Goal: Information Seeking & Learning: Find specific fact

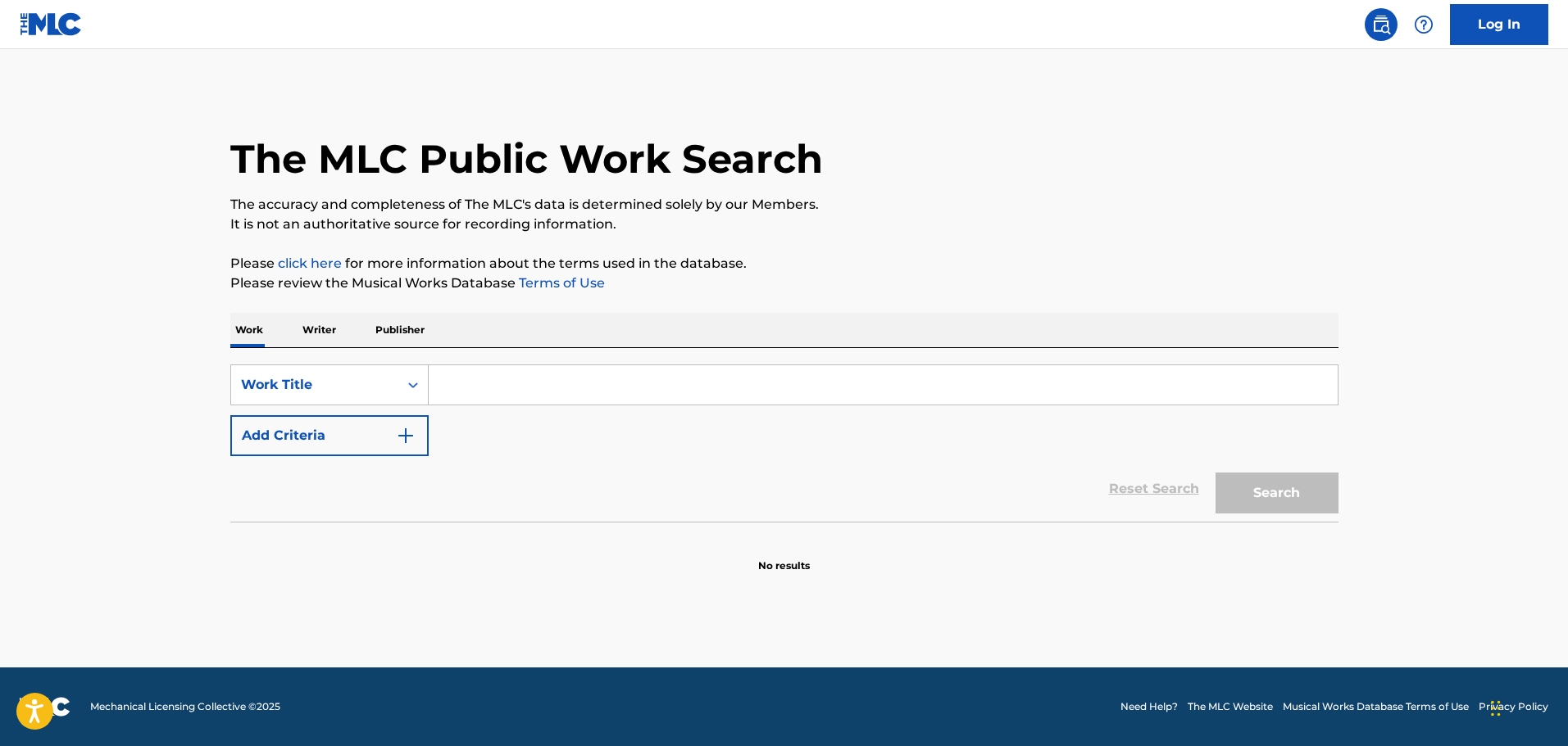
click at [747, 398] on input "Search Form" at bounding box center [883, 385] width 909 height 40
type input "come out country"
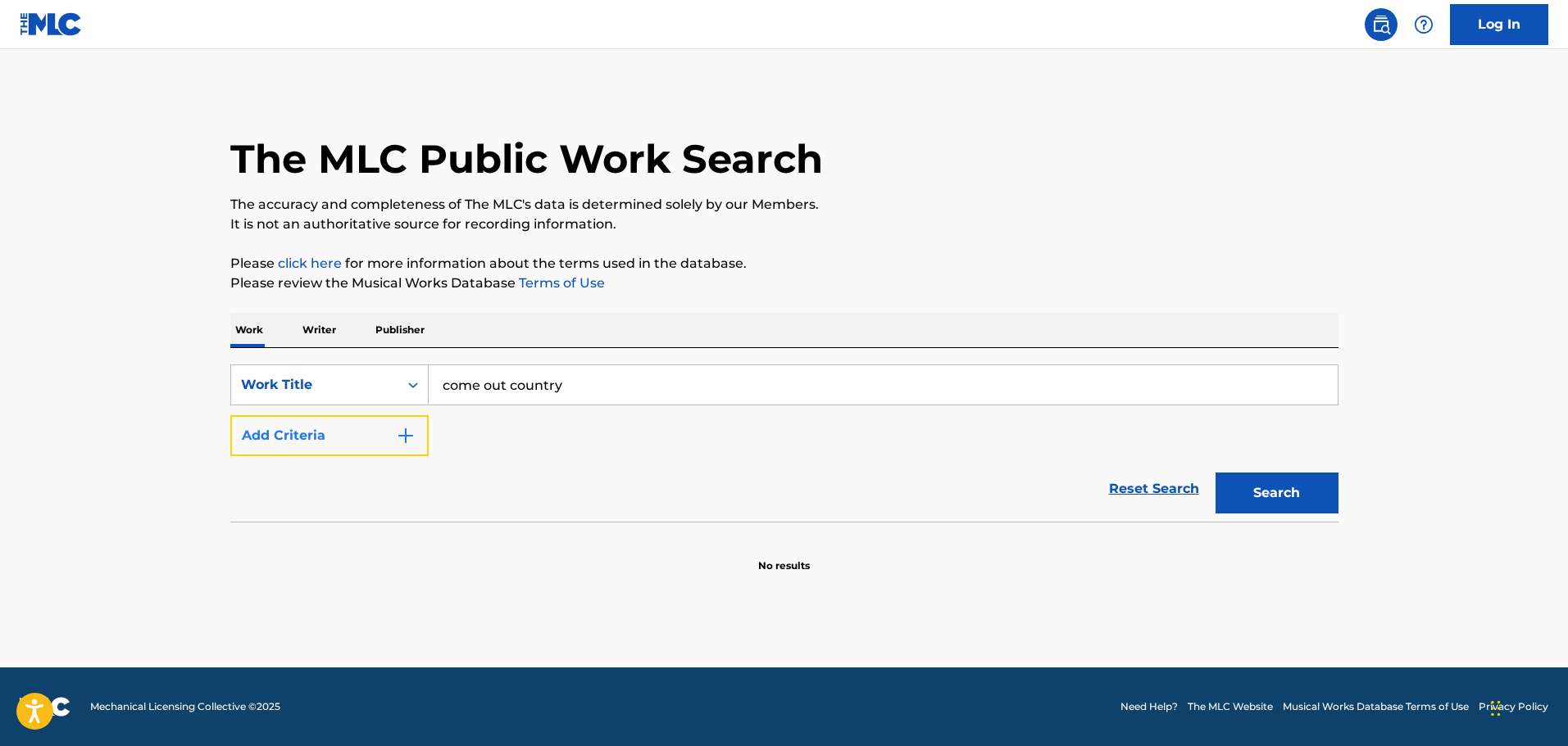
click at [366, 420] on button "Add Criteria" at bounding box center [329, 435] width 198 height 41
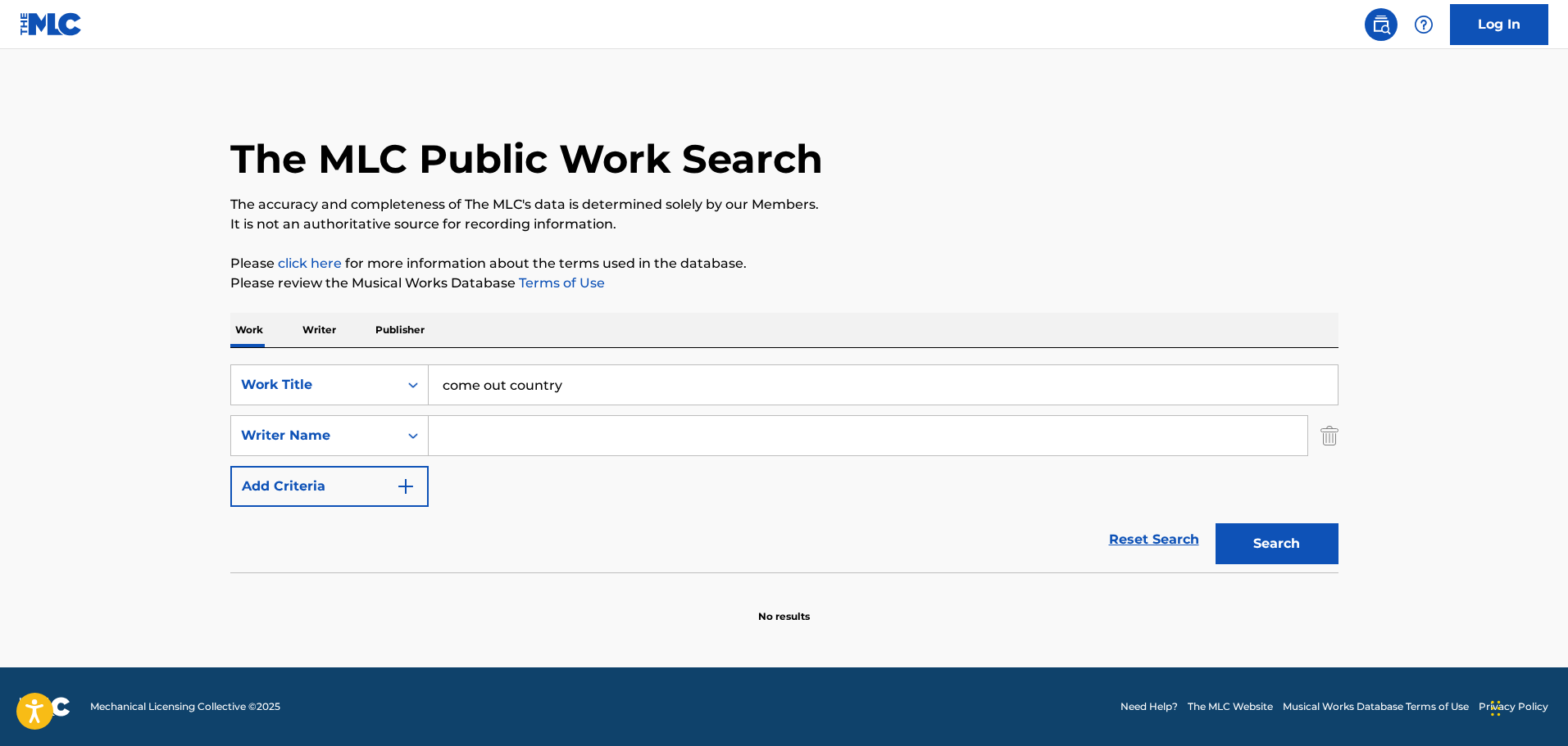
click at [456, 432] on input "Search Form" at bounding box center [868, 436] width 878 height 40
type input "[PERSON_NAME]"
click at [1216, 523] on button "Search" at bounding box center [1277, 543] width 123 height 41
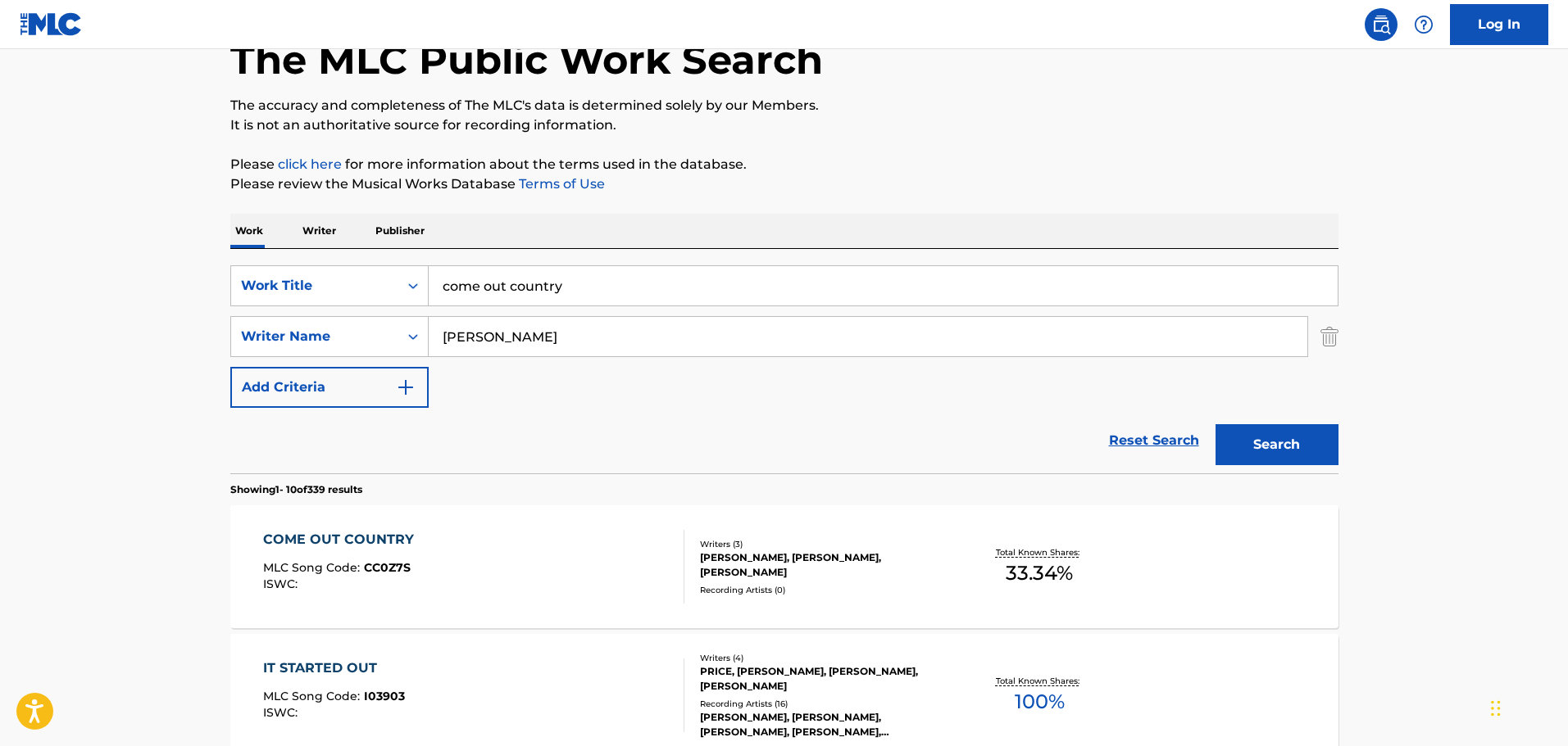
scroll to position [246, 0]
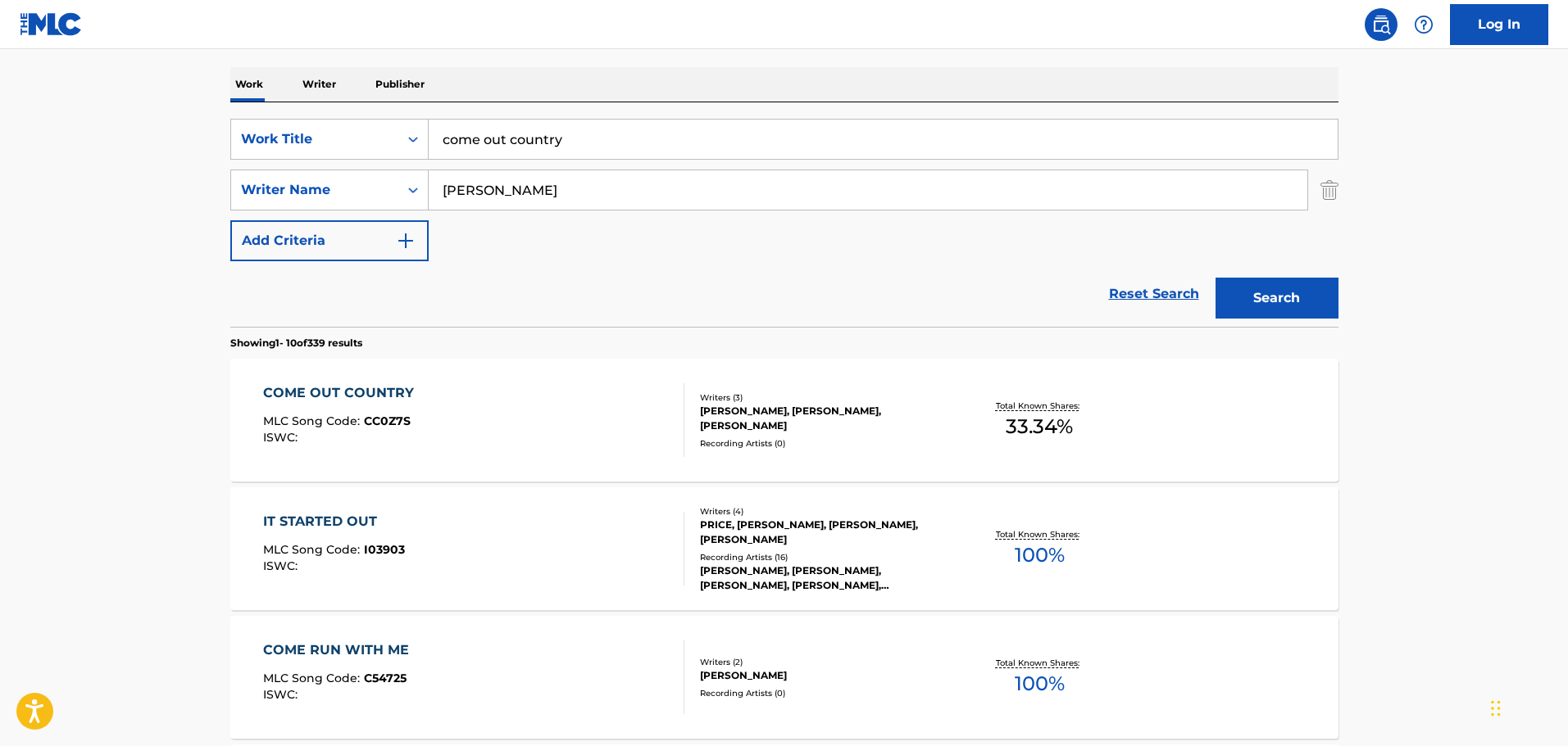
click at [471, 437] on div "COME OUT COUNTRY MLC Song Code : CC0Z7S ISWC :" at bounding box center [474, 420] width 421 height 74
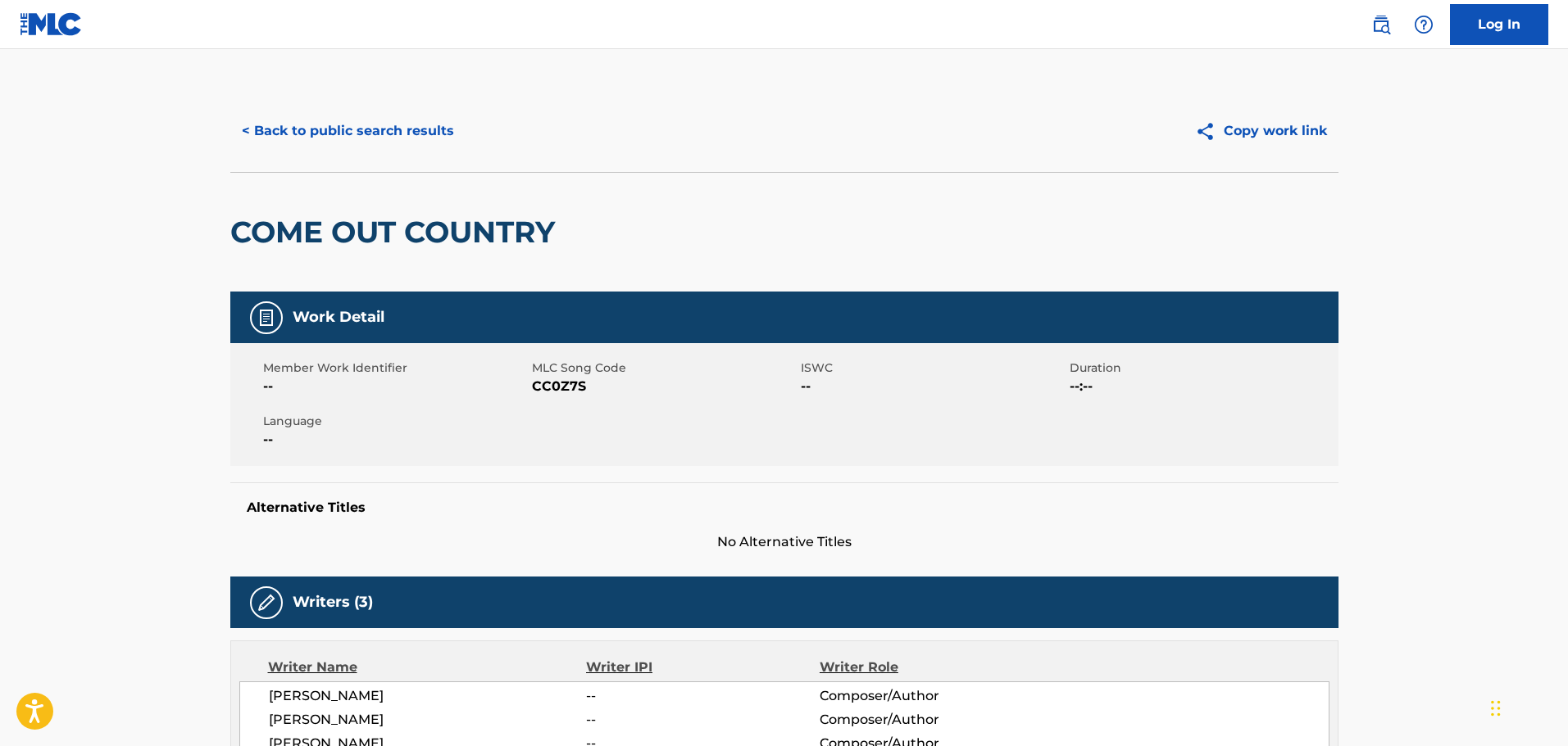
click at [337, 95] on div "< Back to public search results Copy work link" at bounding box center [784, 131] width 1108 height 82
click at [347, 124] on button "< Back to public search results" at bounding box center [348, 130] width 235 height 41
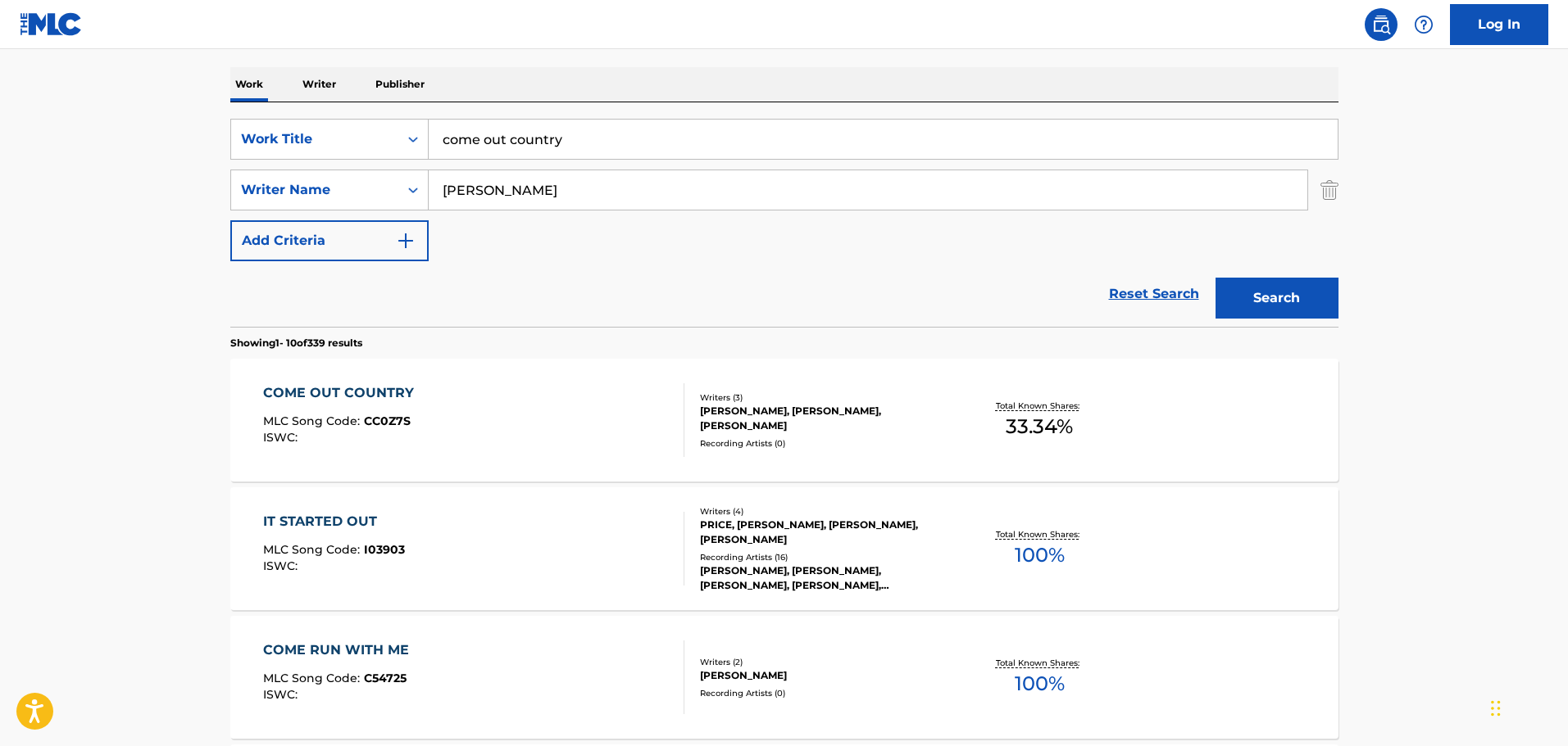
drag, startPoint x: 594, startPoint y: 139, endPoint x: 203, endPoint y: 165, distance: 391.9
type input "goodbye without a reason"
type input "[PERSON_NAME]"
click at [1216, 277] on button "Search" at bounding box center [1277, 297] width 123 height 41
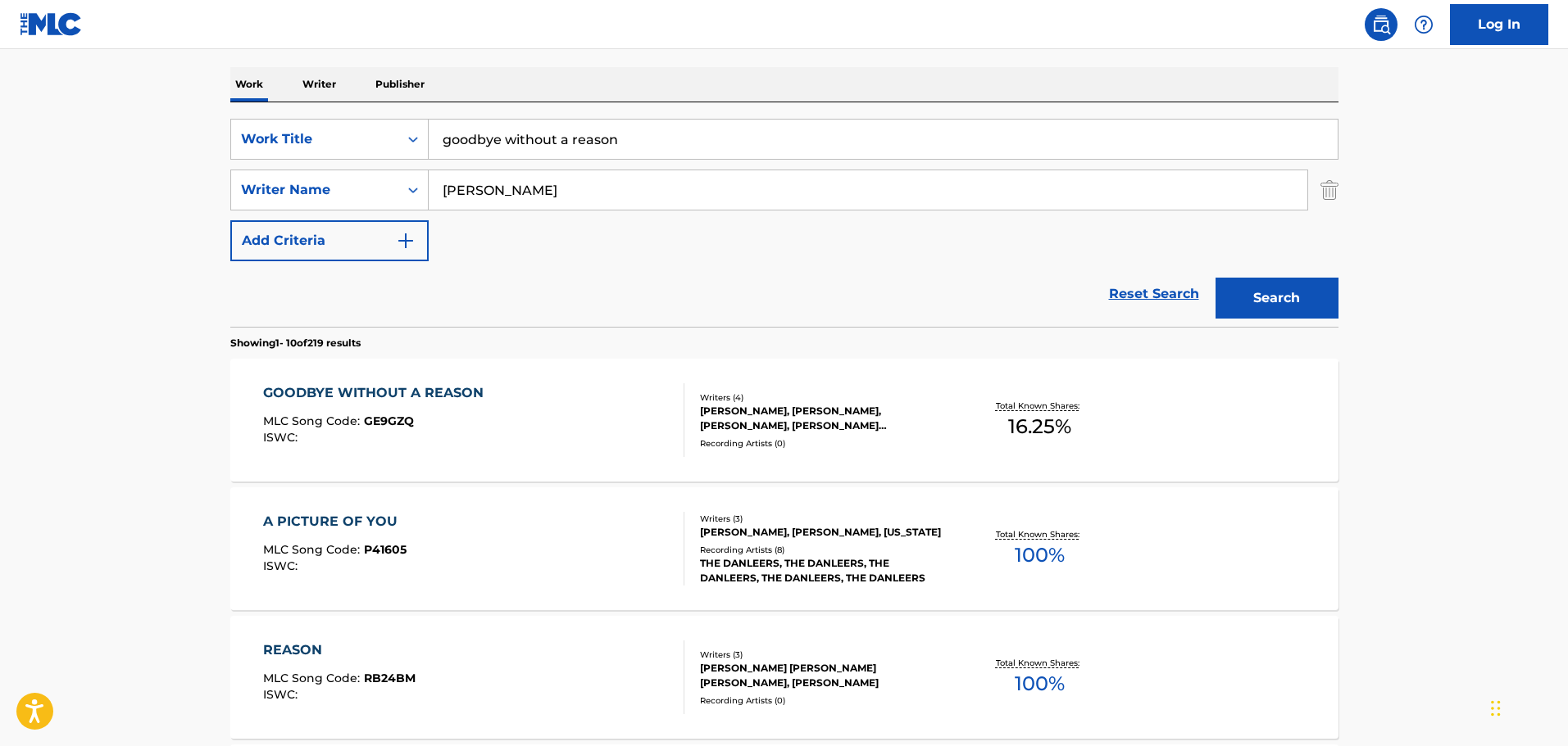
click at [560, 417] on div "GOODBYE WITHOUT A REASON MLC Song Code : GE9GZQ ISWC :" at bounding box center [474, 420] width 421 height 74
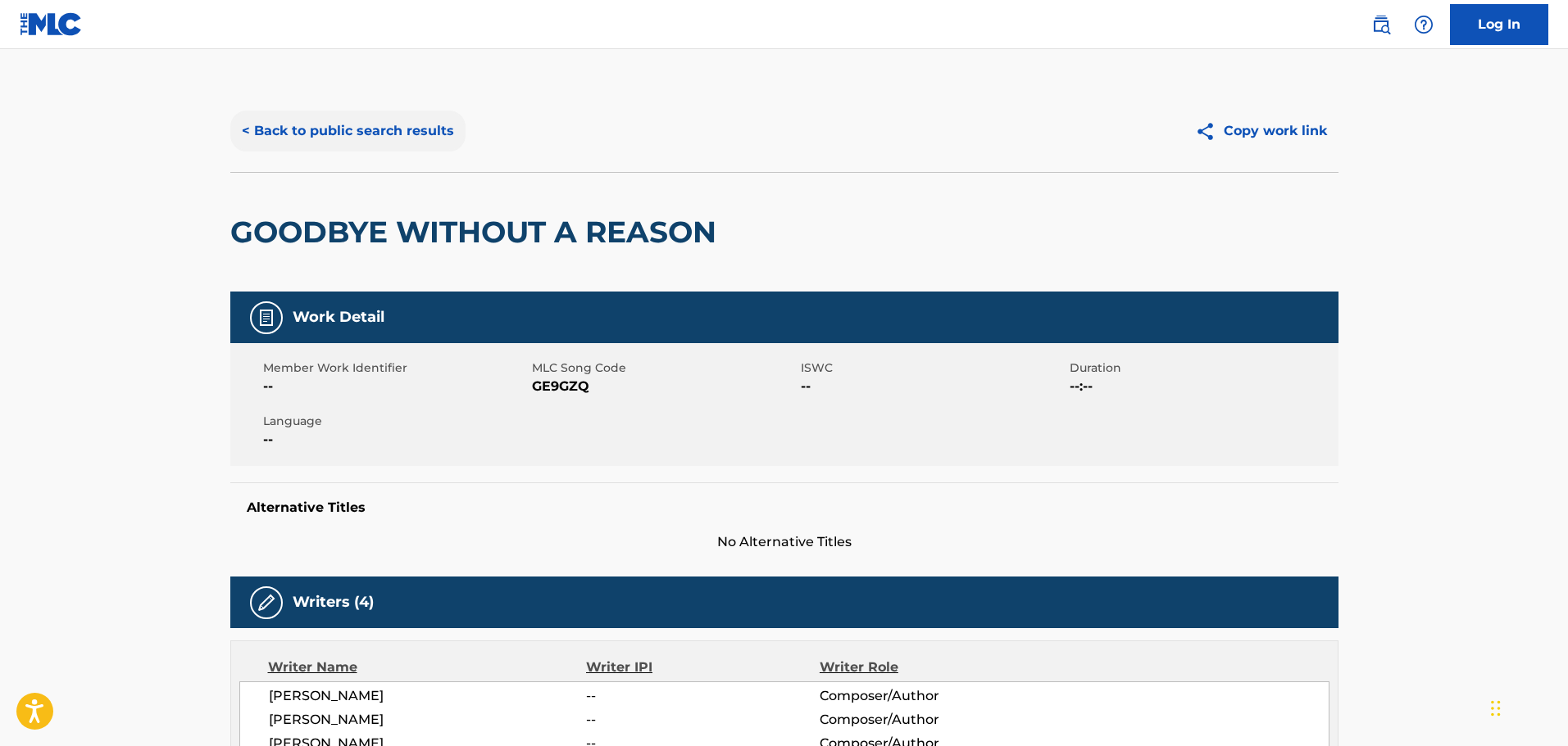
click at [346, 135] on button "< Back to public search results" at bounding box center [348, 130] width 235 height 41
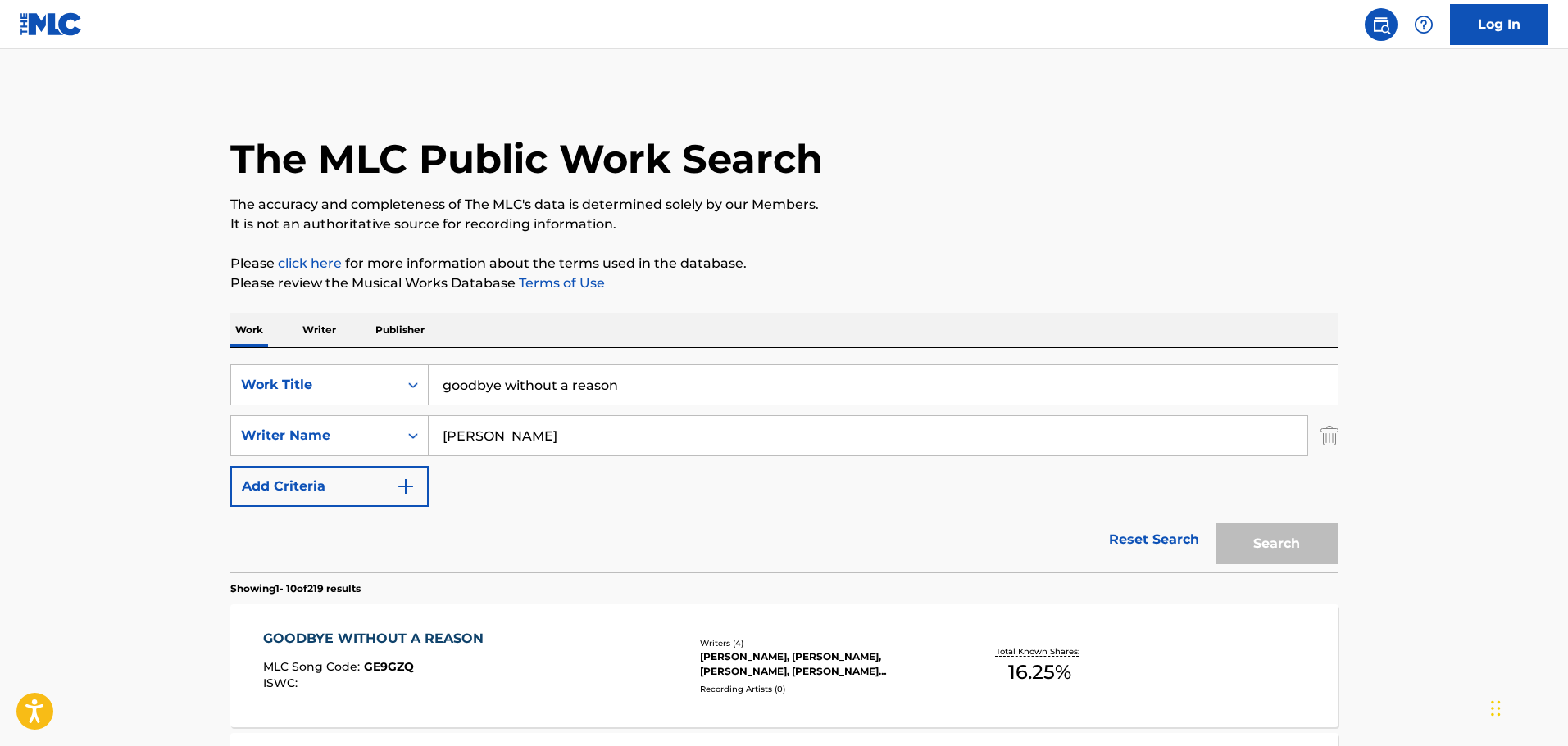
scroll to position [246, 0]
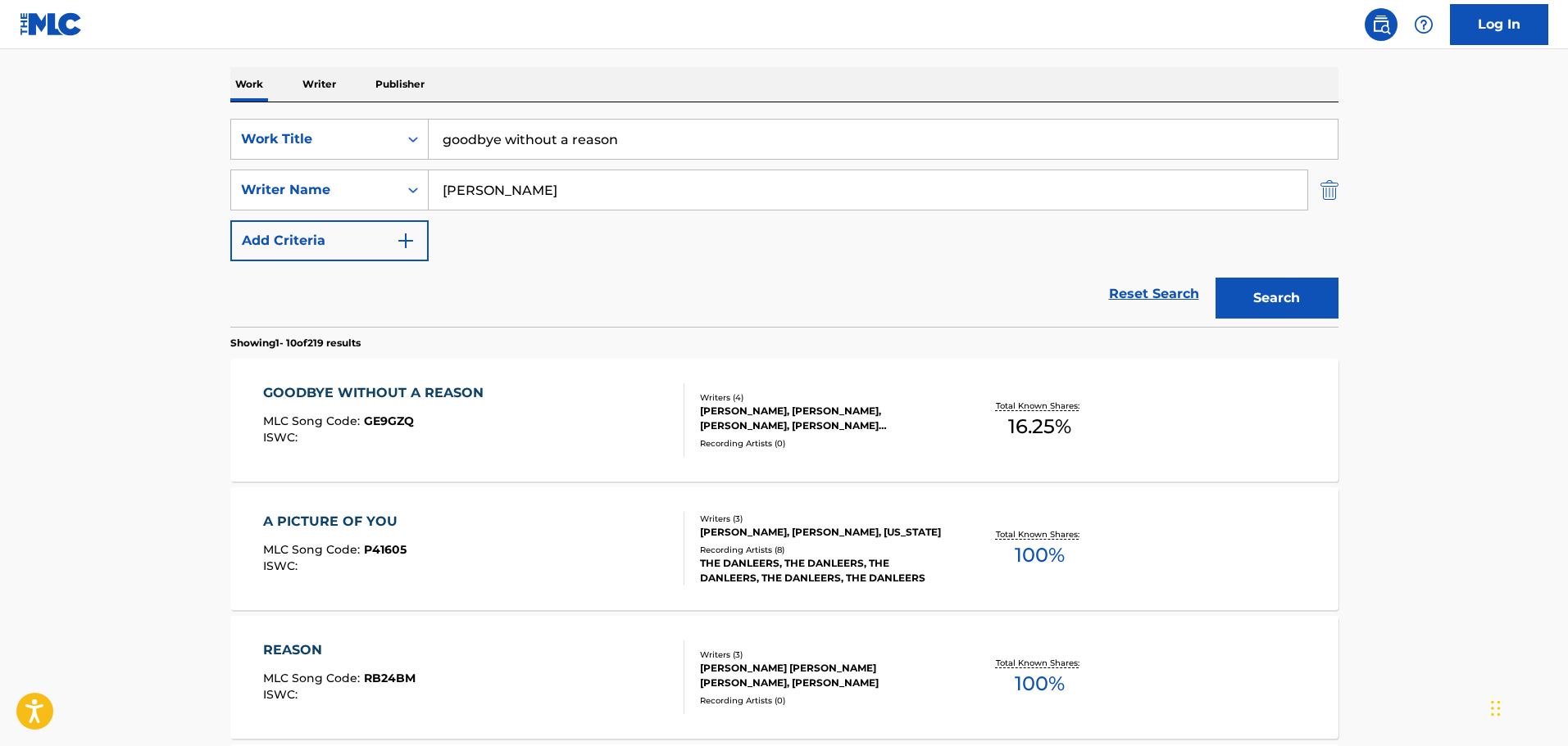
click at [1330, 184] on img "Search Form" at bounding box center [1329, 190] width 18 height 41
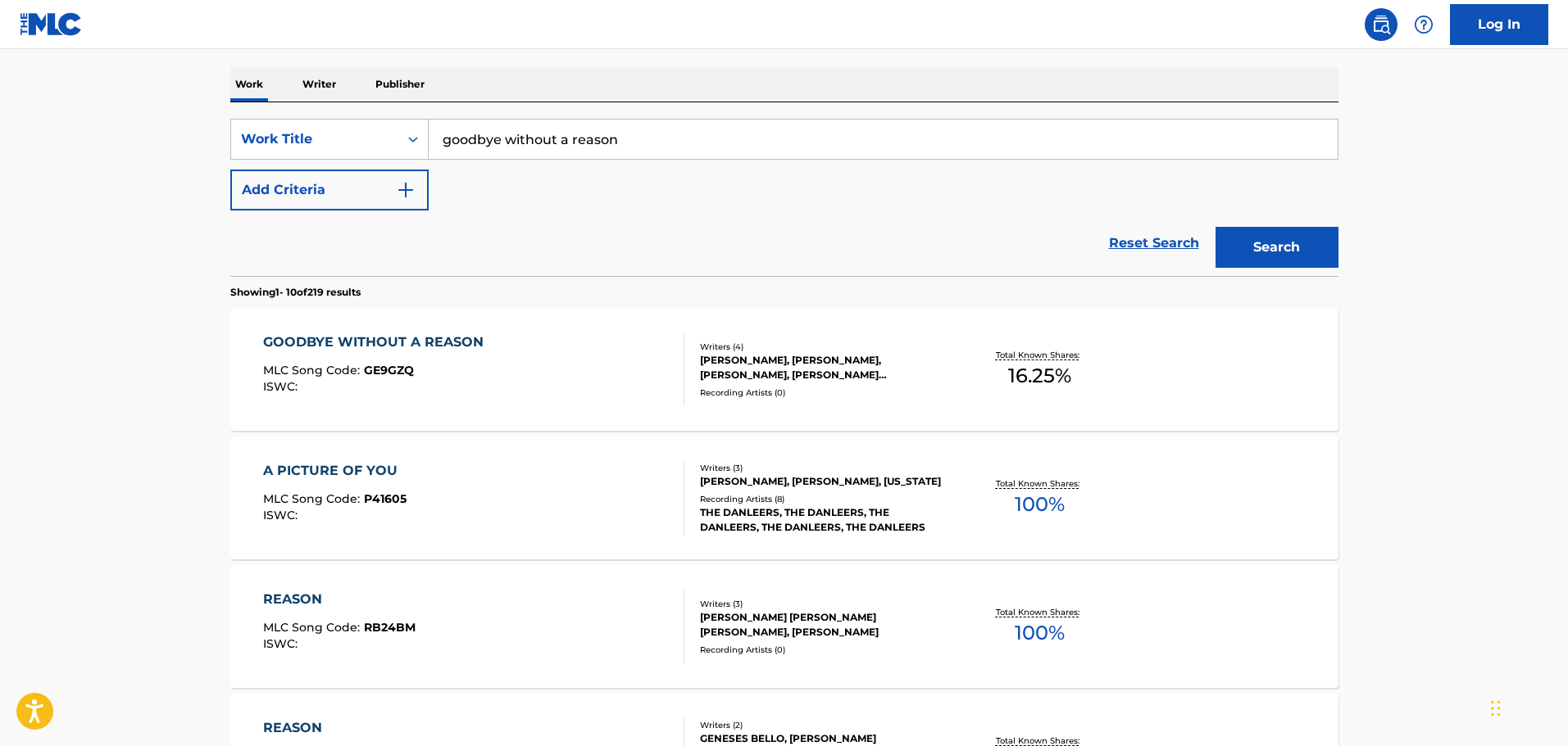
drag, startPoint x: 707, startPoint y: 154, endPoint x: 202, endPoint y: 101, distance: 507.8
click at [207, 102] on main "The MLC Public Work Search The accuracy and completeness of The MLC's data is d…" at bounding box center [784, 741] width 1568 height 1877
type input "mynority trophy dance"
click at [1216, 227] on button "Search" at bounding box center [1277, 247] width 123 height 41
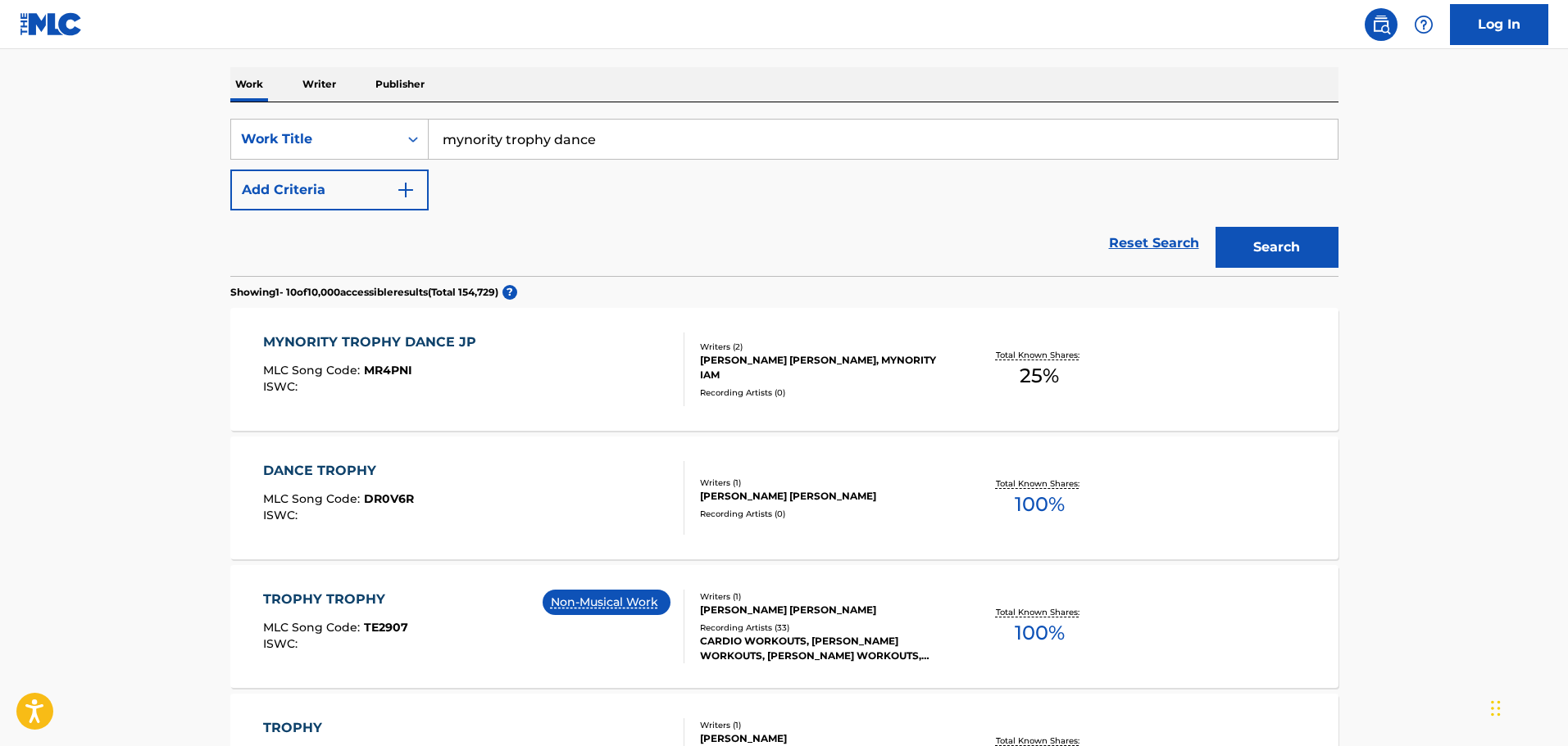
click at [606, 378] on div "MYNORITY TROPHY DANCE JP MLC Song Code : MR4PNI ISWC :" at bounding box center [474, 369] width 421 height 74
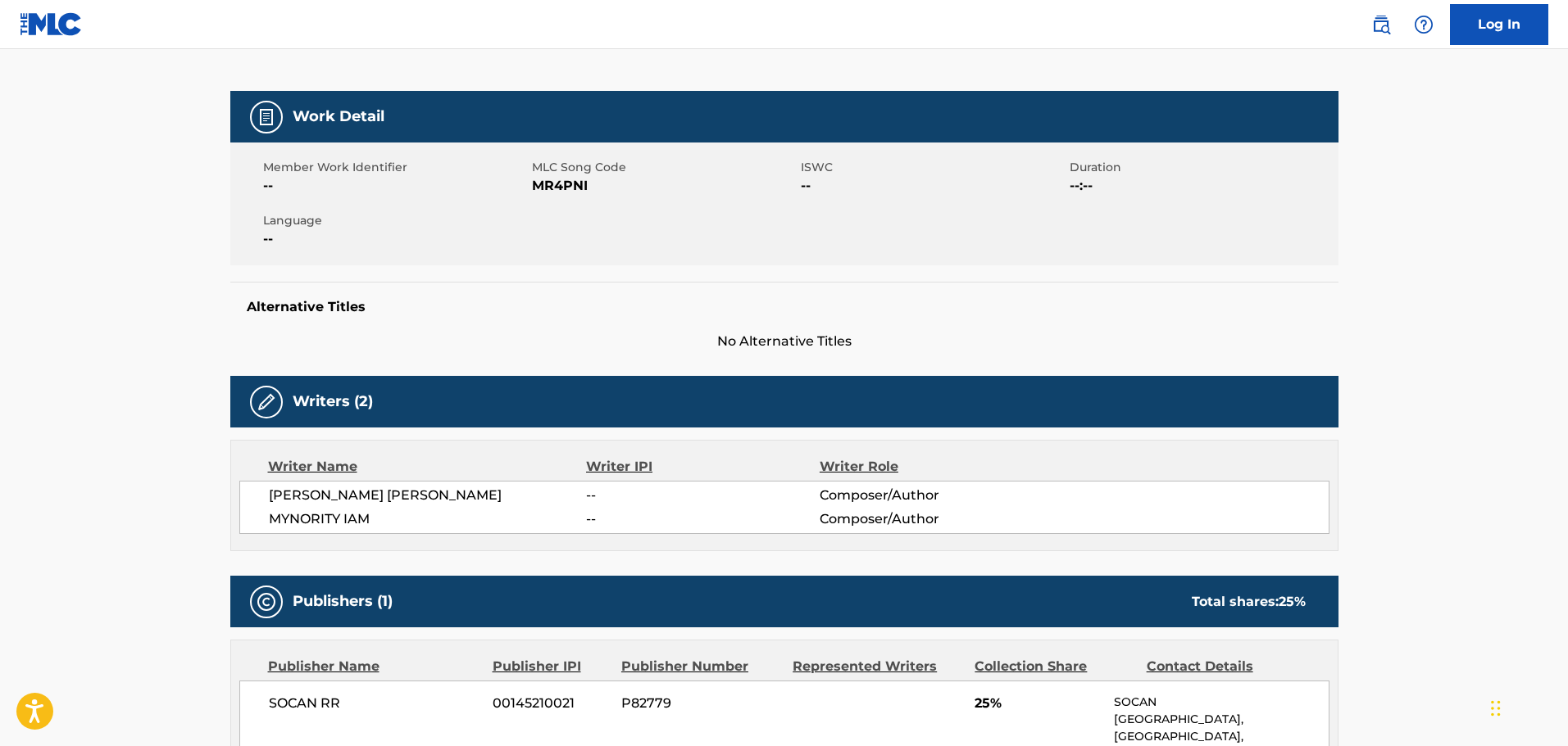
scroll to position [22, 0]
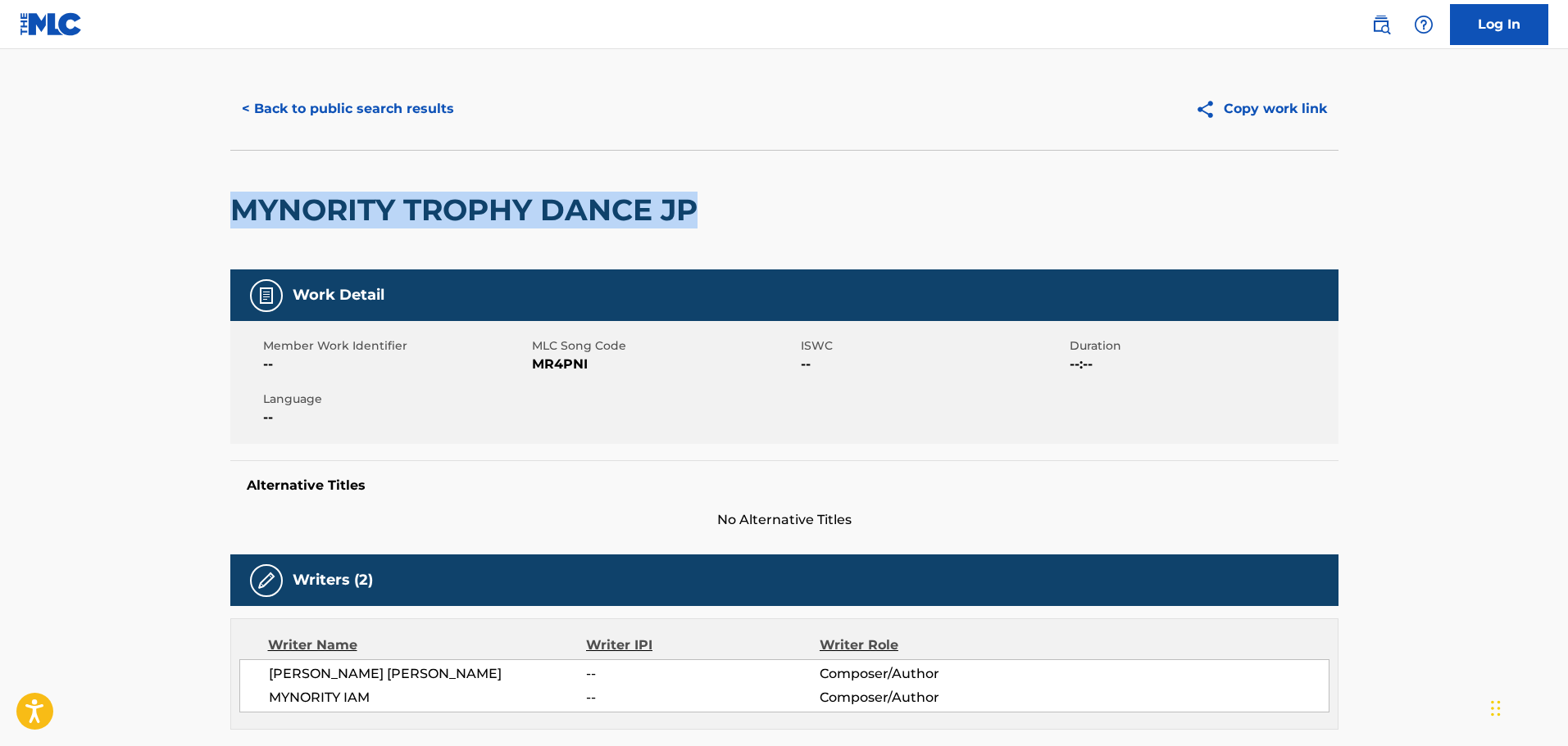
drag, startPoint x: 702, startPoint y: 204, endPoint x: 215, endPoint y: 218, distance: 487.2
click at [215, 218] on div "< Back to public search results Copy work link MYNORITY TROPHY DANCE JP Work De…" at bounding box center [784, 610] width 1148 height 1084
copy h2 "MYNORITY TROPHY DANCE JP"
click at [421, 120] on button "< Back to public search results" at bounding box center [348, 108] width 235 height 41
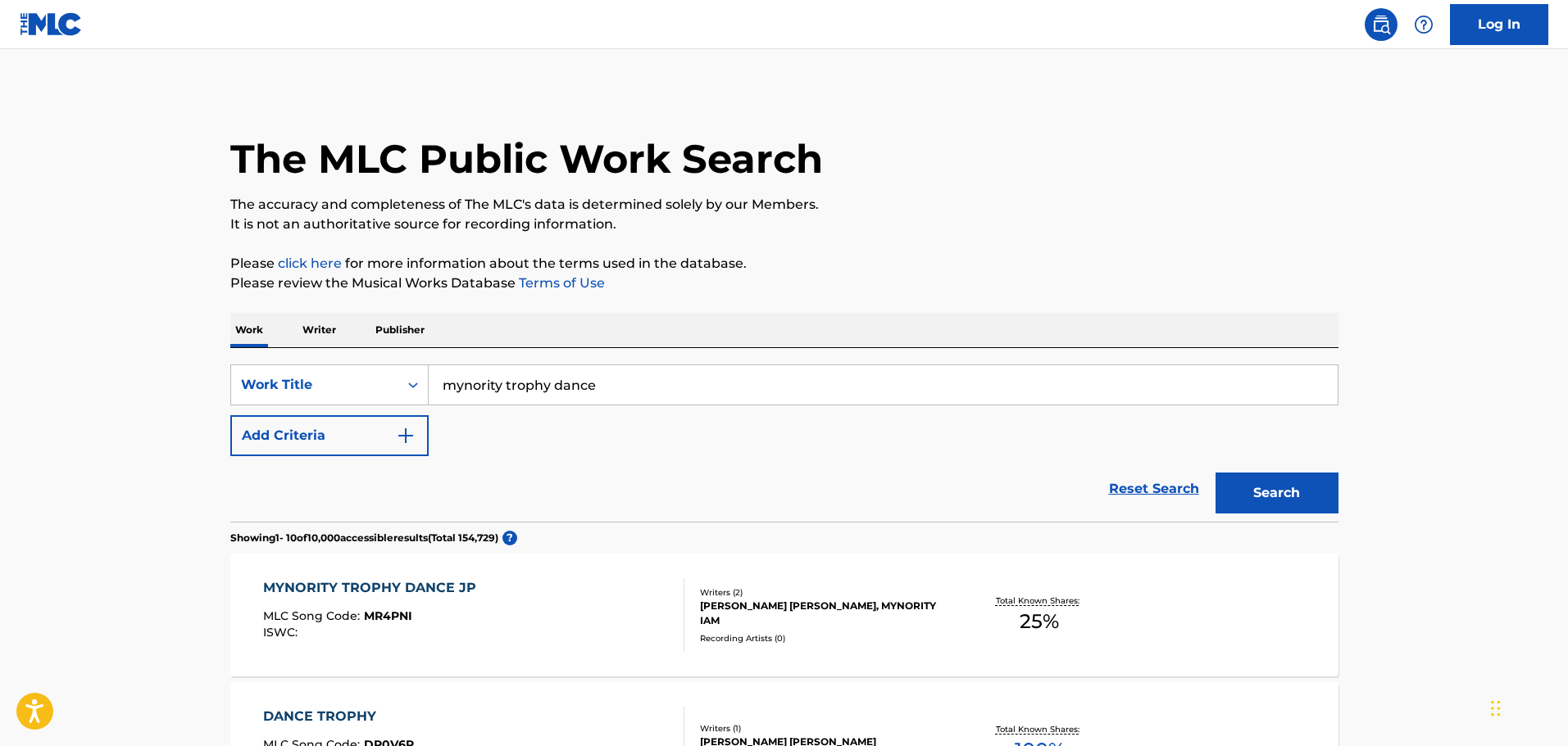
drag, startPoint x: 665, startPoint y: 399, endPoint x: 223, endPoint y: 365, distance: 443.3
type input "LOVE YOU SURE LIVE UP TO YOUR NAME"
click at [1216, 472] on button "Search" at bounding box center [1277, 492] width 123 height 41
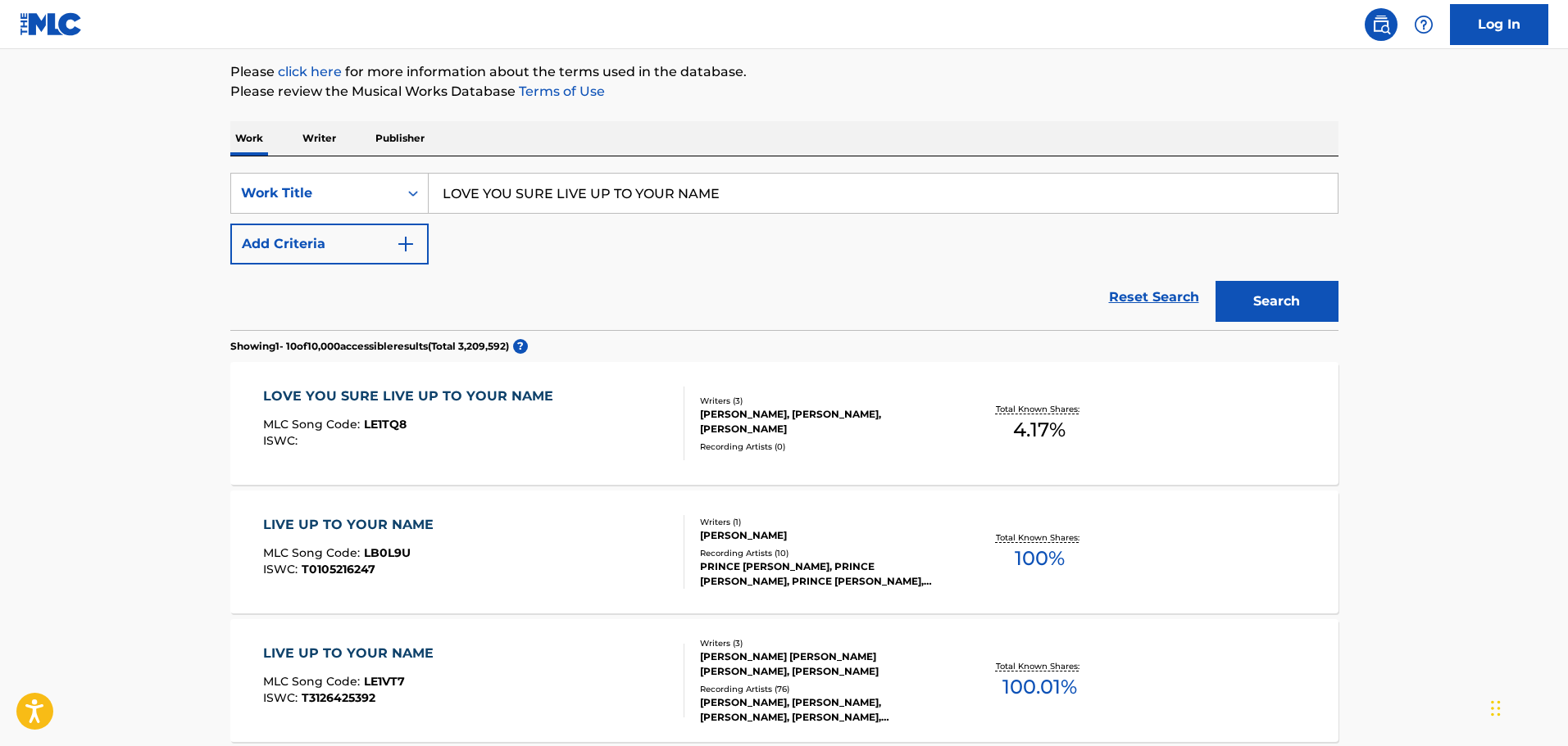
scroll to position [409, 0]
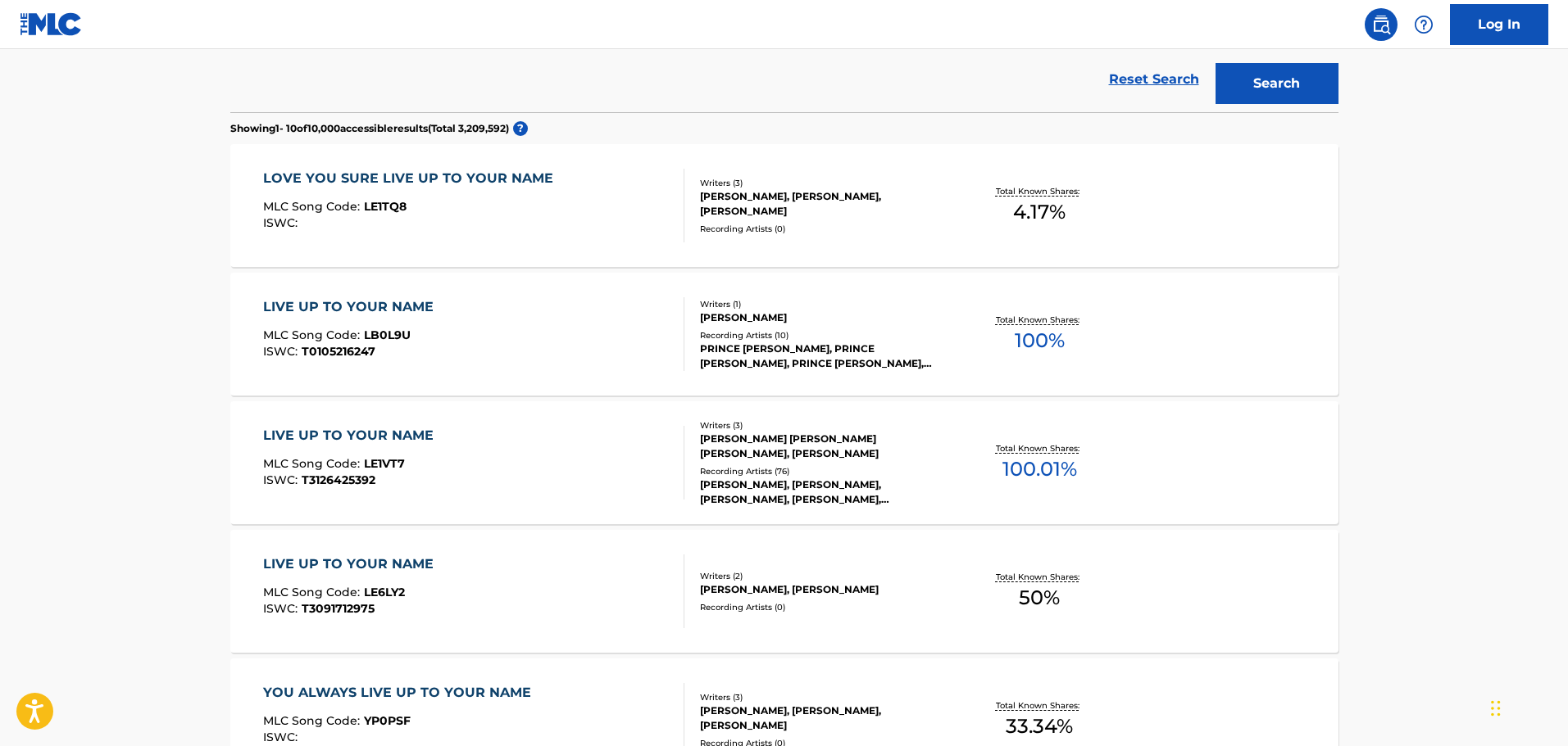
click at [568, 224] on div "LOVE YOU SURE LIVE UP TO YOUR NAME MLC Song Code : LE1TQ8 ISWC :" at bounding box center [474, 206] width 421 height 74
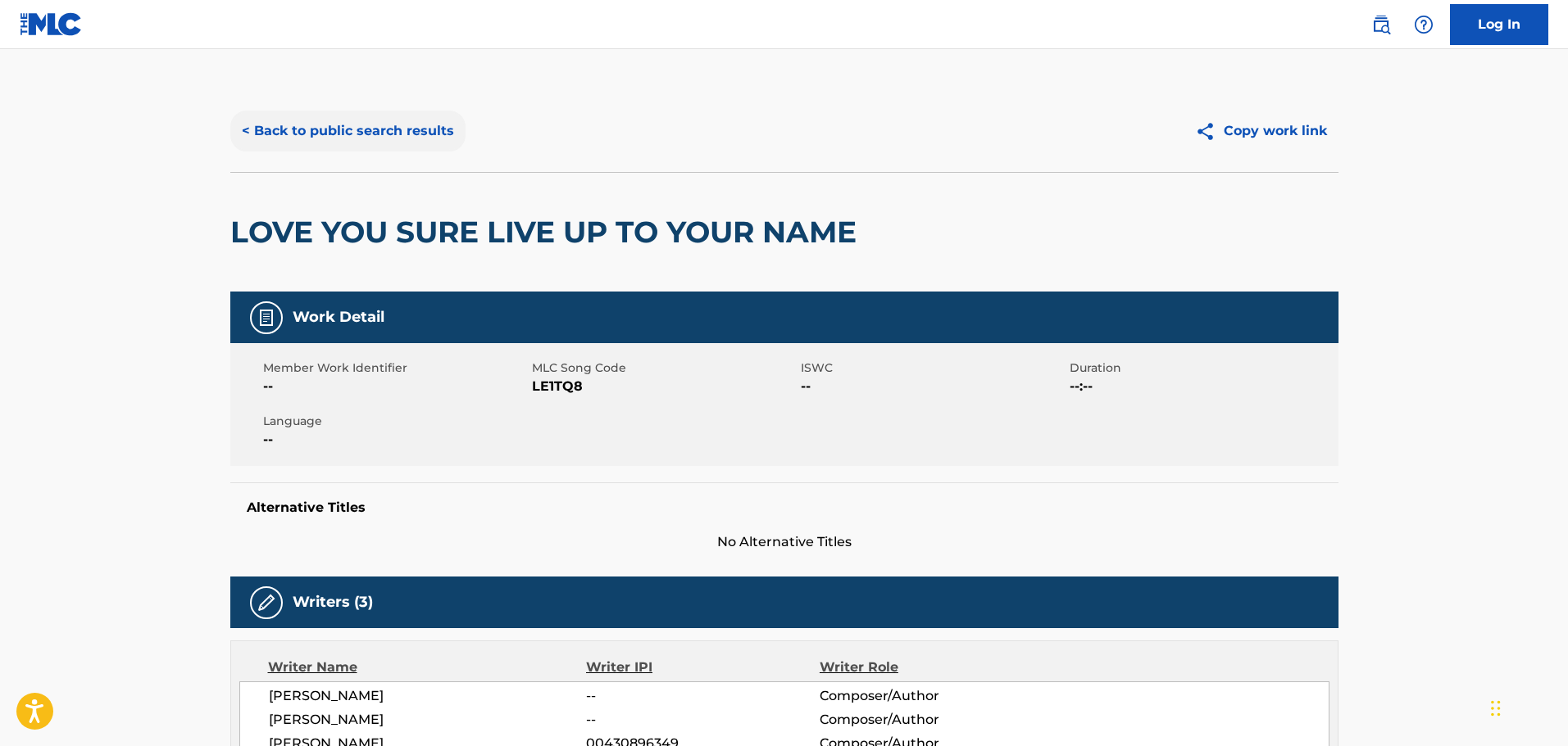
click at [268, 118] on button "< Back to public search results" at bounding box center [348, 130] width 235 height 41
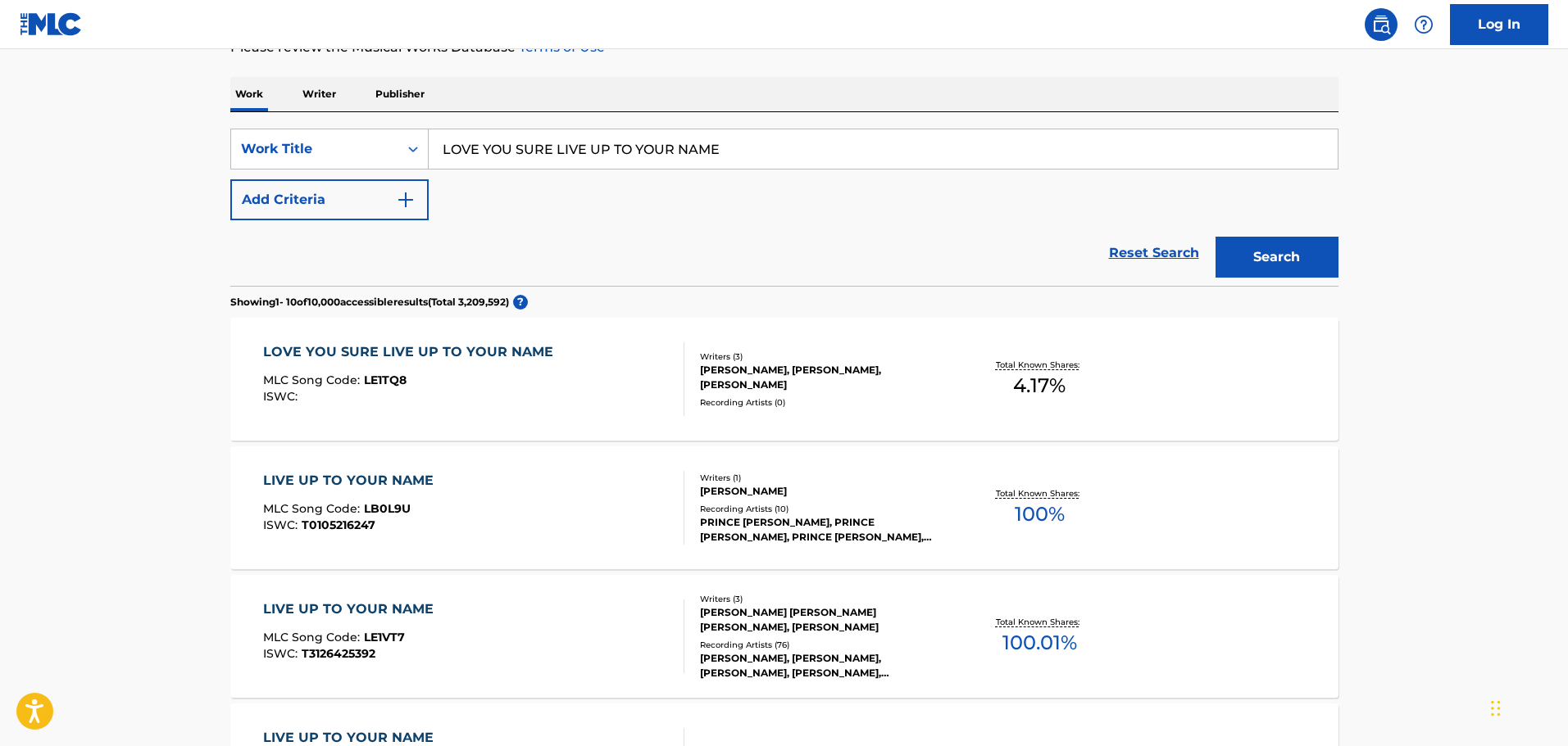
scroll to position [207, 0]
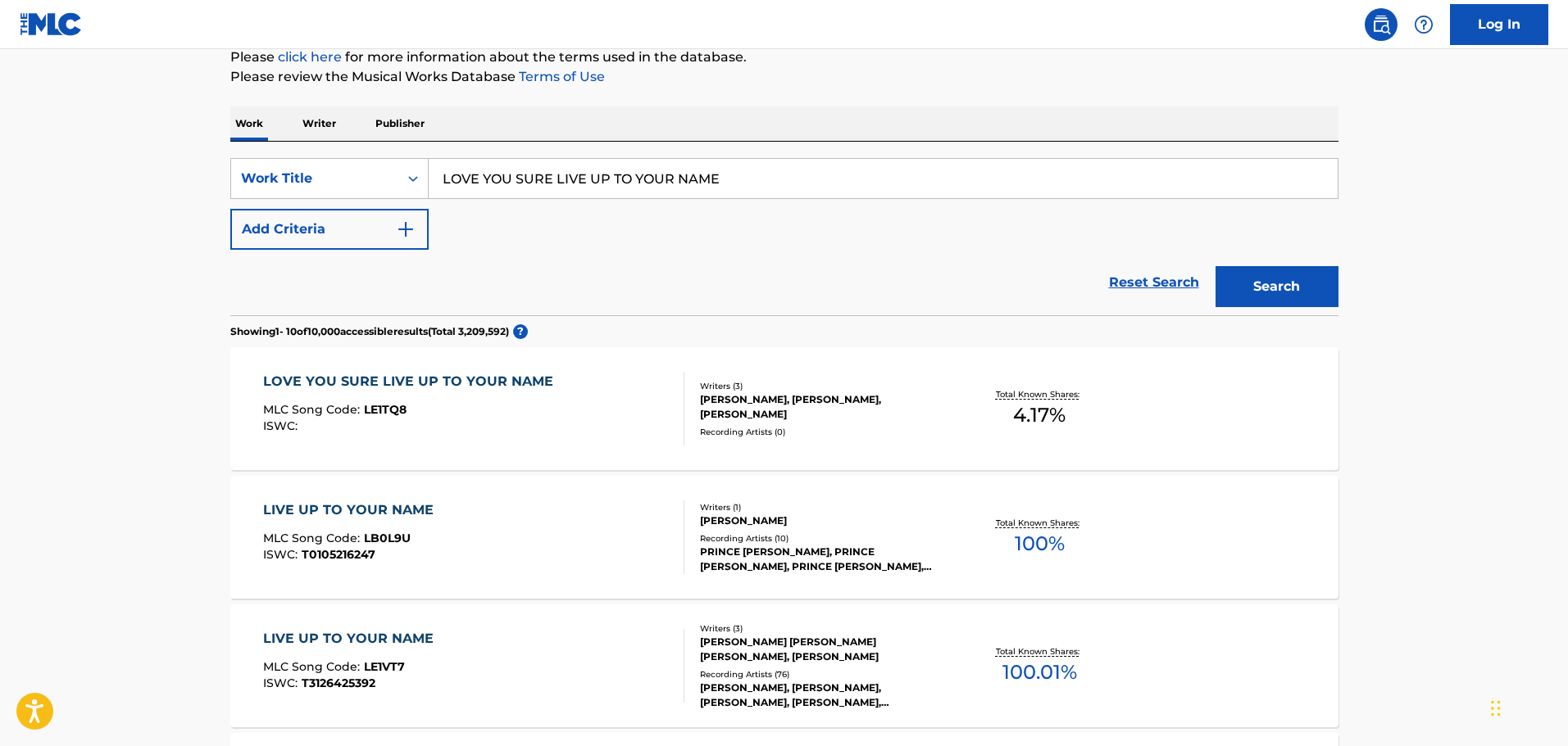
drag, startPoint x: 771, startPoint y: 189, endPoint x: 221, endPoint y: 167, distance: 550.4
type input "MAKE A LITTLE TROUBLE"
click at [261, 231] on button "Add Criteria" at bounding box center [329, 228] width 198 height 41
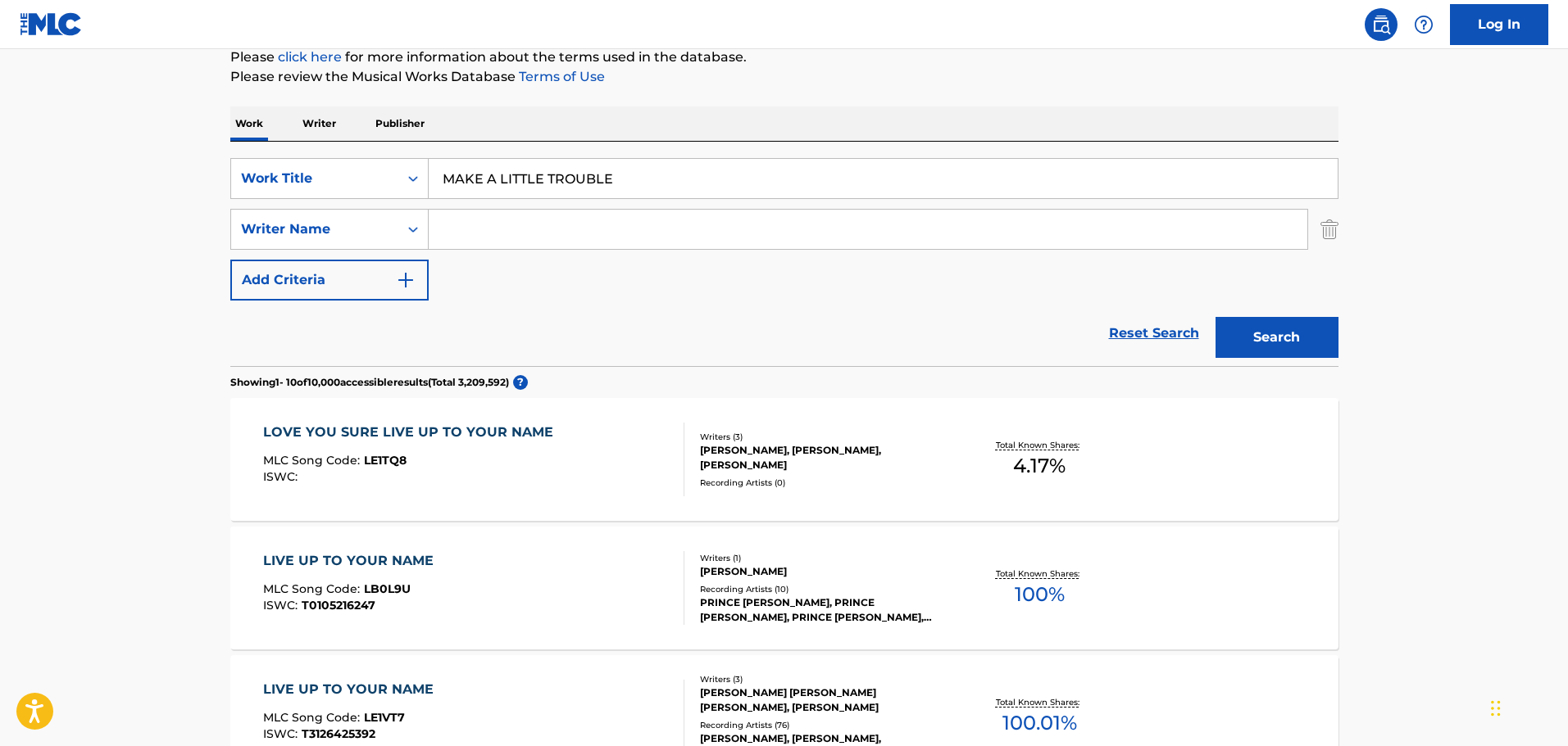
click at [465, 229] on input "Search Form" at bounding box center [868, 229] width 878 height 40
type input "[PERSON_NAME]"
click at [1216, 317] on button "Search" at bounding box center [1277, 337] width 123 height 41
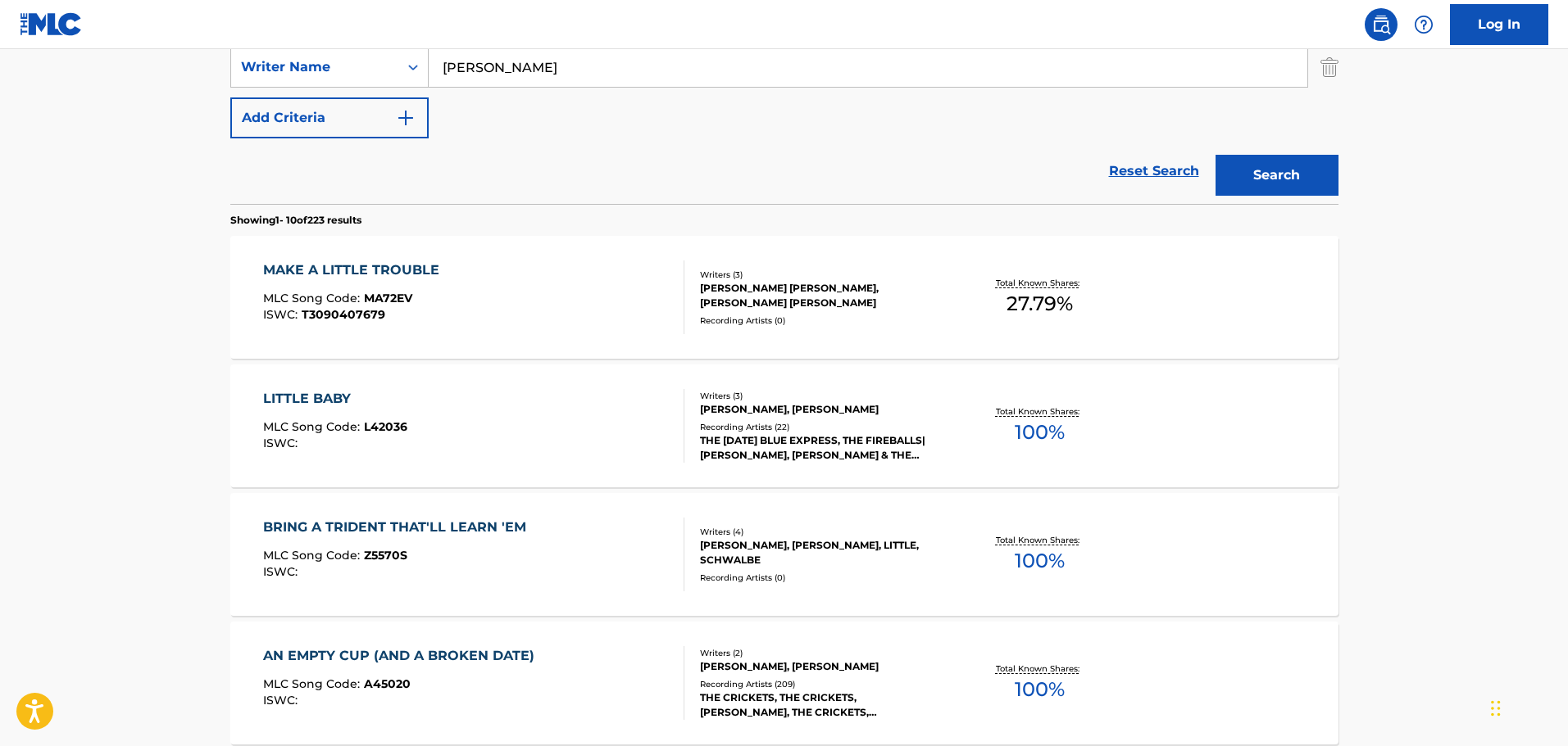
scroll to position [370, 0]
click at [519, 303] on div "MAKE A LITTLE TROUBLE MLC Song Code : MA72EV ISWC : T3090407679" at bounding box center [474, 296] width 421 height 74
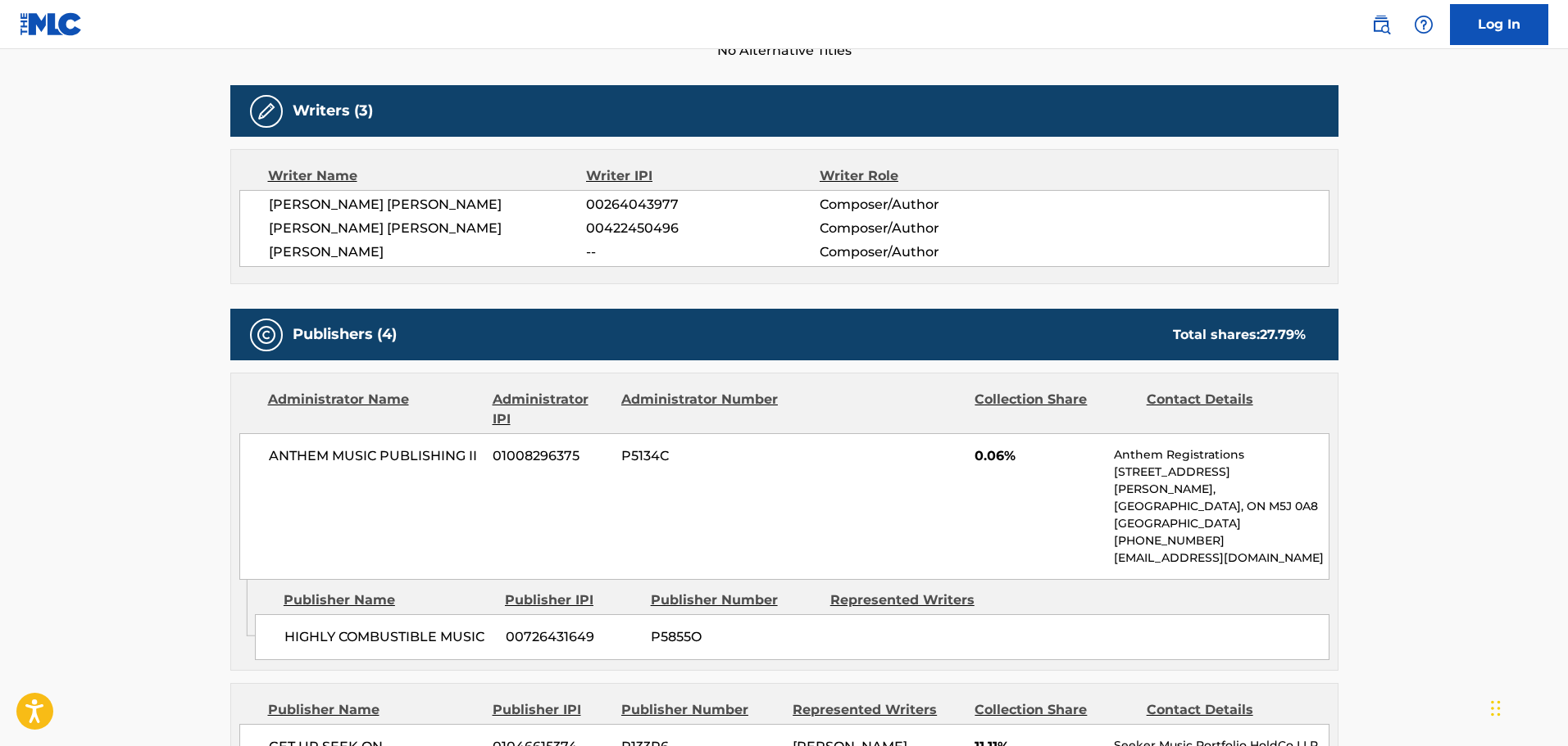
scroll to position [573, 0]
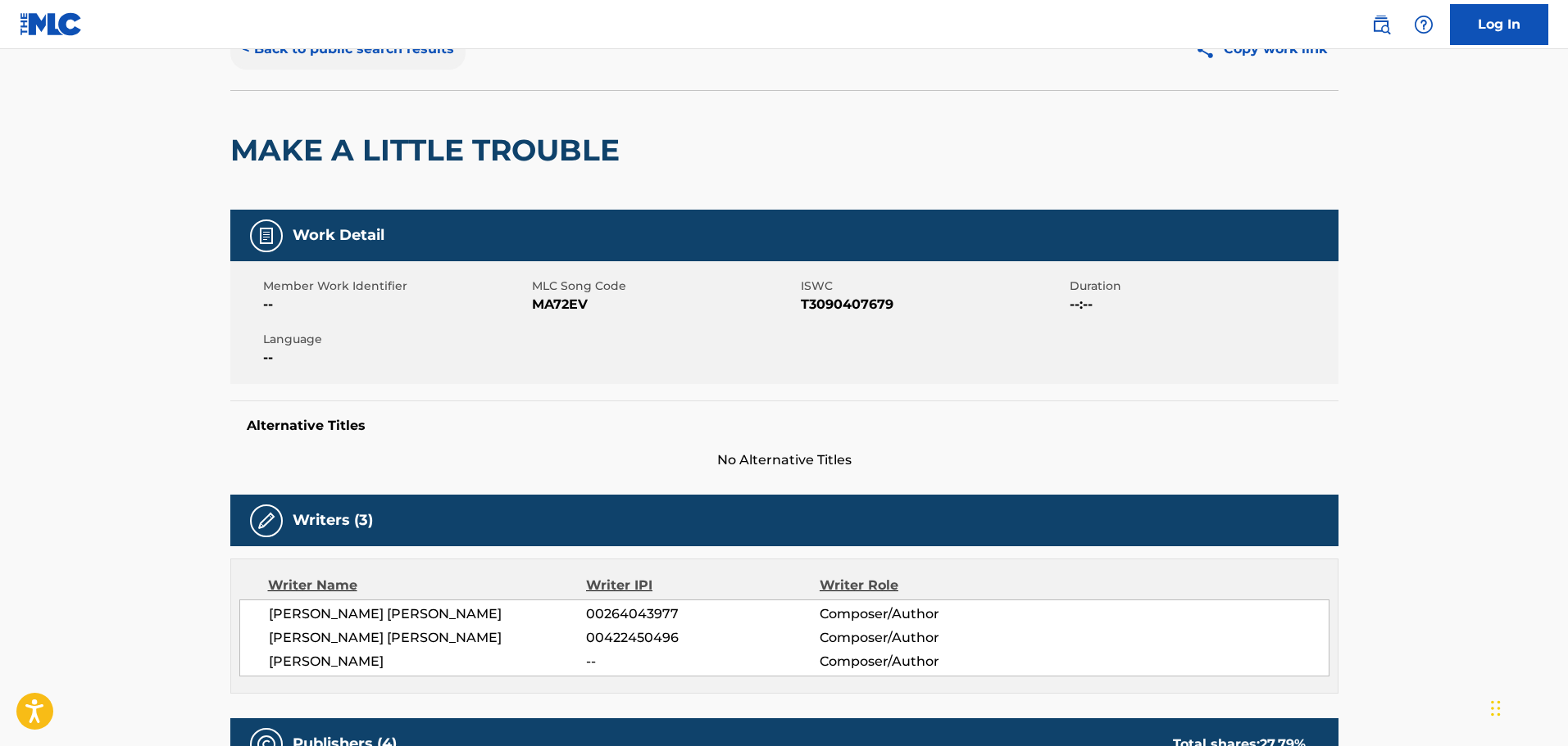
click at [368, 55] on button "< Back to public search results" at bounding box center [348, 49] width 235 height 41
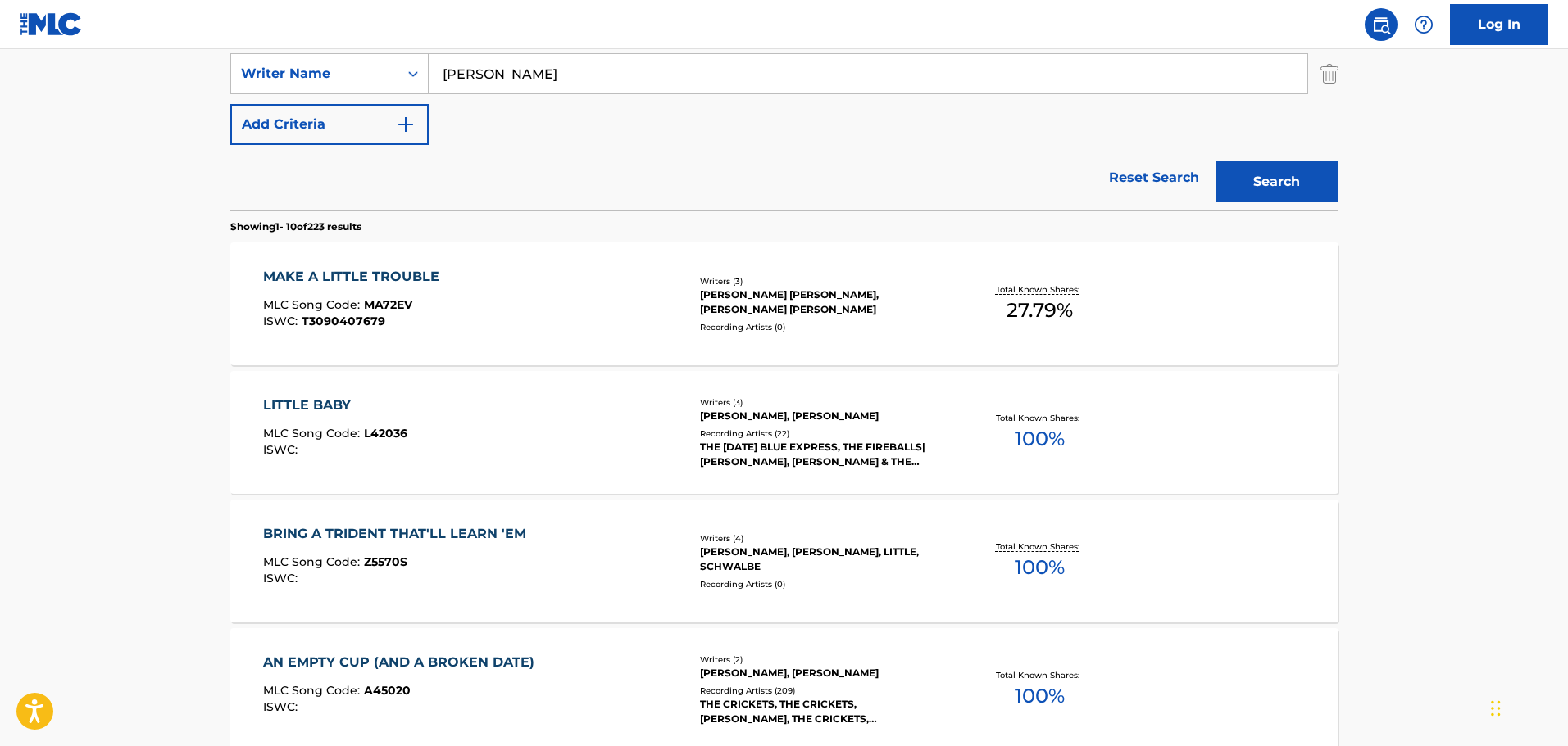
scroll to position [198, 0]
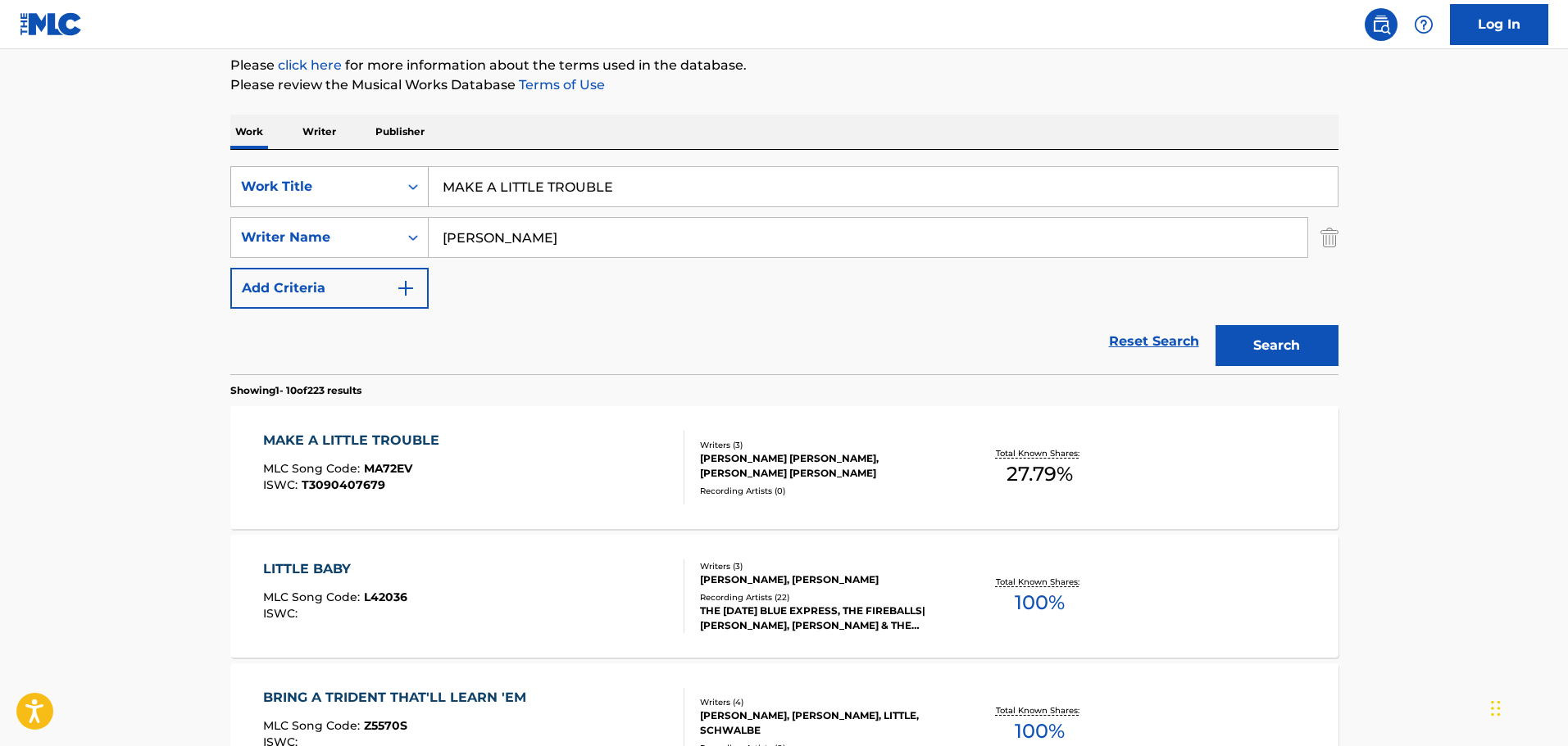
drag, startPoint x: 637, startPoint y: 198, endPoint x: 383, endPoint y: 181, distance: 254.6
click at [382, 181] on div "SearchWithCriteria65d0eb35-2191-4f26-ae97-6c5655e33e28 Work Title MAKE A LITTLE…" at bounding box center [784, 186] width 1108 height 41
type input "ONLY THE SINGER"
type input "[PERSON_NAME]"
click at [1216, 325] on button "Search" at bounding box center [1277, 345] width 123 height 41
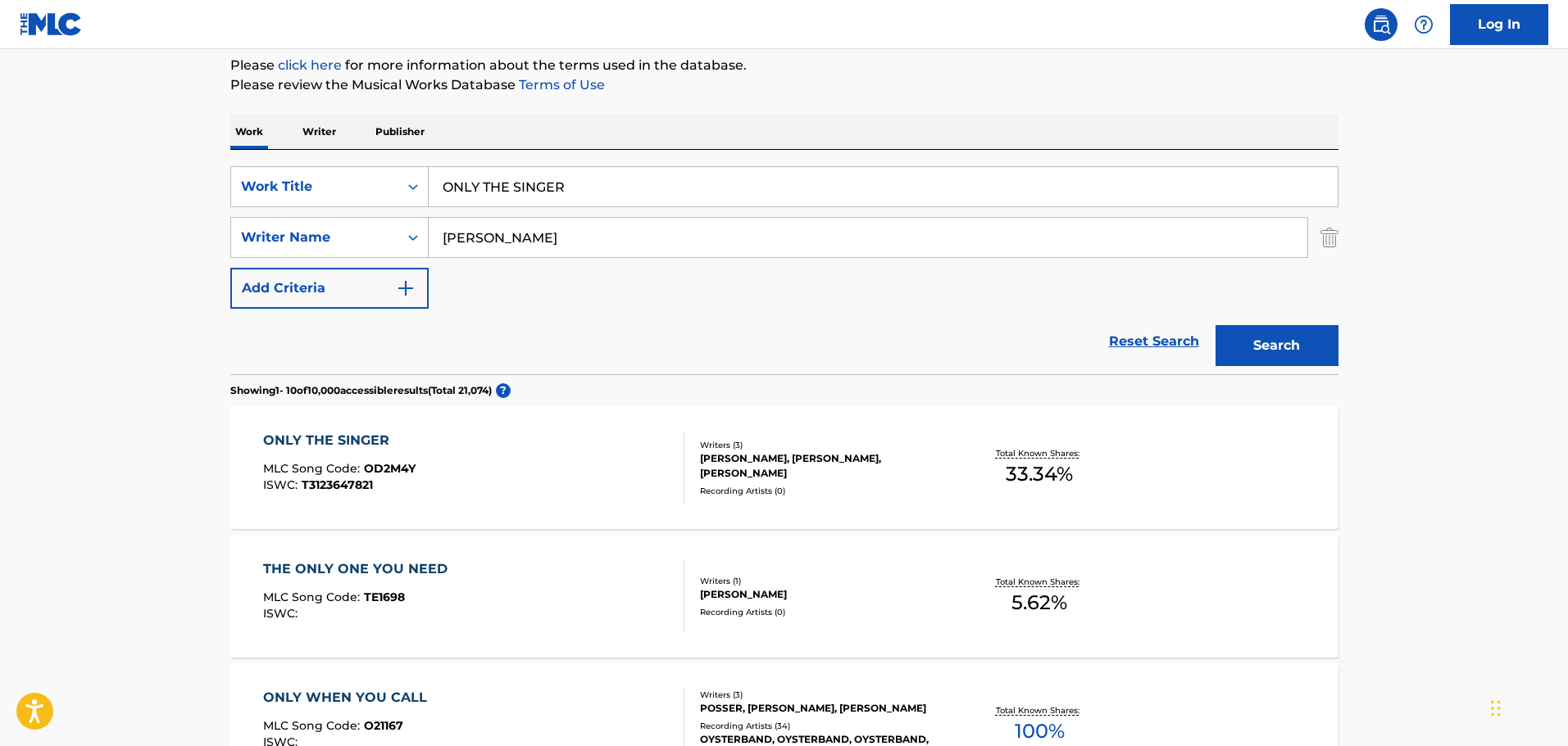
click at [568, 477] on div "ONLY THE SINGER MLC Song Code : OD2M4Y ISWC : T3123647821" at bounding box center [474, 468] width 421 height 74
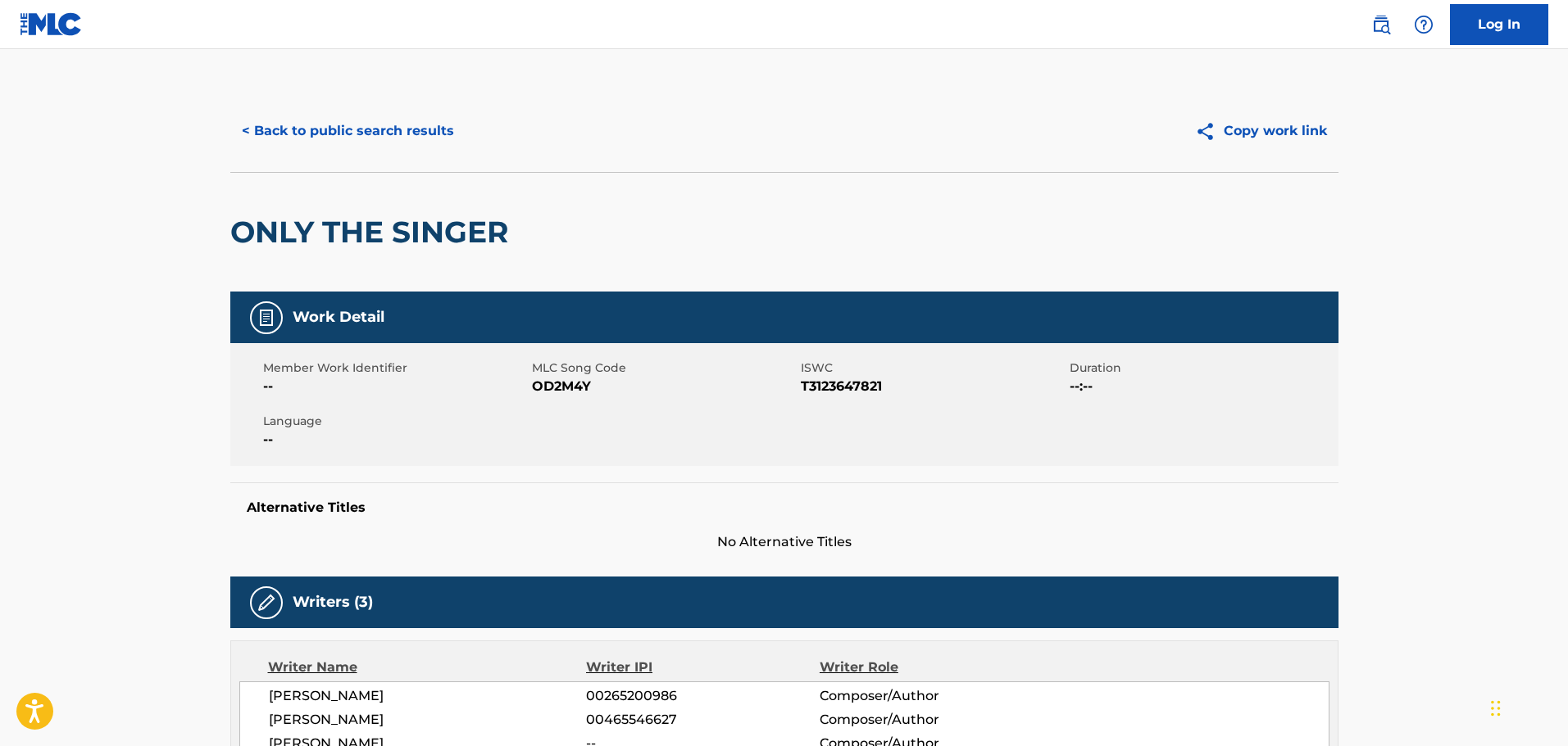
click at [384, 107] on div "< Back to public search results Copy work link" at bounding box center [784, 131] width 1108 height 82
click at [391, 118] on button "< Back to public search results" at bounding box center [348, 130] width 235 height 41
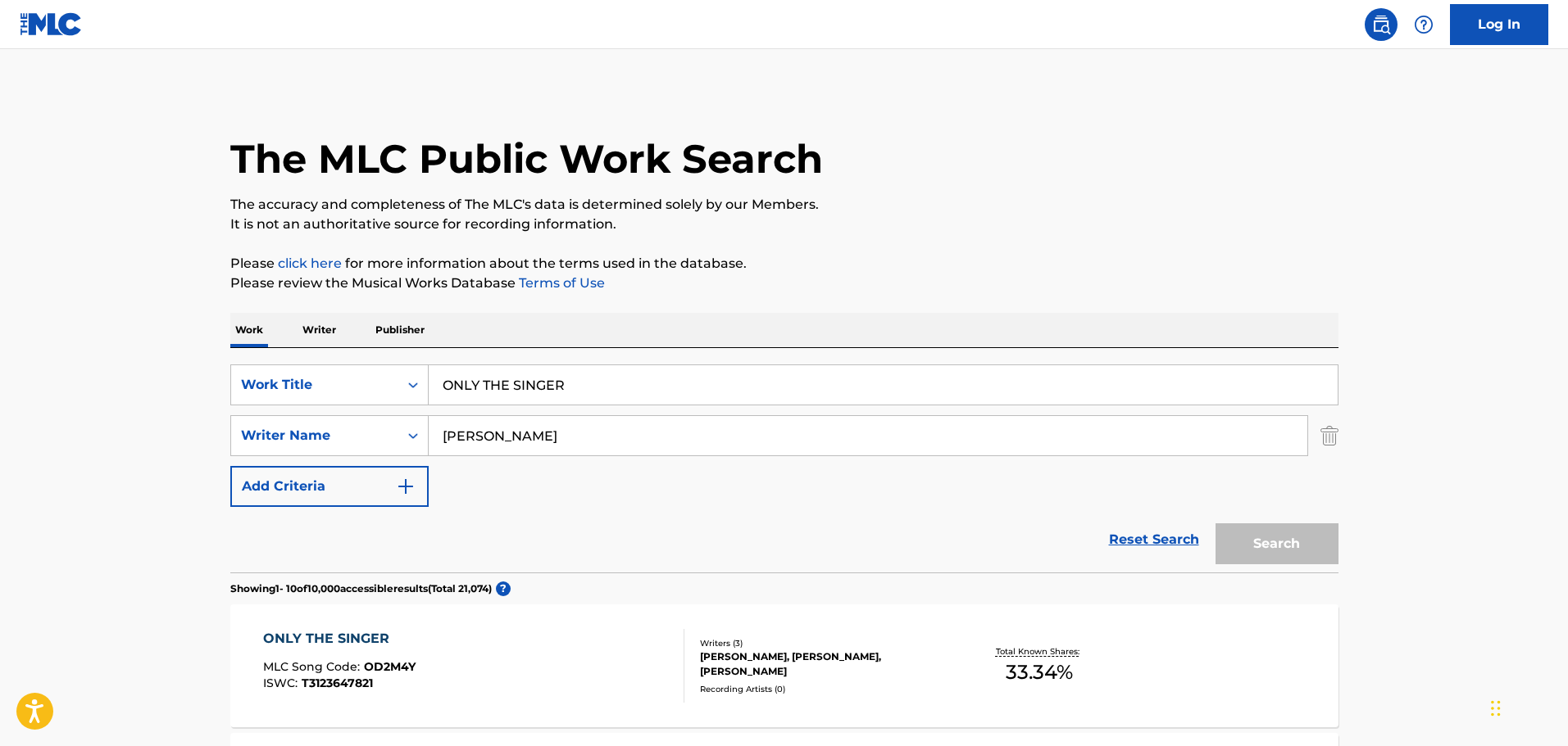
scroll to position [198, 0]
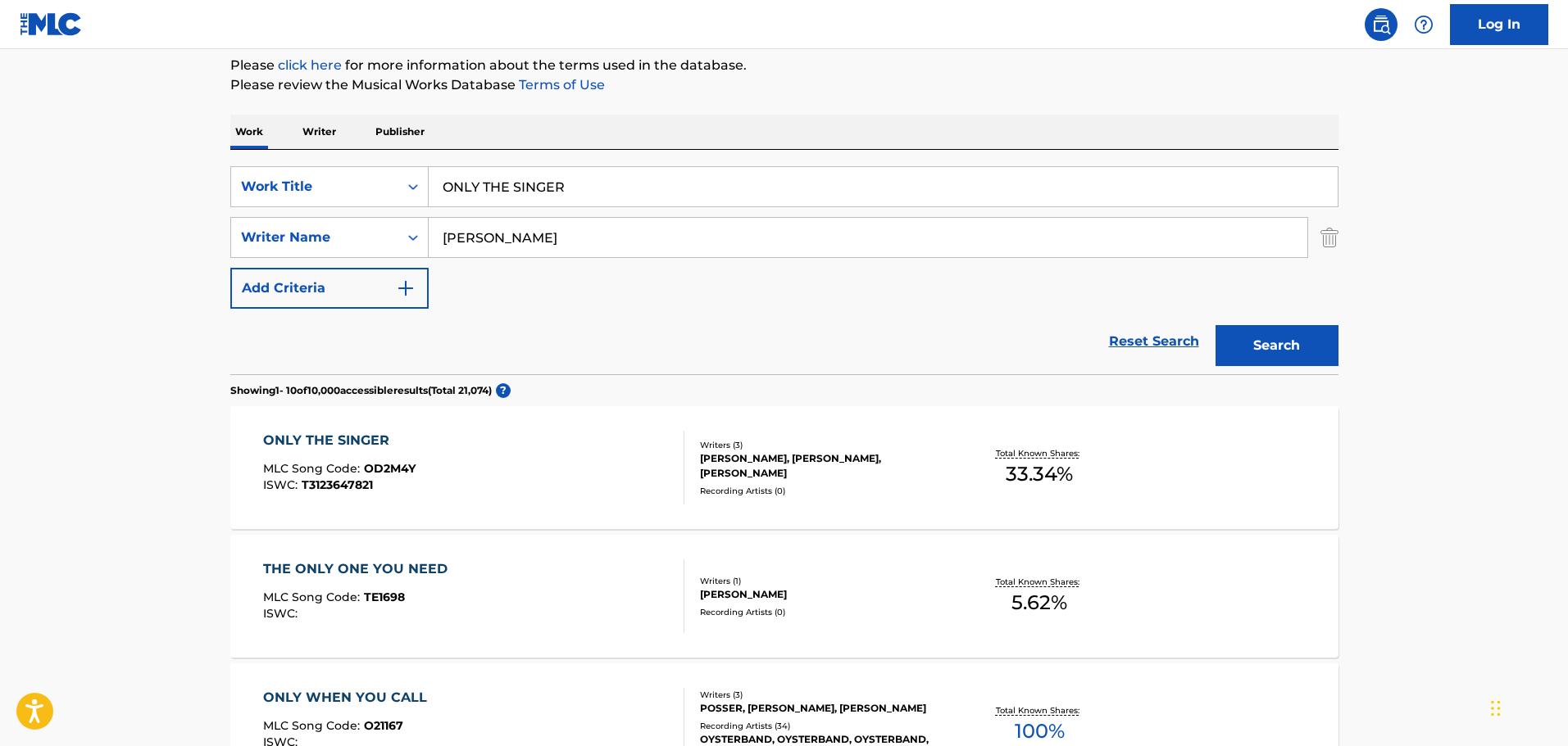
drag, startPoint x: 587, startPoint y: 185, endPoint x: 347, endPoint y: 163, distance: 241.0
click at [347, 163] on div "SearchWithCriteria65d0eb35-2191-4f26-ae97-6c5655e33e28 Work Title ONLY THE SING…" at bounding box center [784, 262] width 1108 height 224
type input "S"
type input "SOMETHING 'BOUT IT"
type input "[PERSON_NAME]"
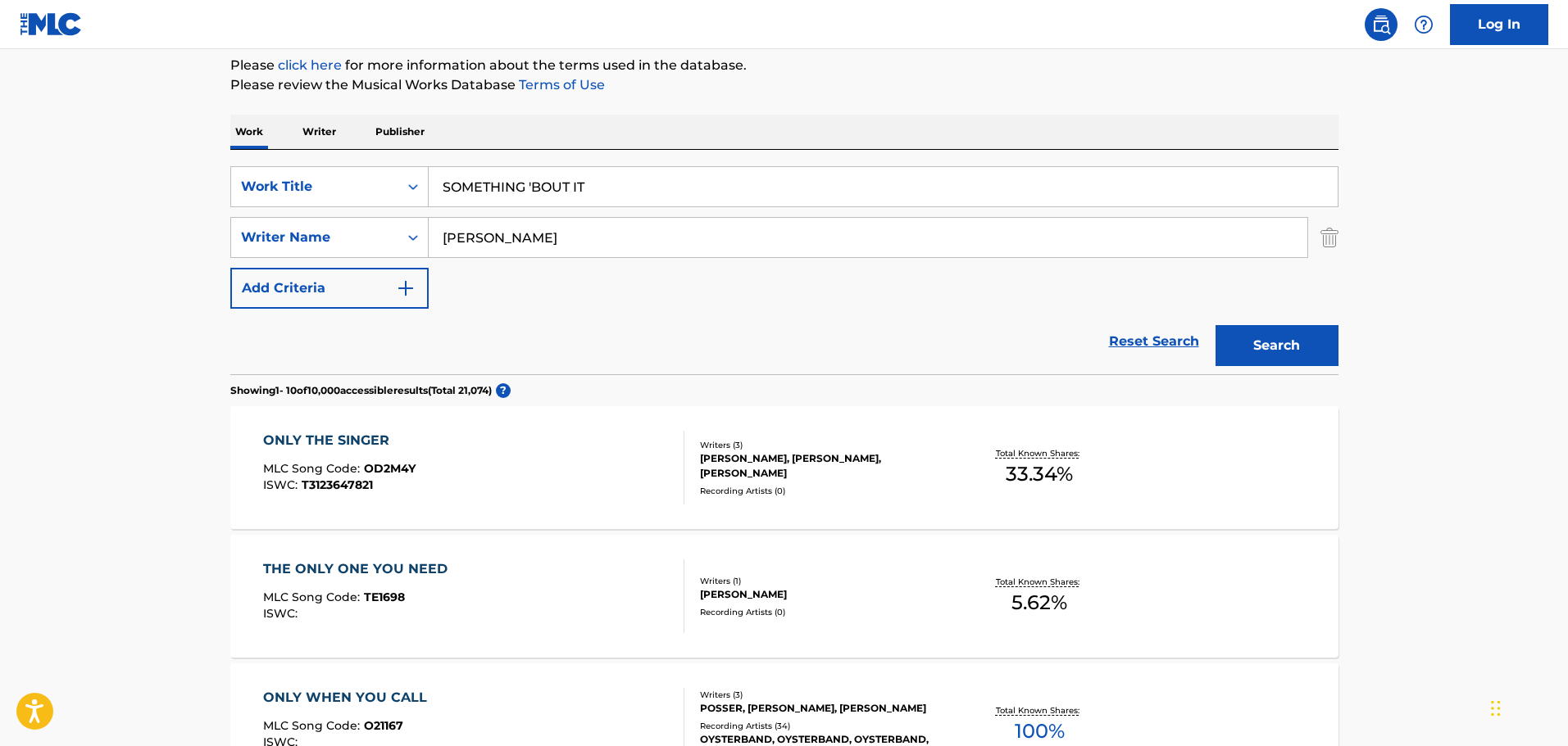
click at [1216, 325] on button "Search" at bounding box center [1277, 345] width 123 height 41
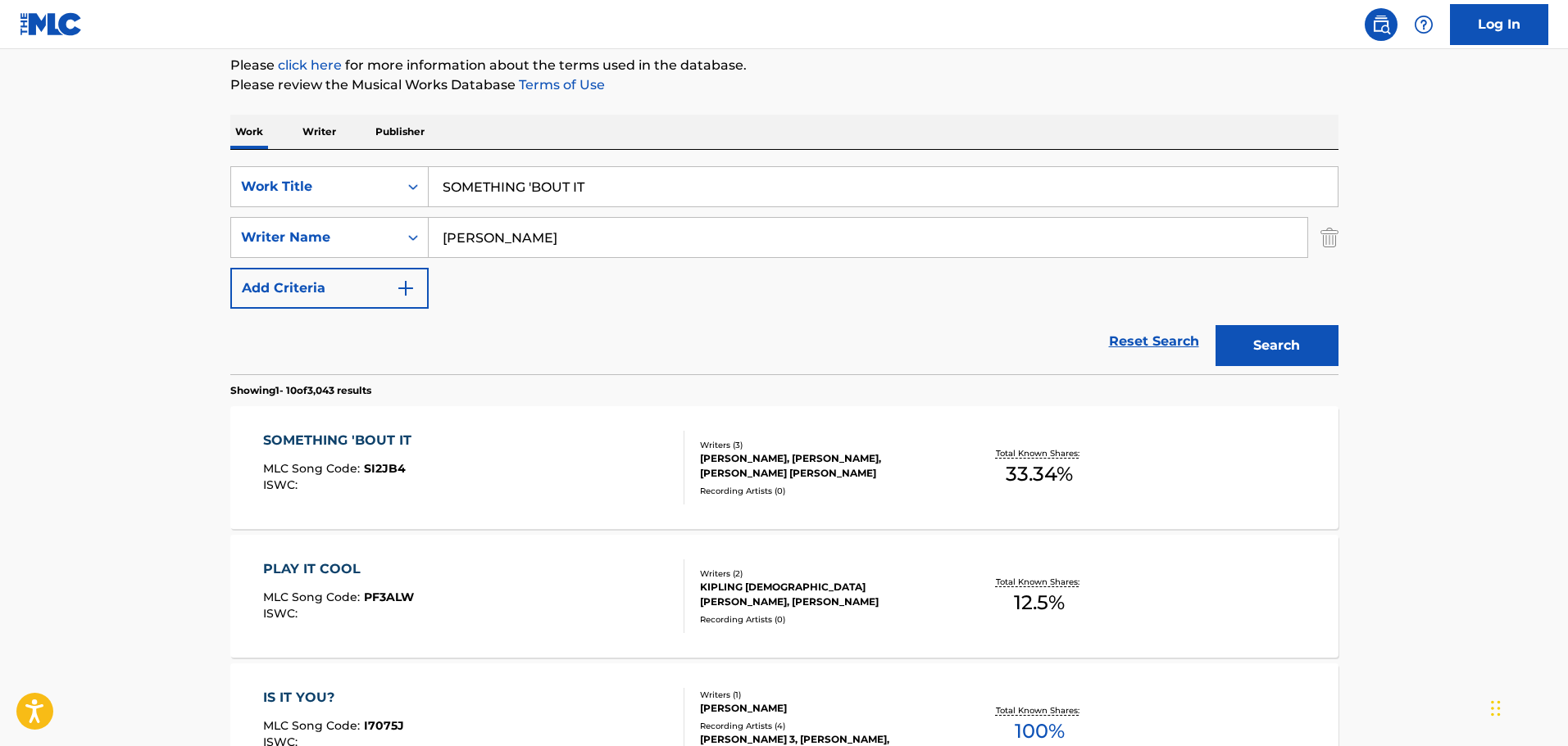
click at [512, 523] on div "SOMETHING 'BOUT IT MLC Song Code : SI2JB4 ISWC : Writers ( 3 ) [PERSON_NAME], […" at bounding box center [784, 468] width 1108 height 123
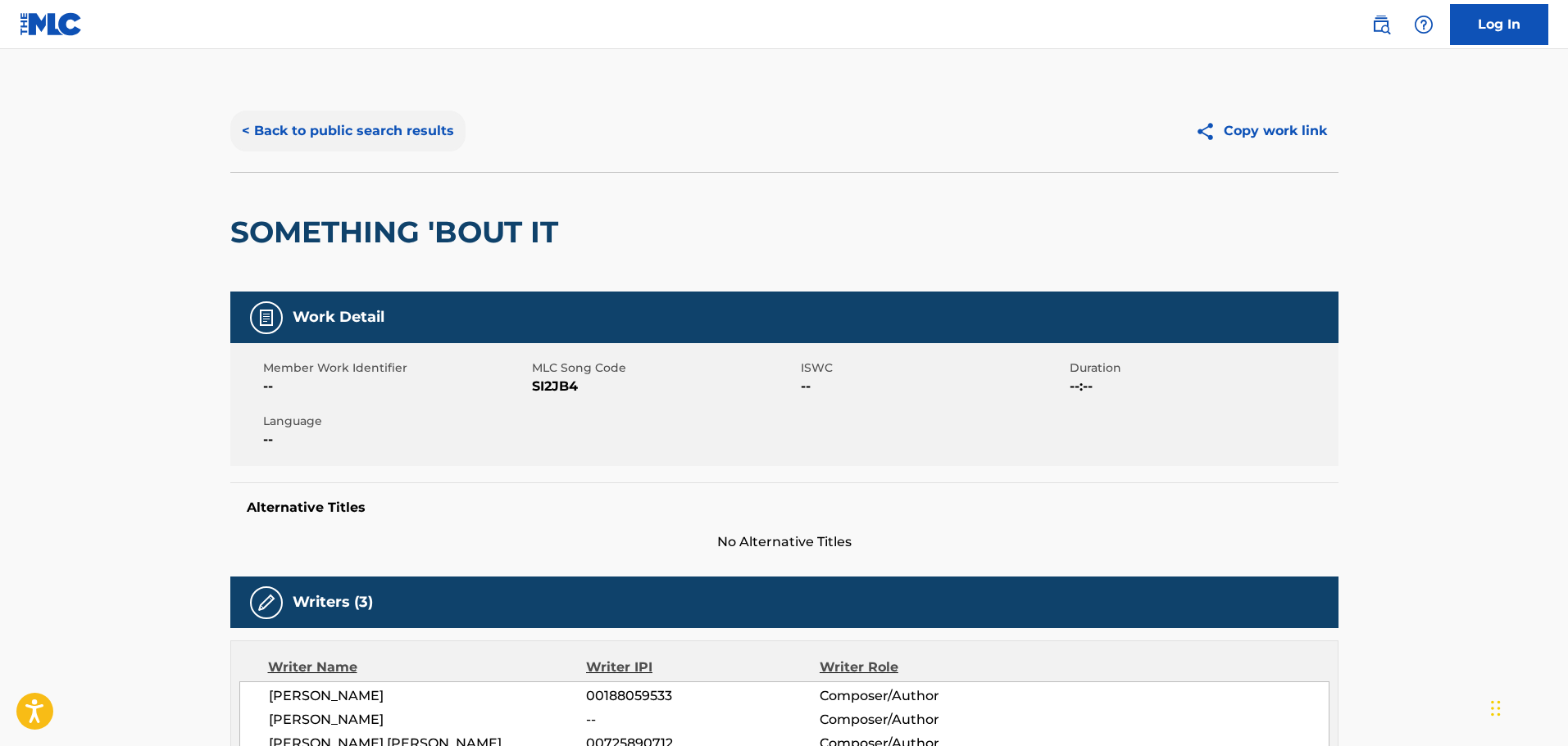
click at [454, 132] on button "< Back to public search results" at bounding box center [348, 130] width 235 height 41
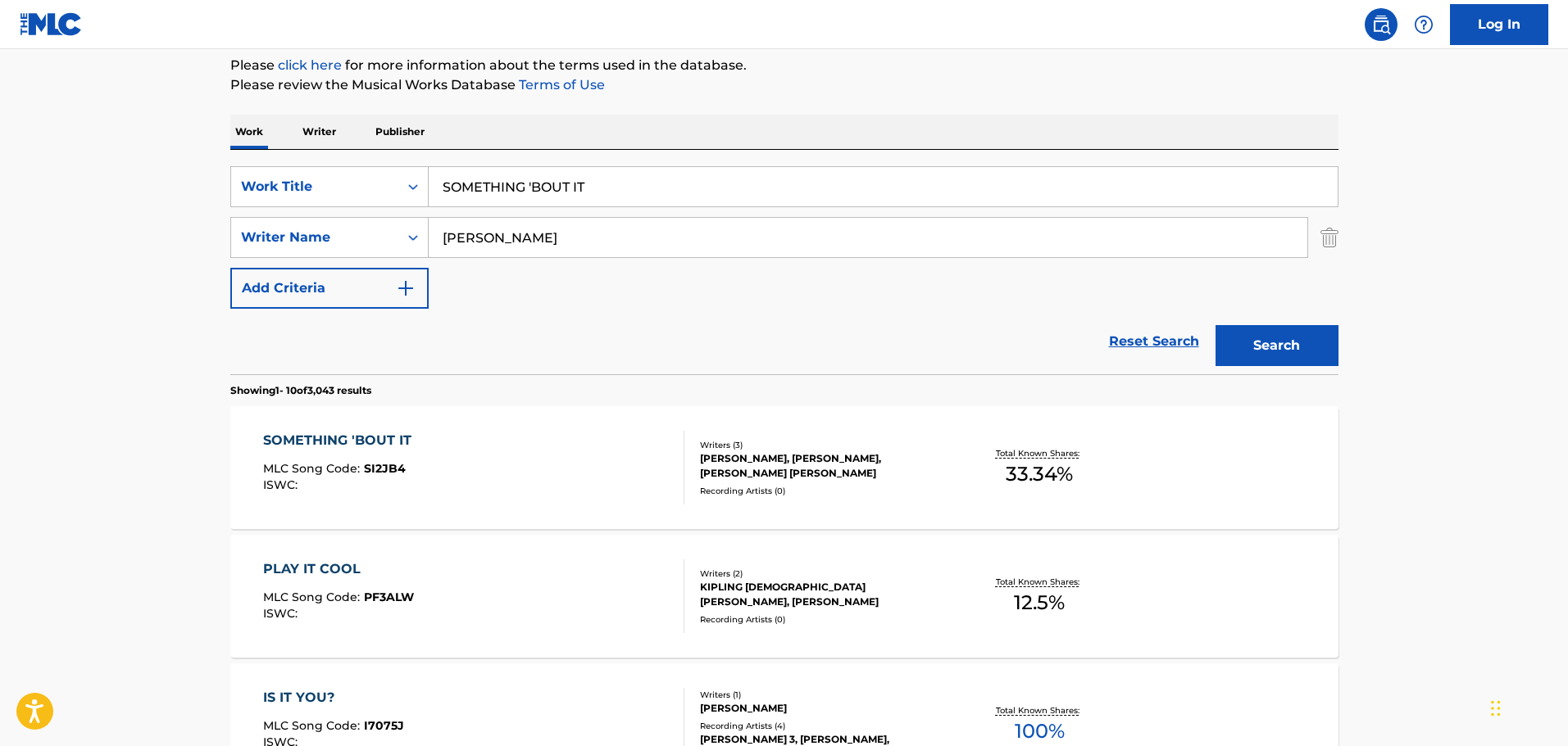
drag, startPoint x: 615, startPoint y: 188, endPoint x: 373, endPoint y: 164, distance: 243.2
click at [373, 164] on div "SearchWithCriteria65d0eb35-2191-4f26-ae97-6c5655e33e28 Work Title SOMETHING 'BO…" at bounding box center [784, 262] width 1108 height 224
type input "ASHES OF OLD LOVE"
type input "[PERSON_NAME]"
click at [1216, 325] on button "Search" at bounding box center [1277, 345] width 123 height 41
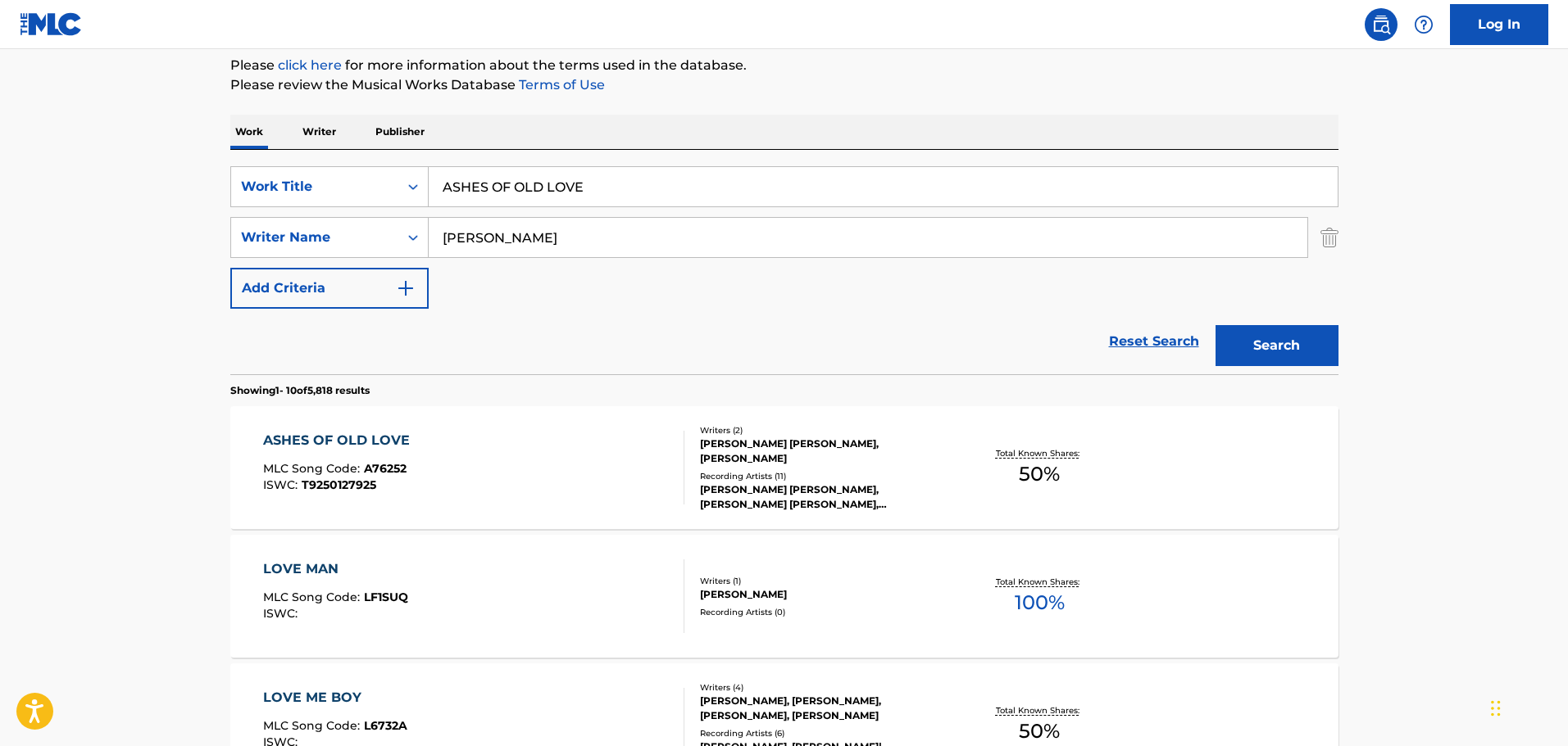
click at [469, 337] on div "Reset Search Search" at bounding box center [784, 341] width 1108 height 66
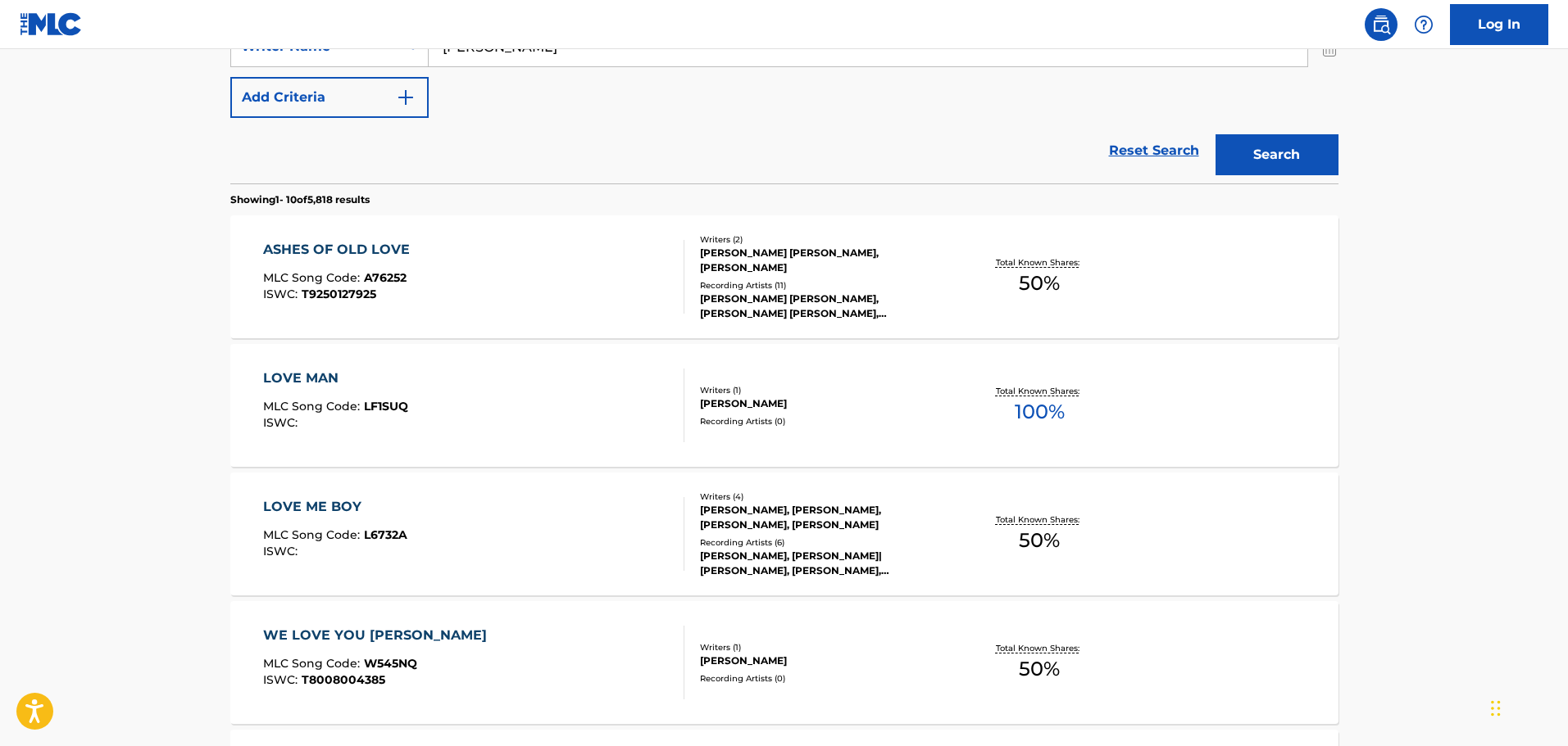
scroll to position [443, 0]
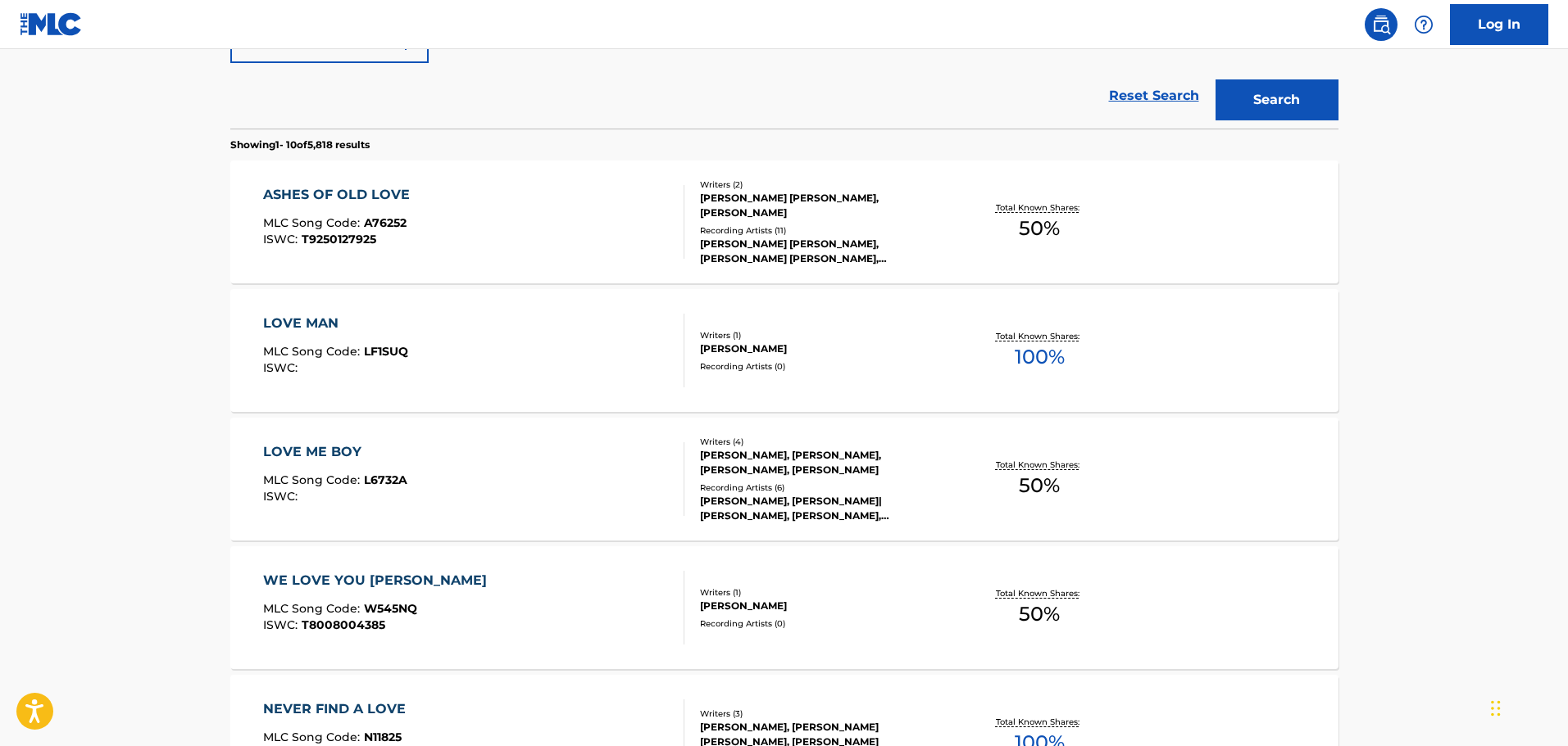
click at [456, 247] on div "ASHES OF OLD LOVE MLC Song Code : A76252 ISWC : T9250127925" at bounding box center [474, 222] width 421 height 74
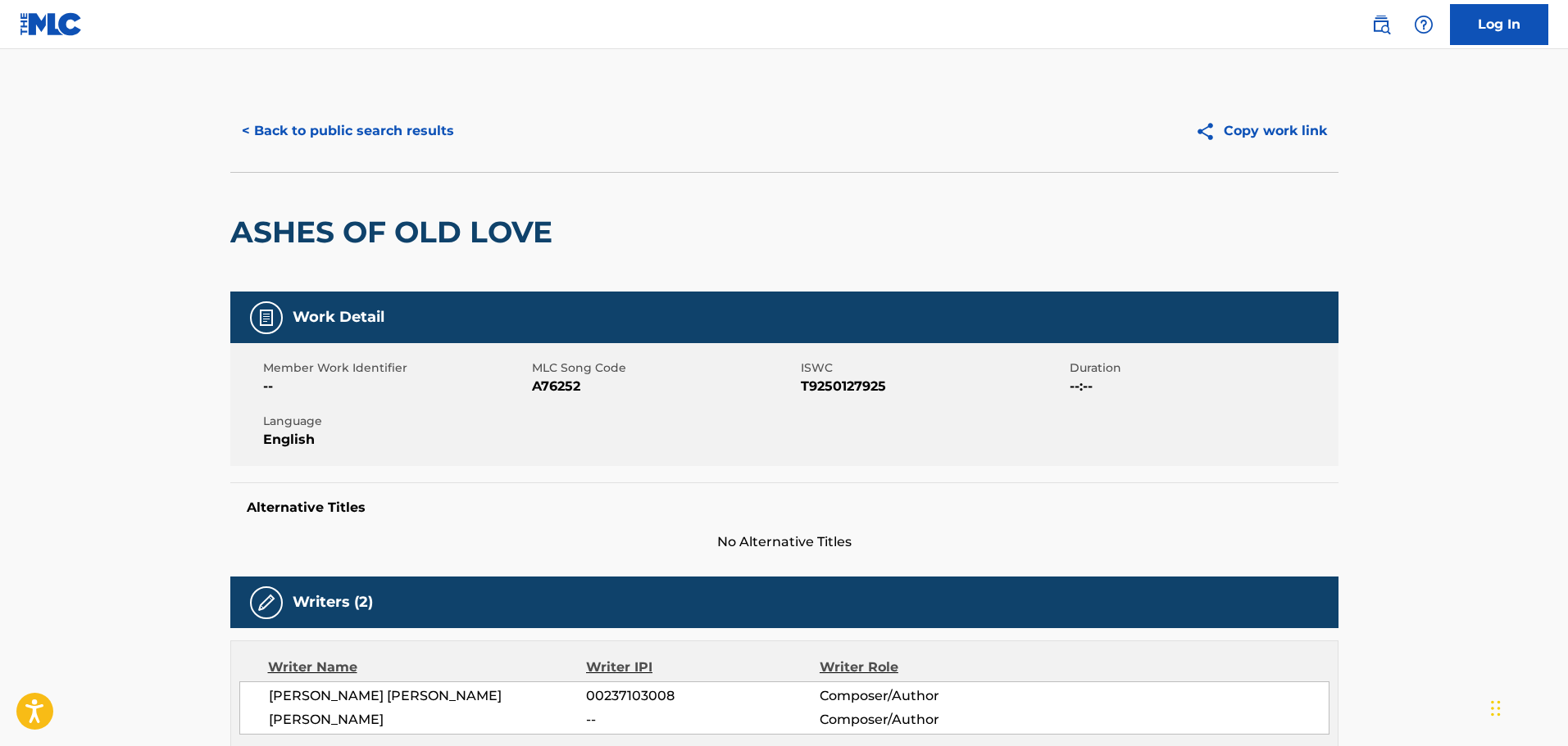
click at [356, 101] on div "< Back to public search results Copy work link" at bounding box center [784, 131] width 1108 height 82
click at [361, 114] on button "< Back to public search results" at bounding box center [348, 130] width 235 height 41
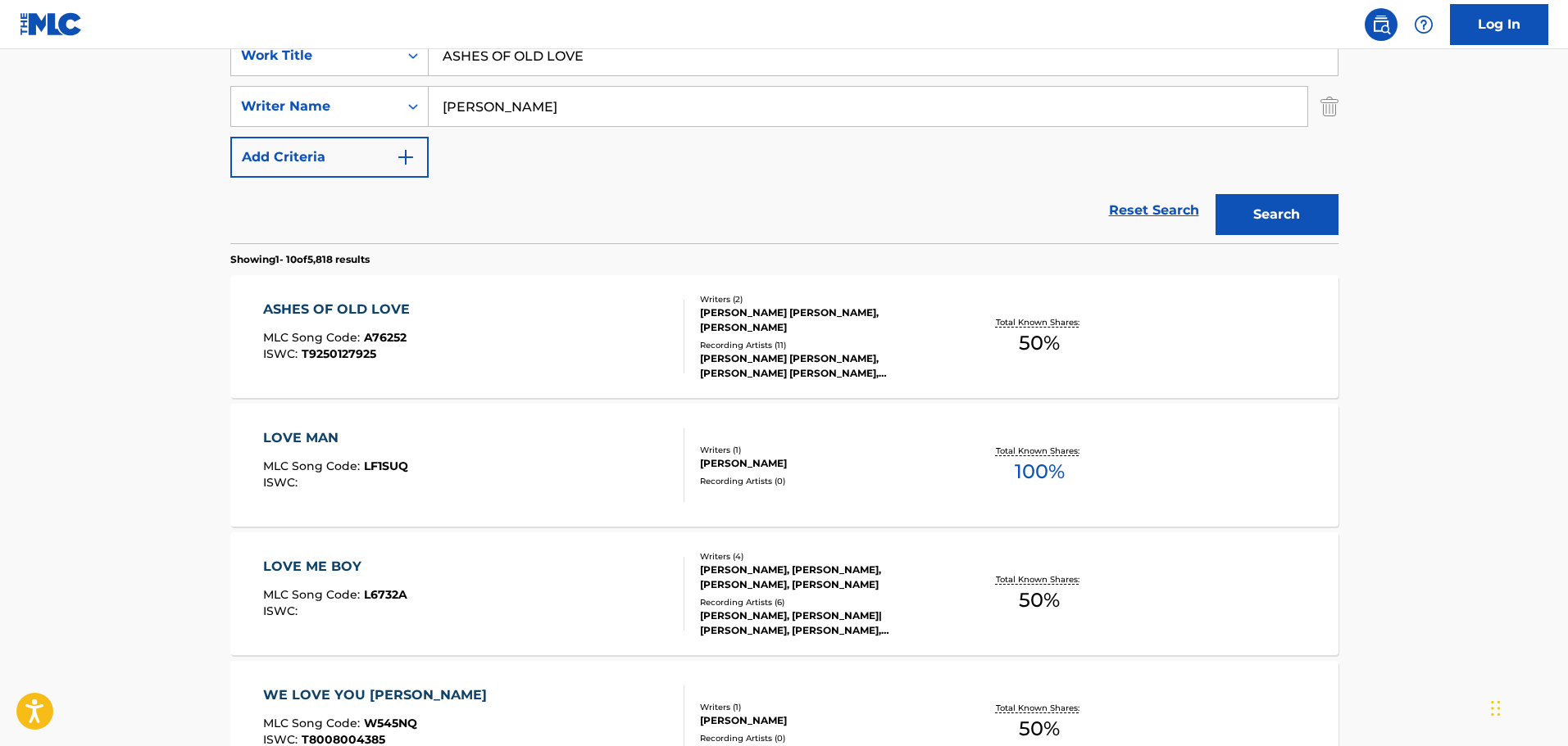
scroll to position [292, 0]
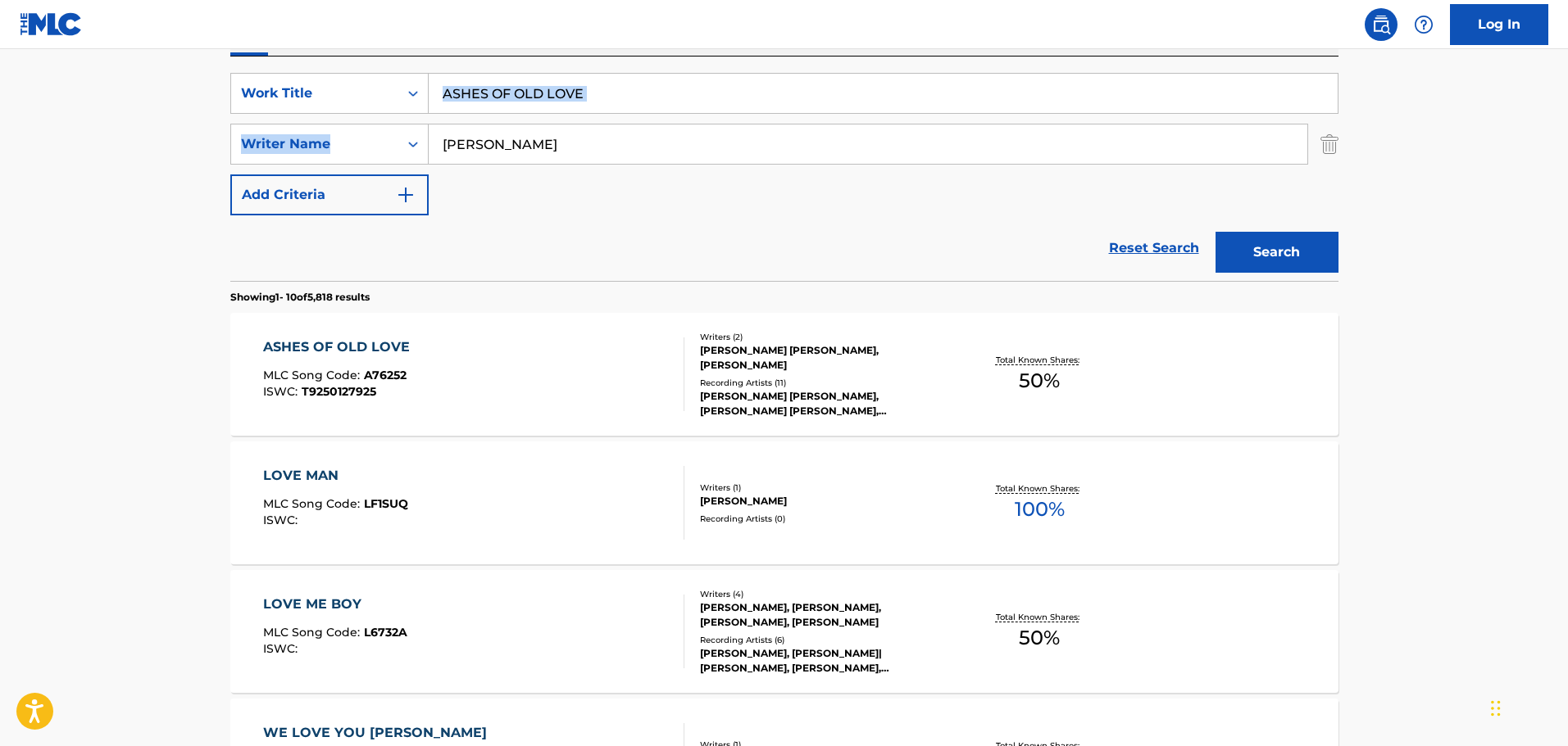
drag, startPoint x: 630, startPoint y: 118, endPoint x: 542, endPoint y: 80, distance: 95.9
click at [527, 89] on div "SearchWithCriteria65d0eb35-2191-4f26-ae97-6c5655e33e28 Work Title ASHES OF OLD …" at bounding box center [784, 145] width 1108 height 143
drag, startPoint x: 617, startPoint y: 79, endPoint x: 420, endPoint y: 67, distance: 197.4
click at [420, 67] on div "SearchWithCriteria65d0eb35-2191-4f26-ae97-6c5655e33e28 Work Title ASHES OF OLD …" at bounding box center [784, 169] width 1108 height 224
type input "THE WAY TO YOUR HEART"
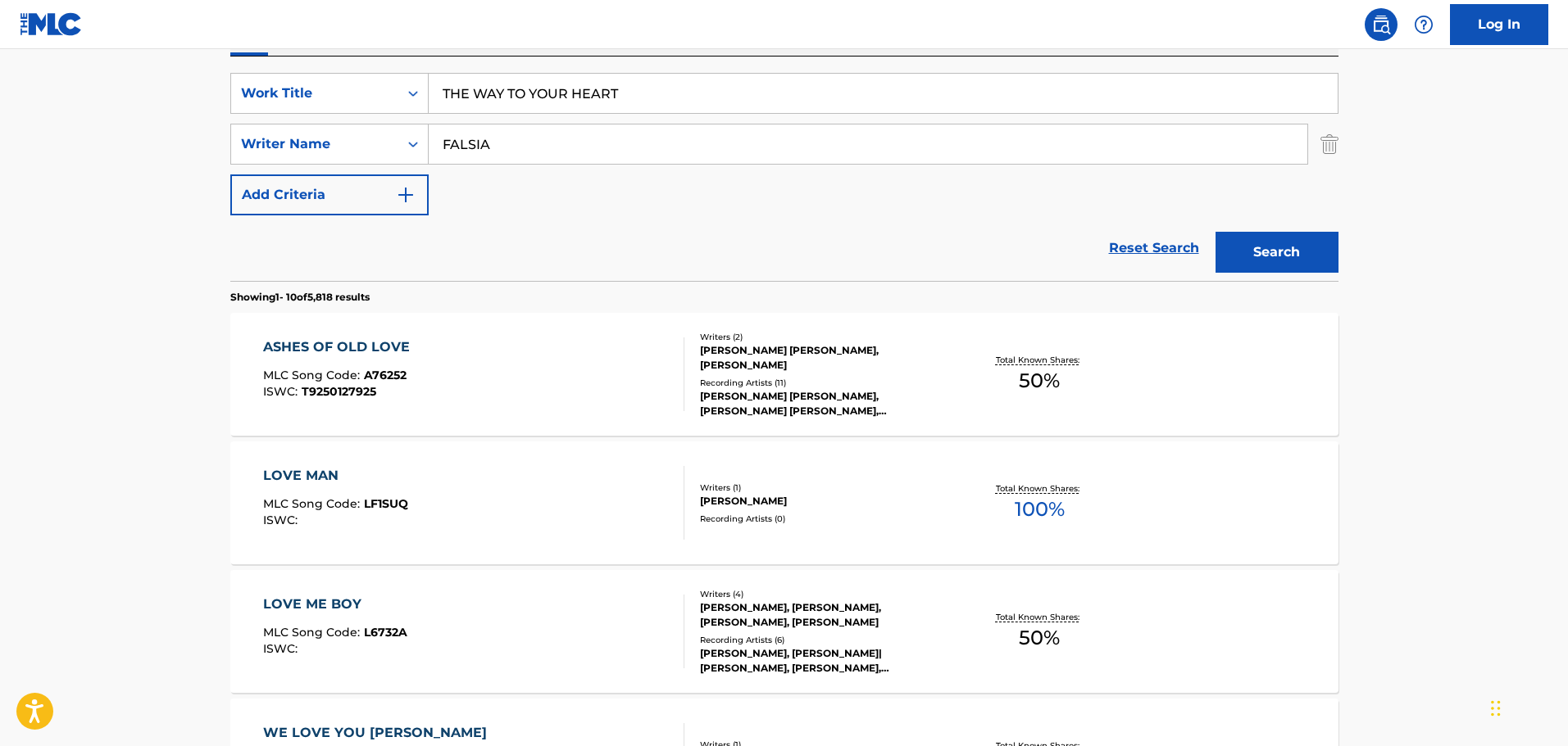
type input "FALSIA"
click at [1216, 232] on button "Search" at bounding box center [1277, 252] width 123 height 41
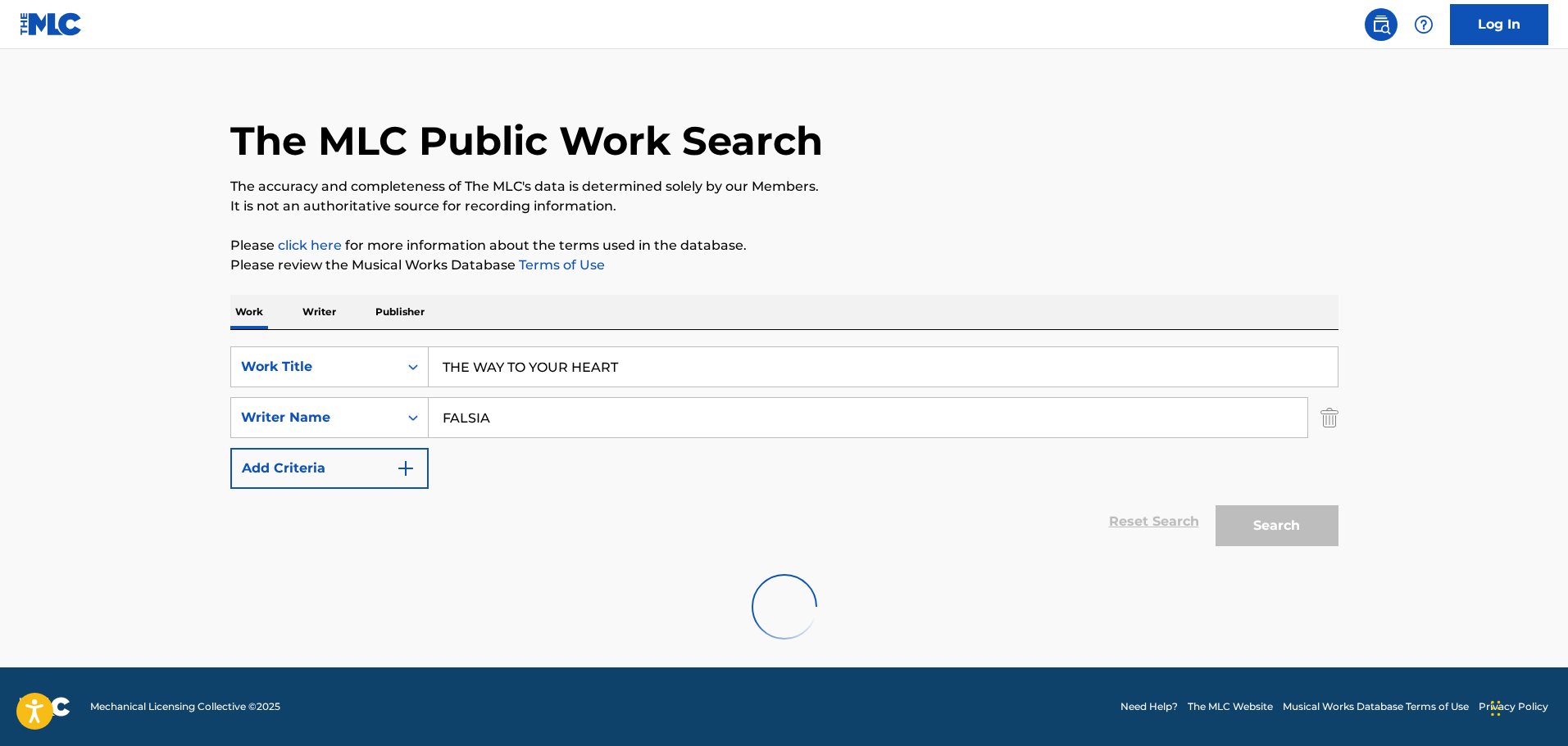
scroll to position [145, 0]
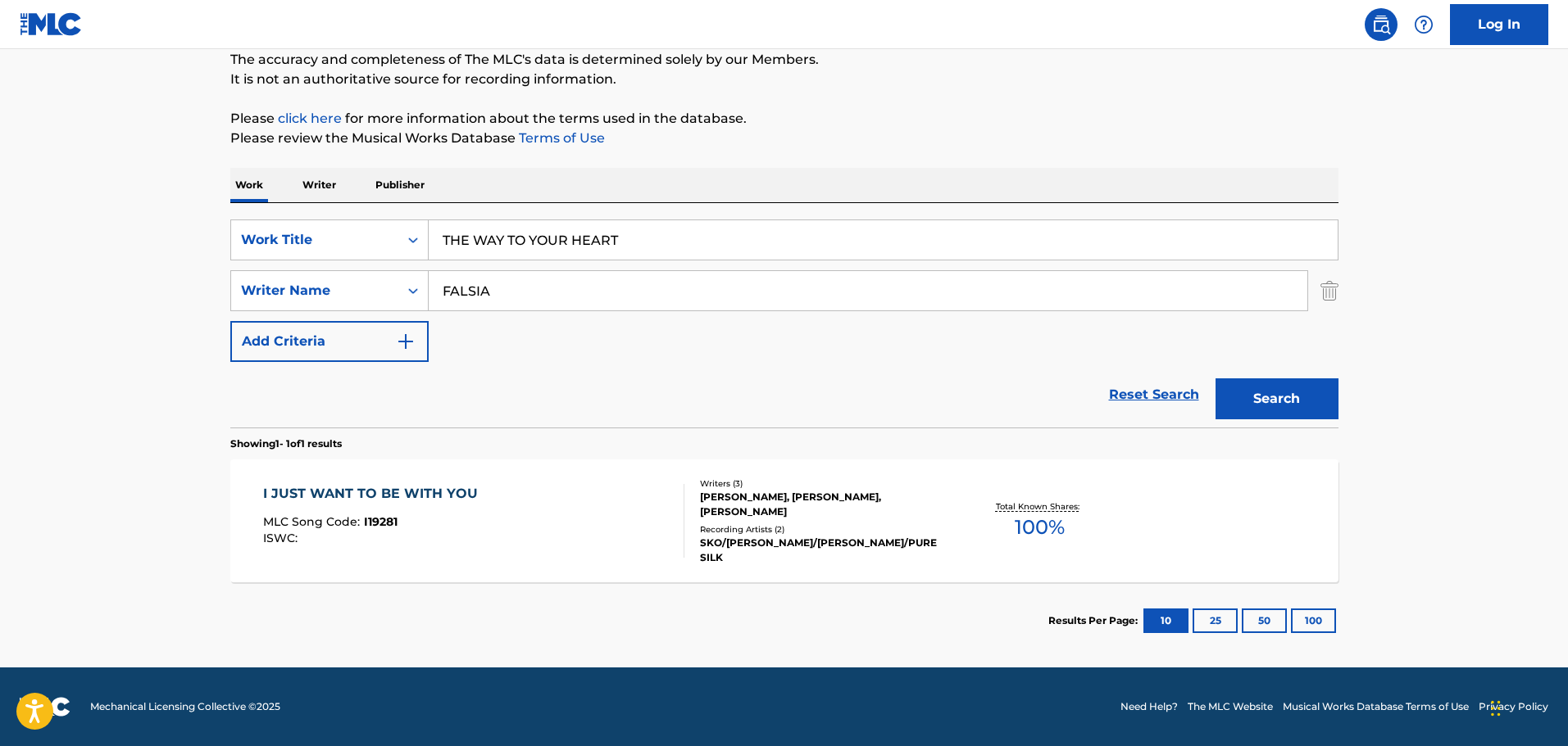
drag, startPoint x: 622, startPoint y: 226, endPoint x: 211, endPoint y: 204, distance: 411.6
click at [211, 204] on div "The MLC Public Work Search The accuracy and completeness of The MLC's data is d…" at bounding box center [784, 302] width 1148 height 714
type input "THE CHOICES"
type input "[PERSON_NAME]"
click at [1216, 378] on button "Search" at bounding box center [1277, 398] width 123 height 41
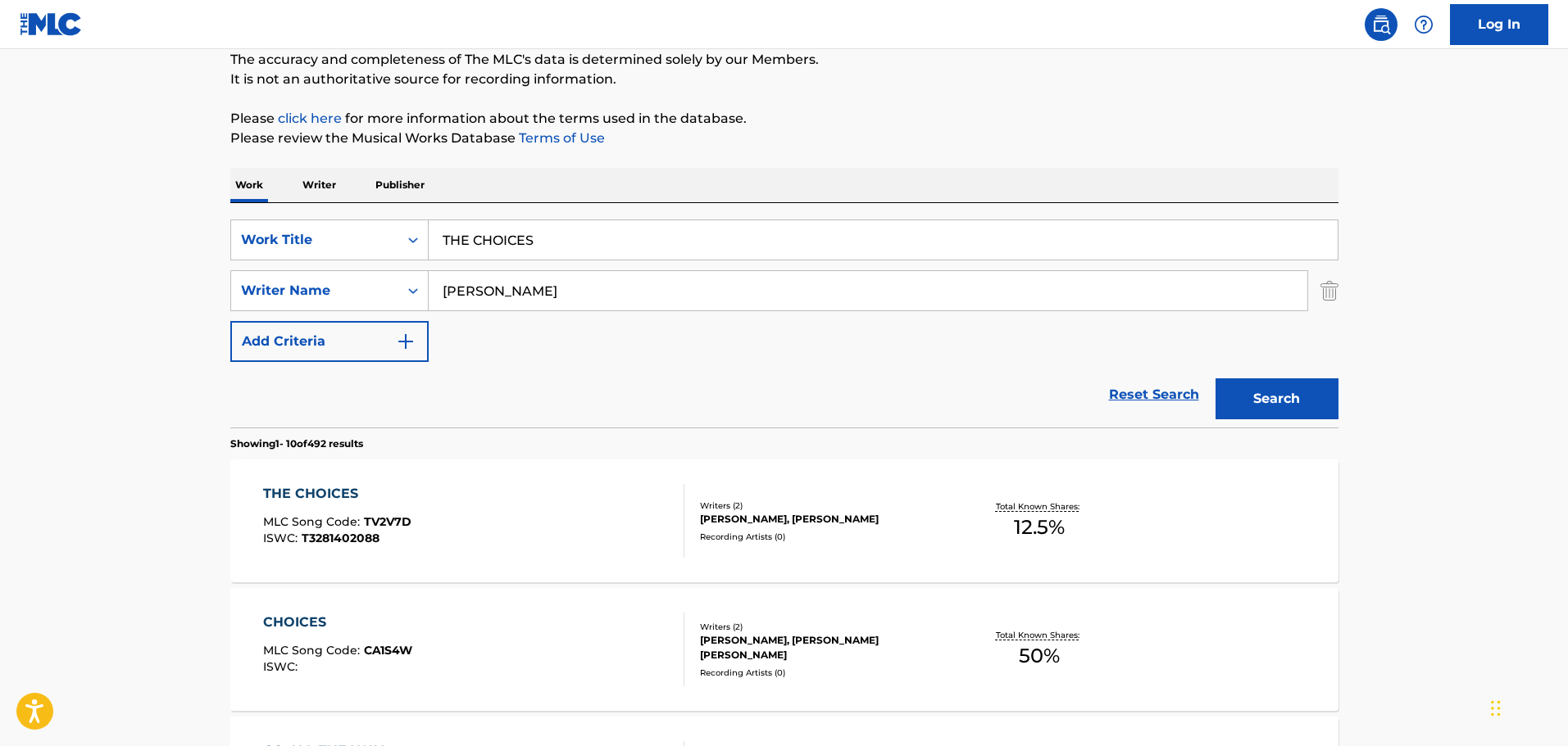
click at [463, 470] on div "THE CHOICES MLC Song Code : TV2V7D ISWC : T3281402088 Writers ( 2 ) [PERSON_NAM…" at bounding box center [784, 521] width 1108 height 123
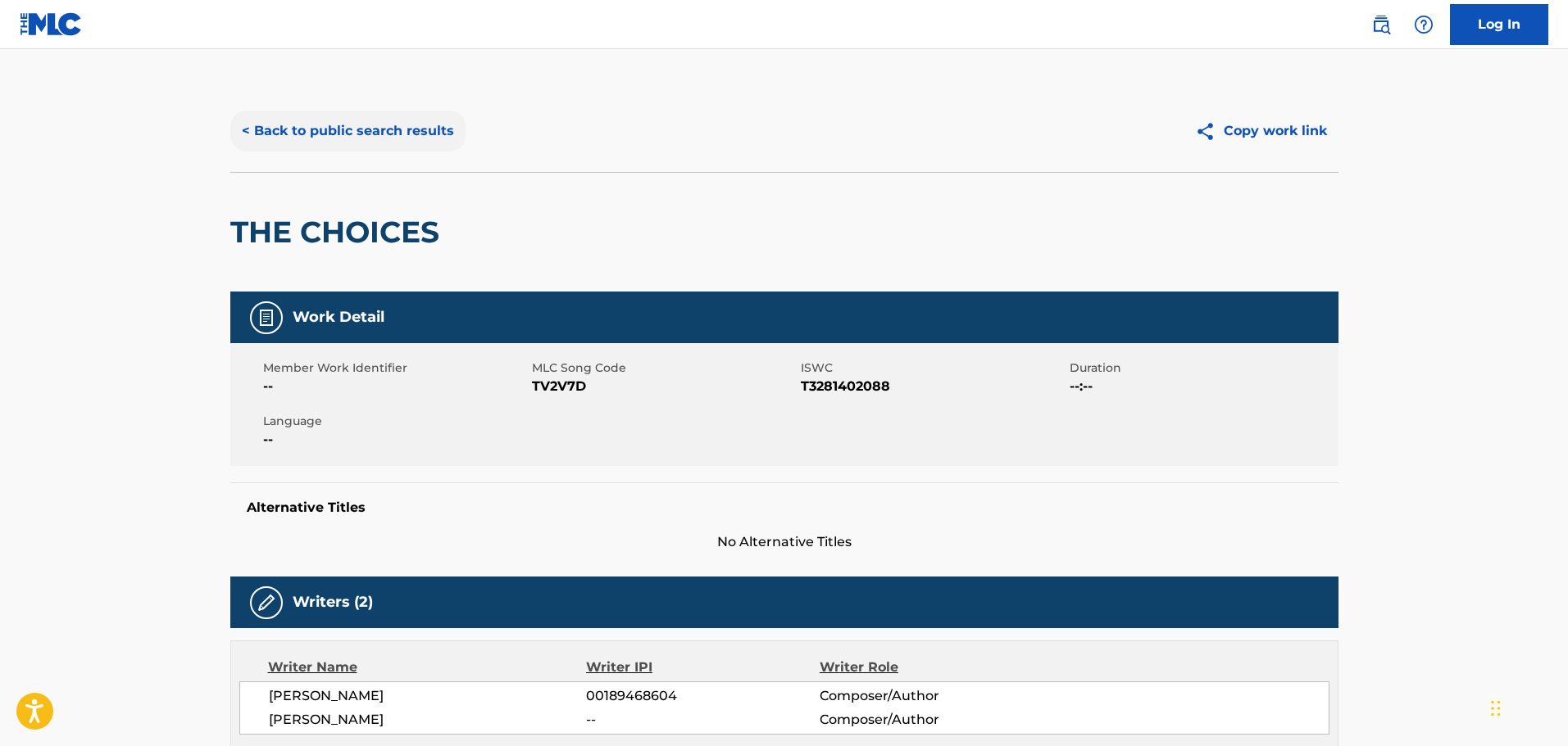
click at [332, 140] on button "< Back to public search results" at bounding box center [348, 130] width 235 height 41
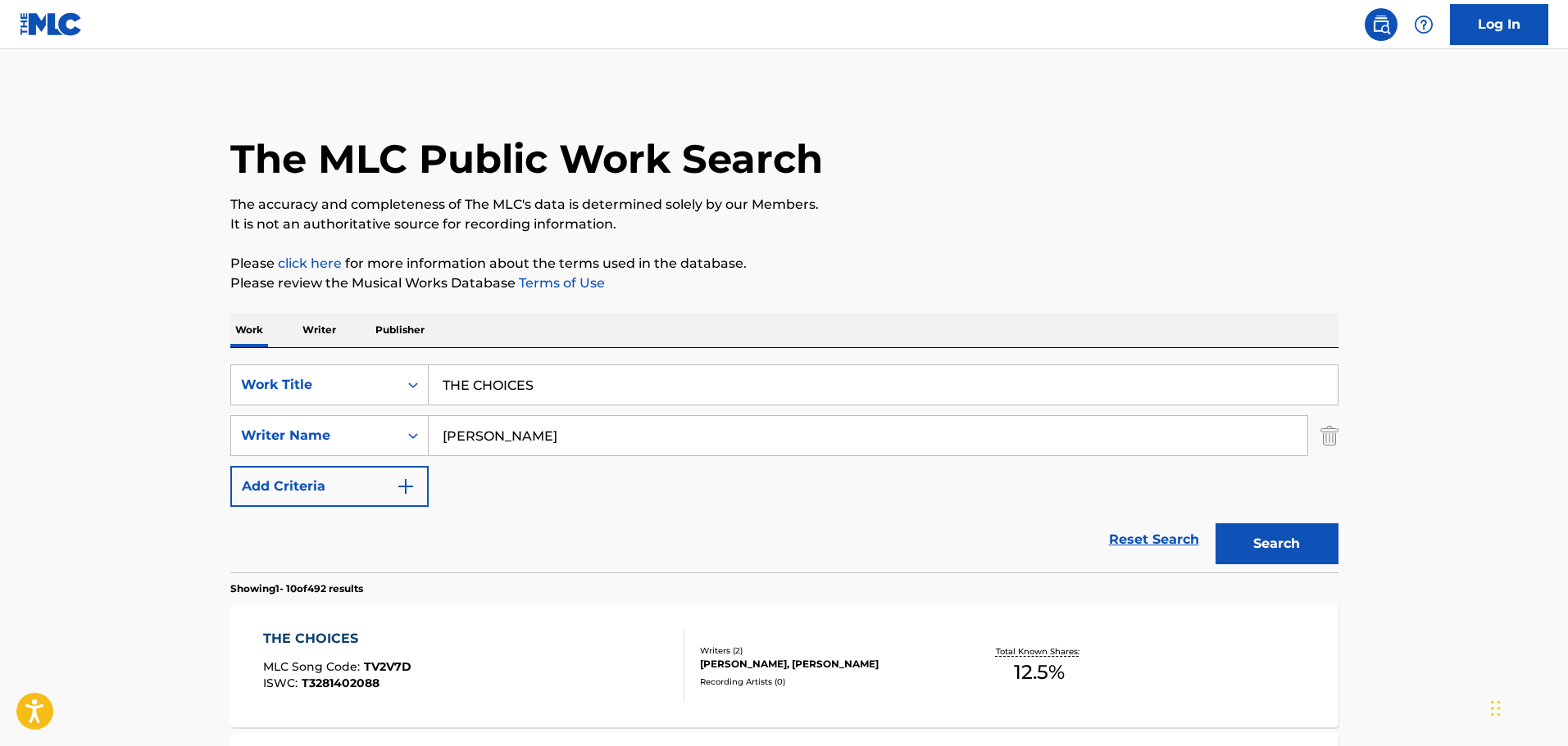
scroll to position [145, 0]
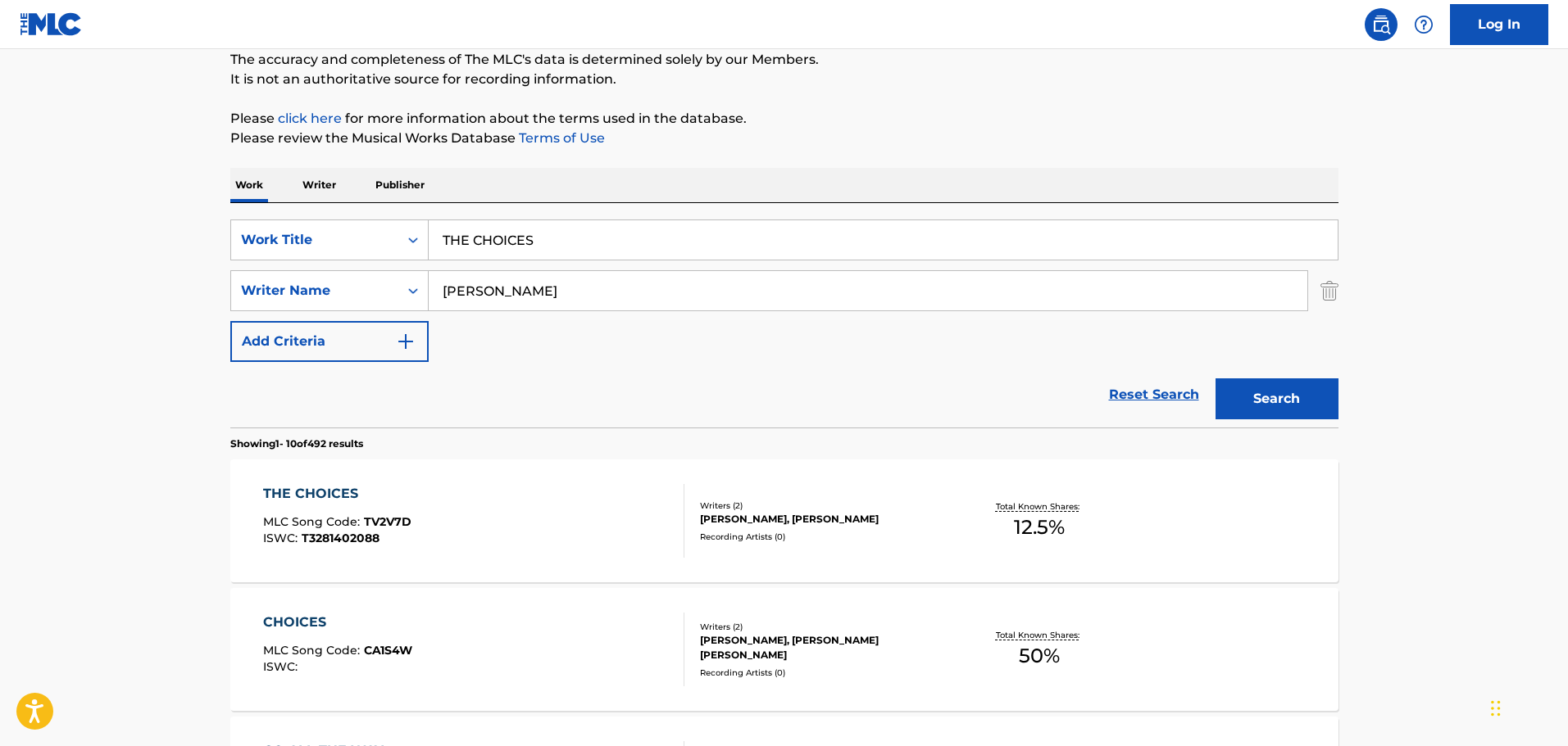
click at [521, 255] on input "THE CHOICES" at bounding box center [883, 240] width 909 height 40
drag, startPoint x: 607, startPoint y: 241, endPoint x: 364, endPoint y: 224, distance: 243.6
click at [364, 224] on div "SearchWithCriteria65d0eb35-2191-4f26-ae97-6c5655e33e28 Work Title THE CHOICES" at bounding box center [784, 239] width 1108 height 41
type input "WESTSIDE GROOVE"
type input "[PERSON_NAME]"
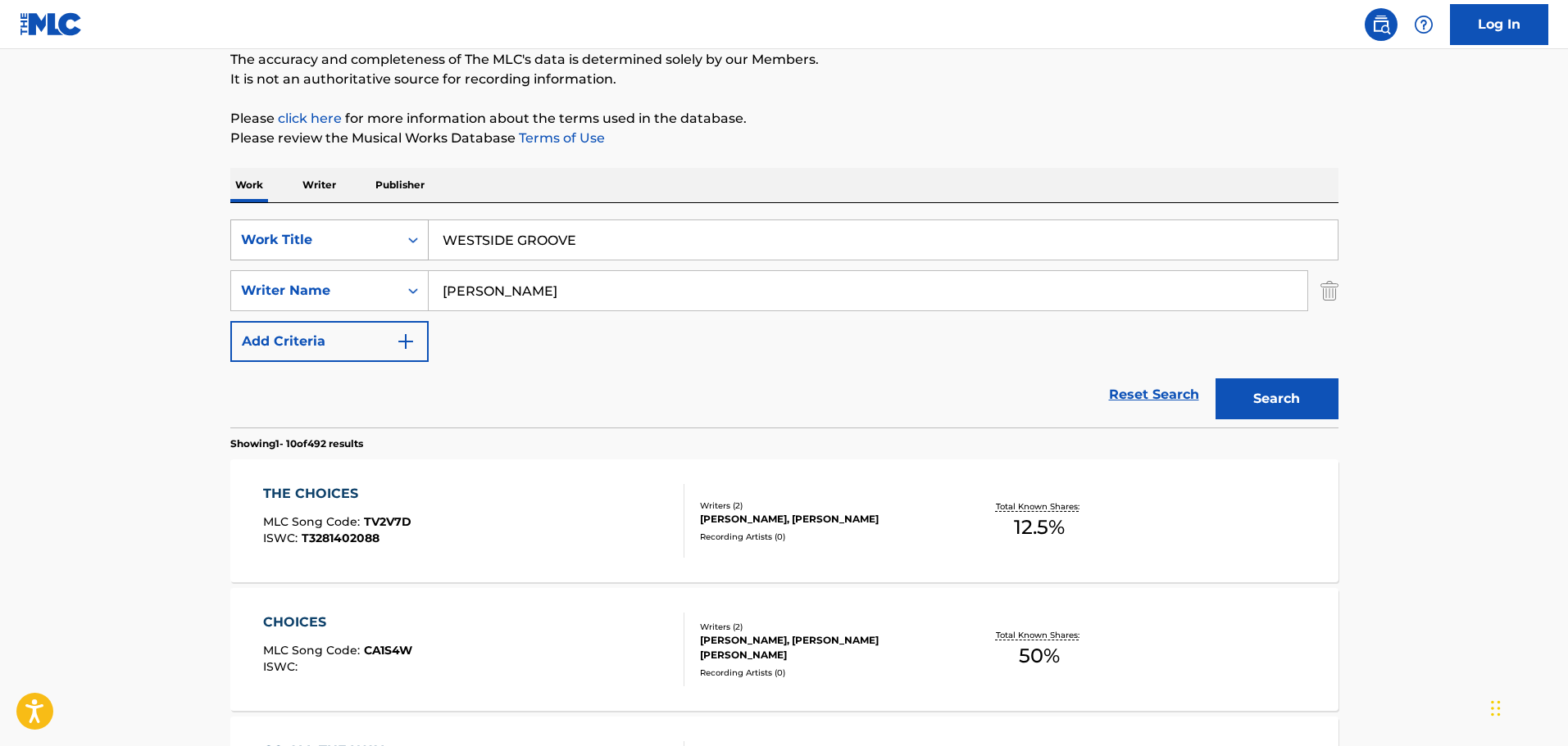
click at [1216, 378] on button "Search" at bounding box center [1277, 398] width 123 height 41
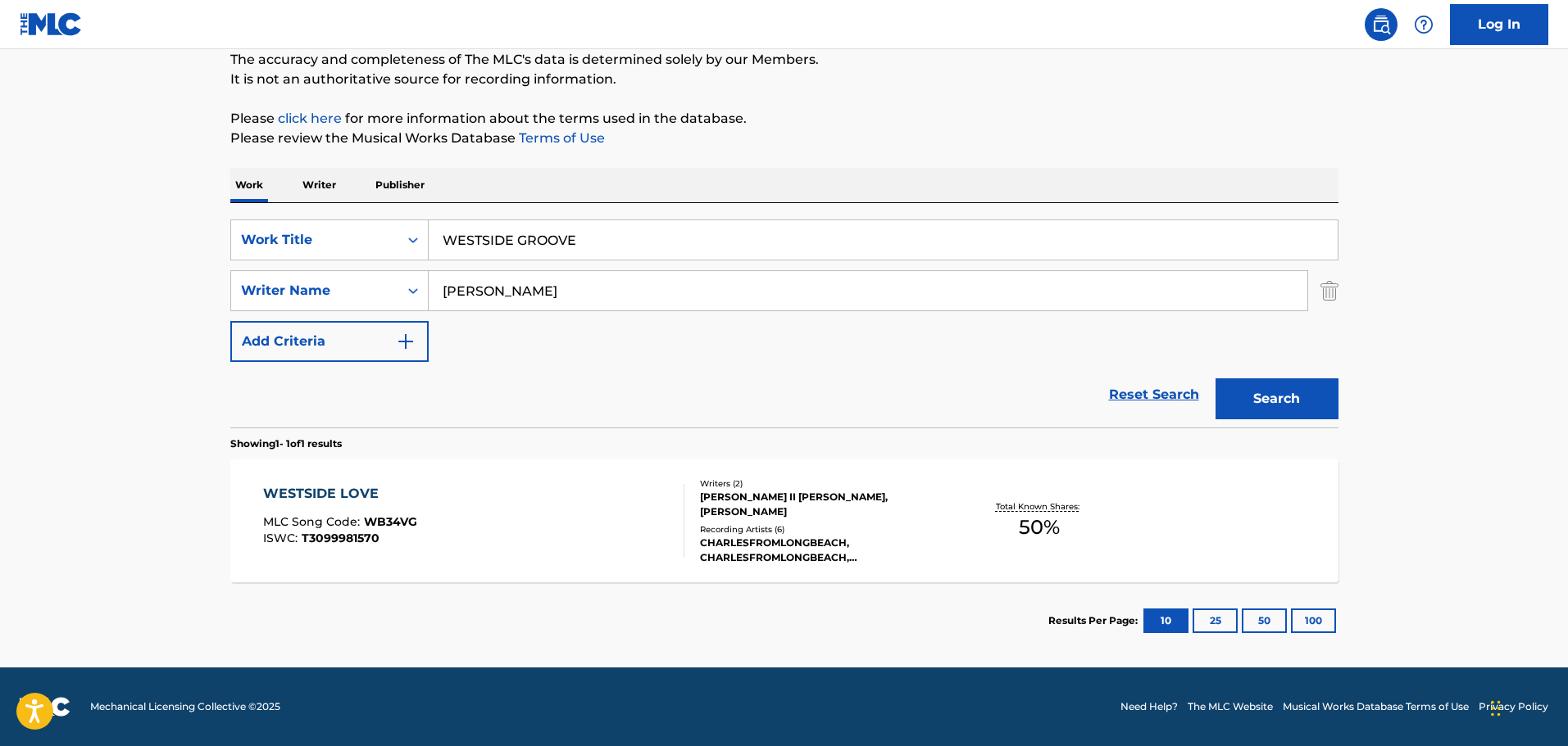
click at [538, 539] on div "WESTSIDE LOVE MLC Song Code : WB34VG ISWC : T3099981570" at bounding box center [474, 521] width 421 height 74
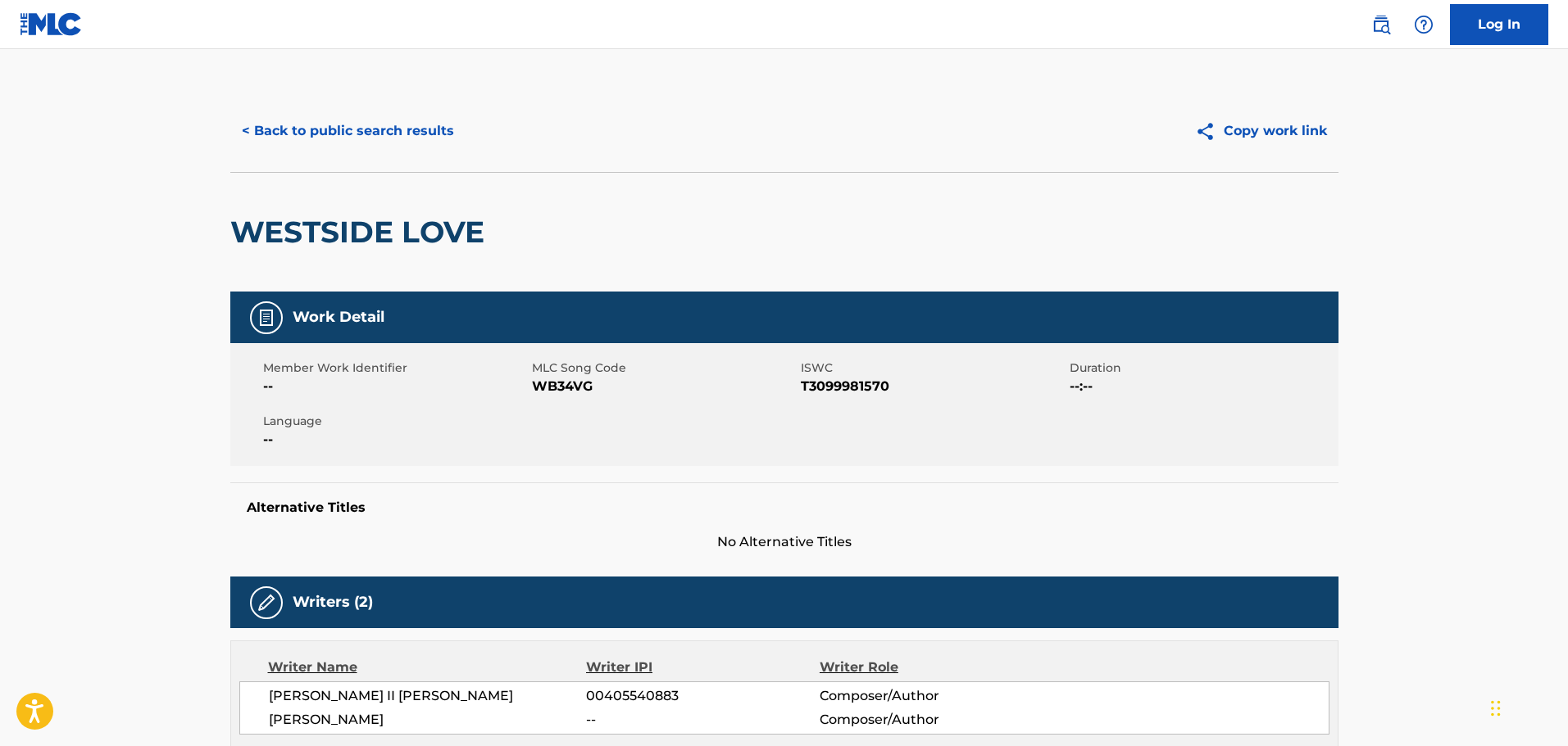
scroll to position [328, 0]
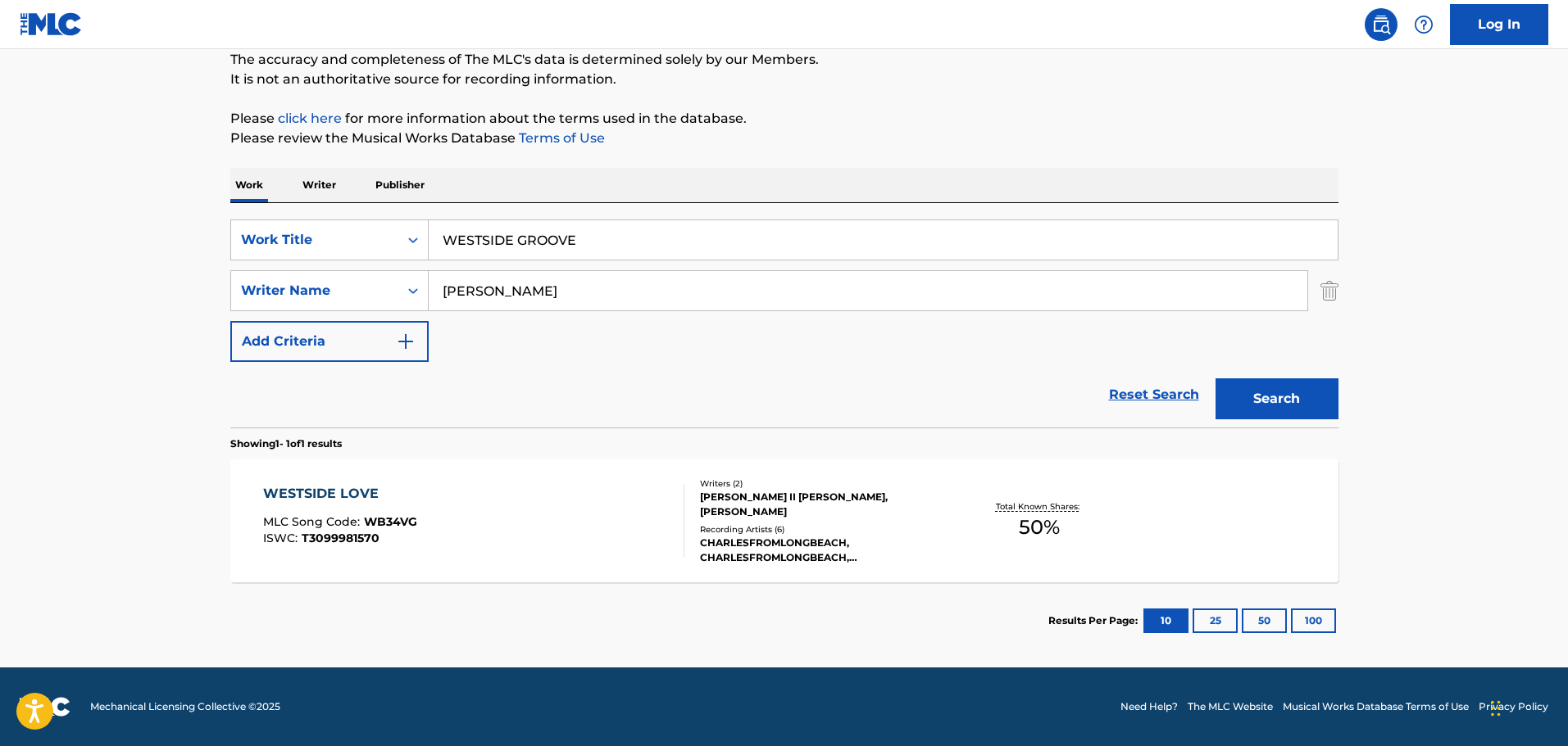
scroll to position [145, 0]
drag, startPoint x: 518, startPoint y: 276, endPoint x: 154, endPoint y: 272, distance: 364.0
click at [154, 272] on main "The MLC Public Work Search The accuracy and completeness of The MLC's data is d…" at bounding box center [784, 285] width 1568 height 763
type input "[PERSON_NAME]"
click at [1216, 378] on button "Search" at bounding box center [1277, 398] width 123 height 41
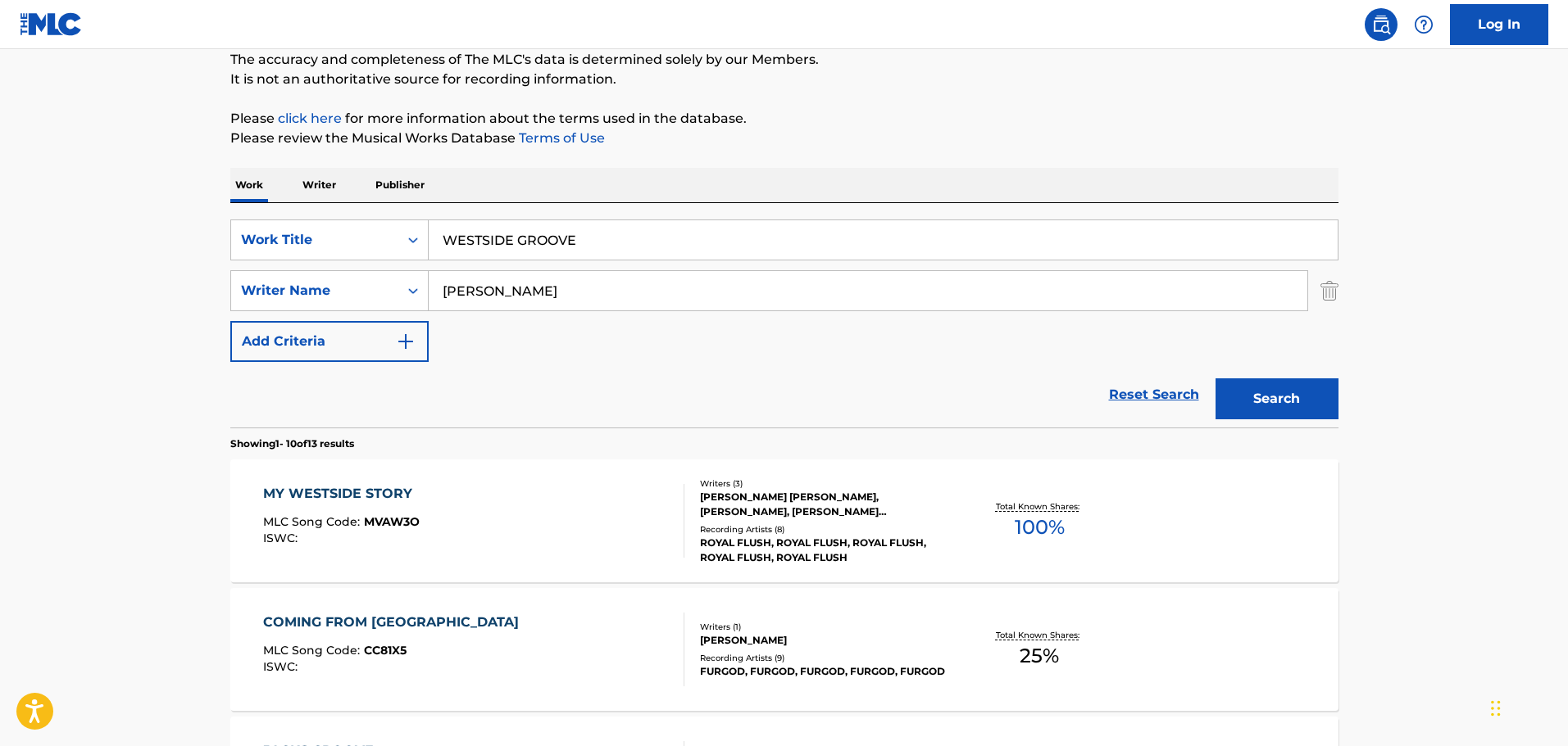
click at [650, 139] on p "Please review the Musical Works Database Terms of Use" at bounding box center [784, 138] width 1108 height 20
click at [1320, 294] on img "Search Form" at bounding box center [1329, 290] width 18 height 41
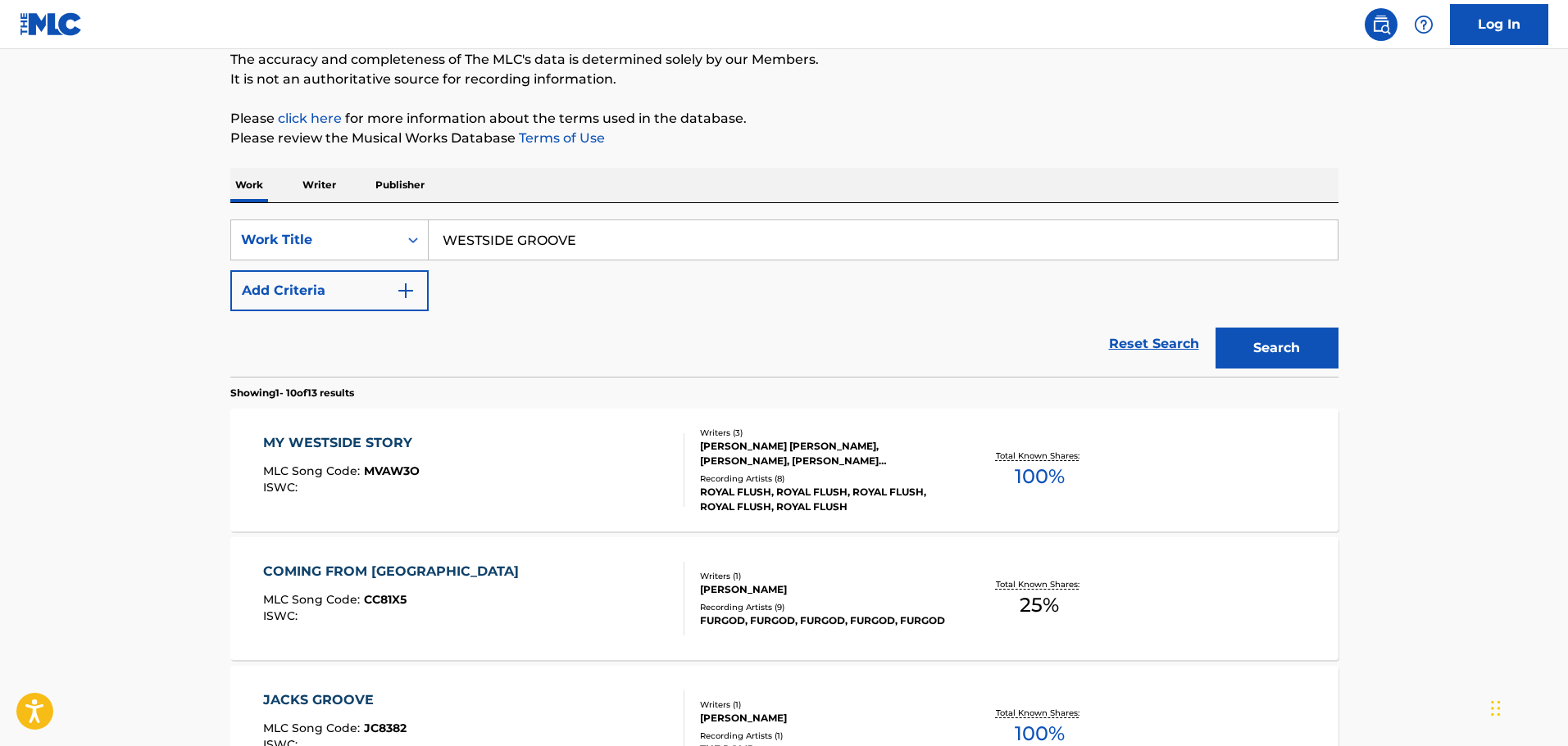
drag, startPoint x: 512, startPoint y: 242, endPoint x: 10, endPoint y: 243, distance: 502.0
type input "WHEN YA DRINKING YA AIN'T THINKING"
click at [1216, 328] on button "Search" at bounding box center [1277, 348] width 123 height 41
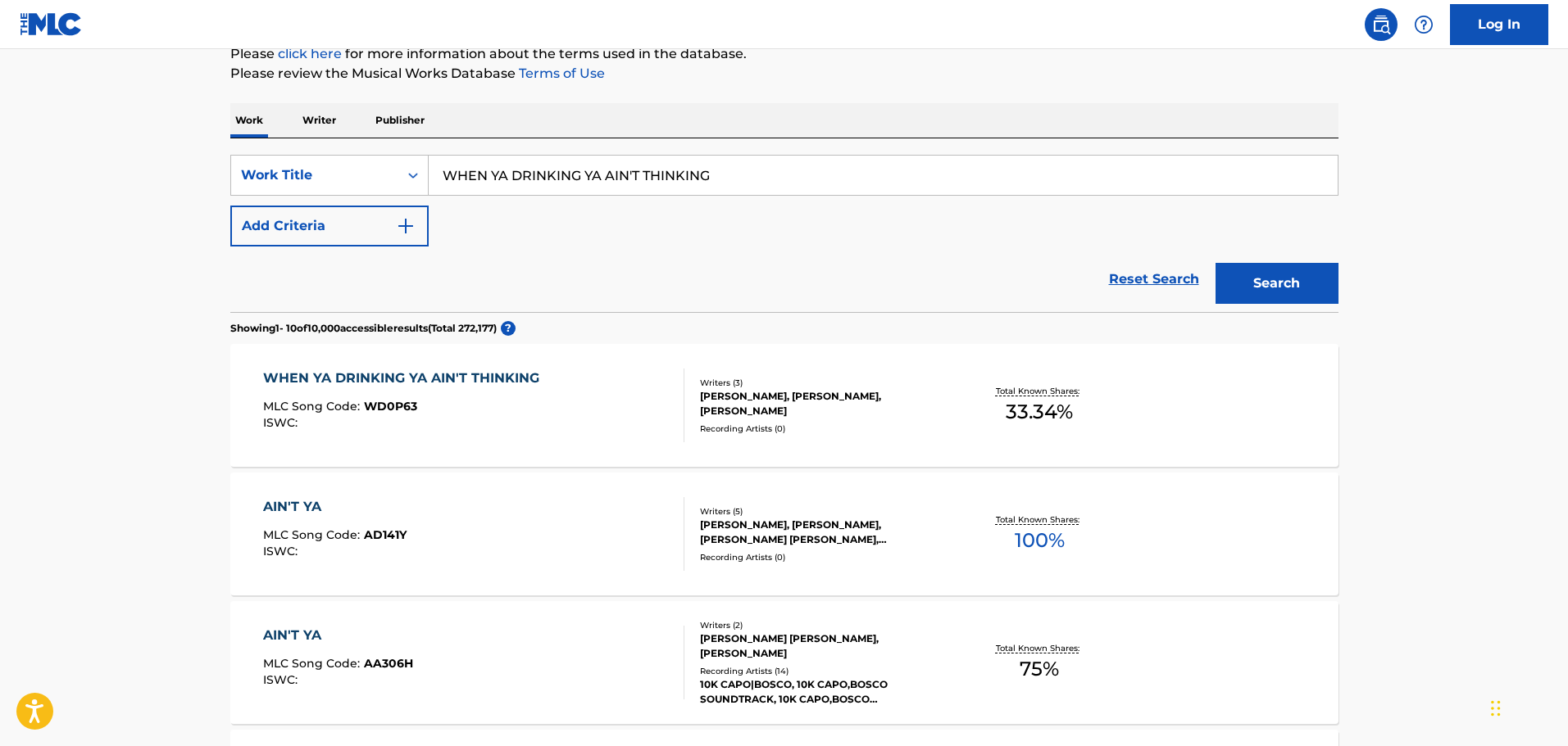
scroll to position [246, 0]
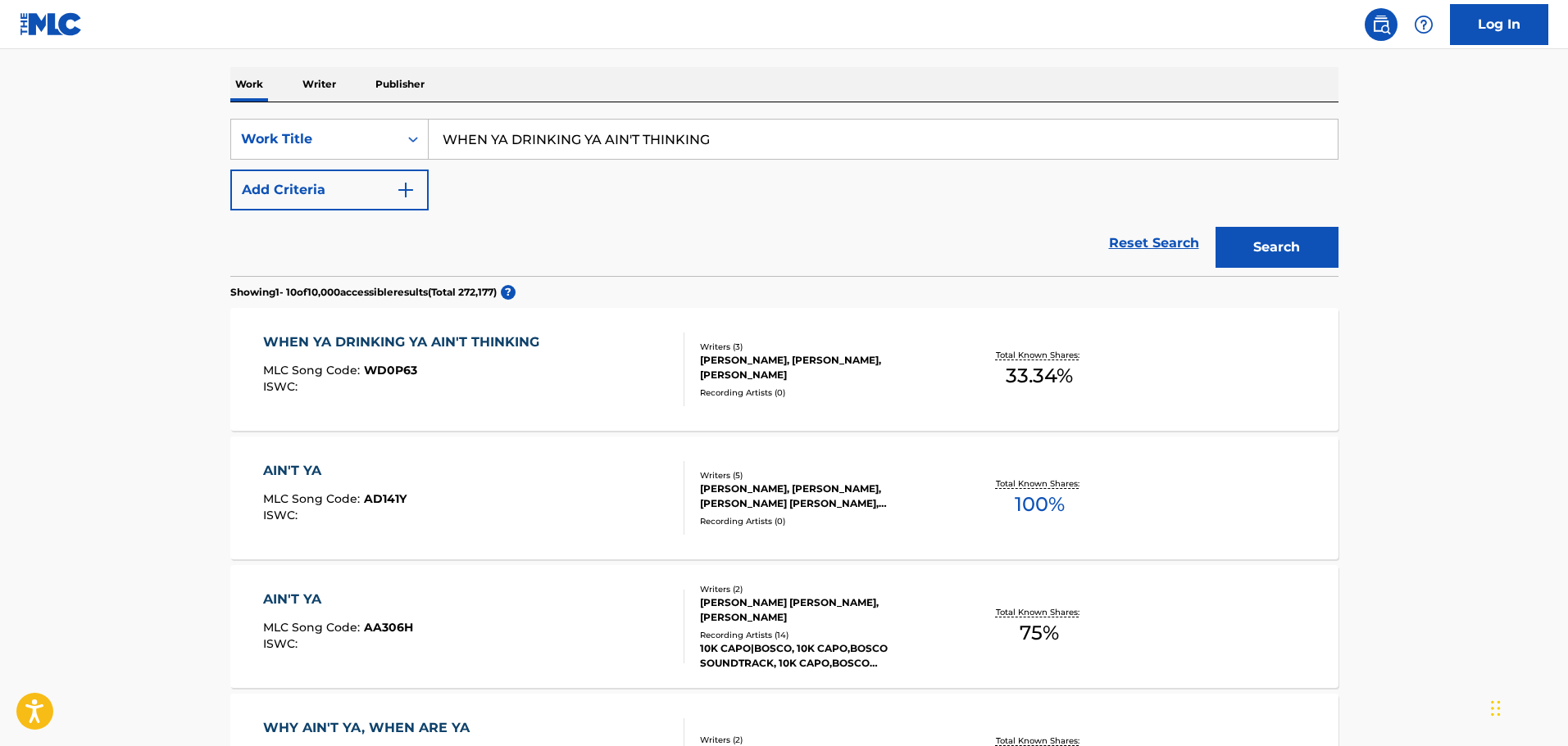
click at [525, 378] on div "MLC Song Code : WD0P63" at bounding box center [405, 373] width 285 height 16
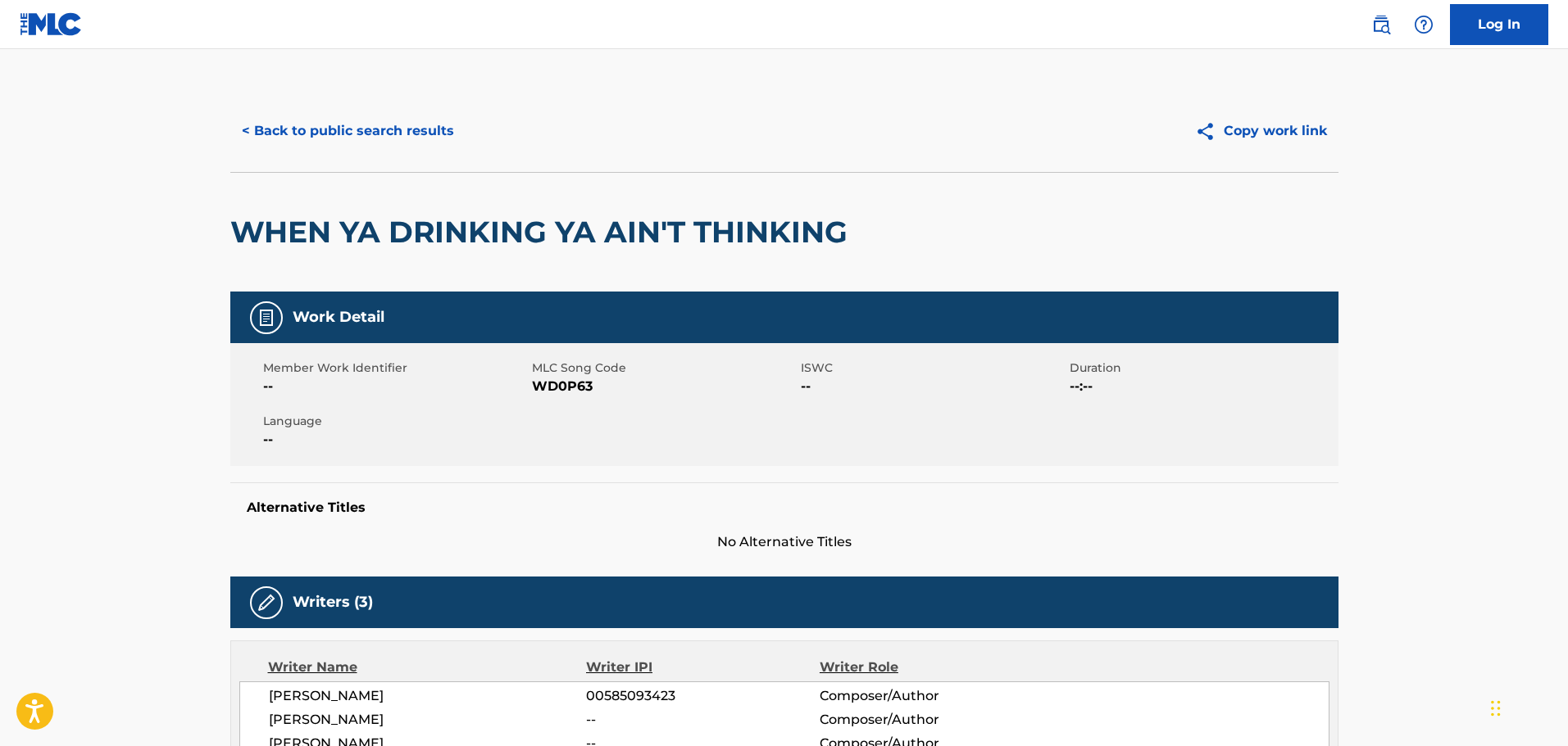
click at [409, 107] on div "< Back to public search results Copy work link" at bounding box center [784, 131] width 1108 height 82
click at [412, 123] on button "< Back to public search results" at bounding box center [348, 130] width 235 height 41
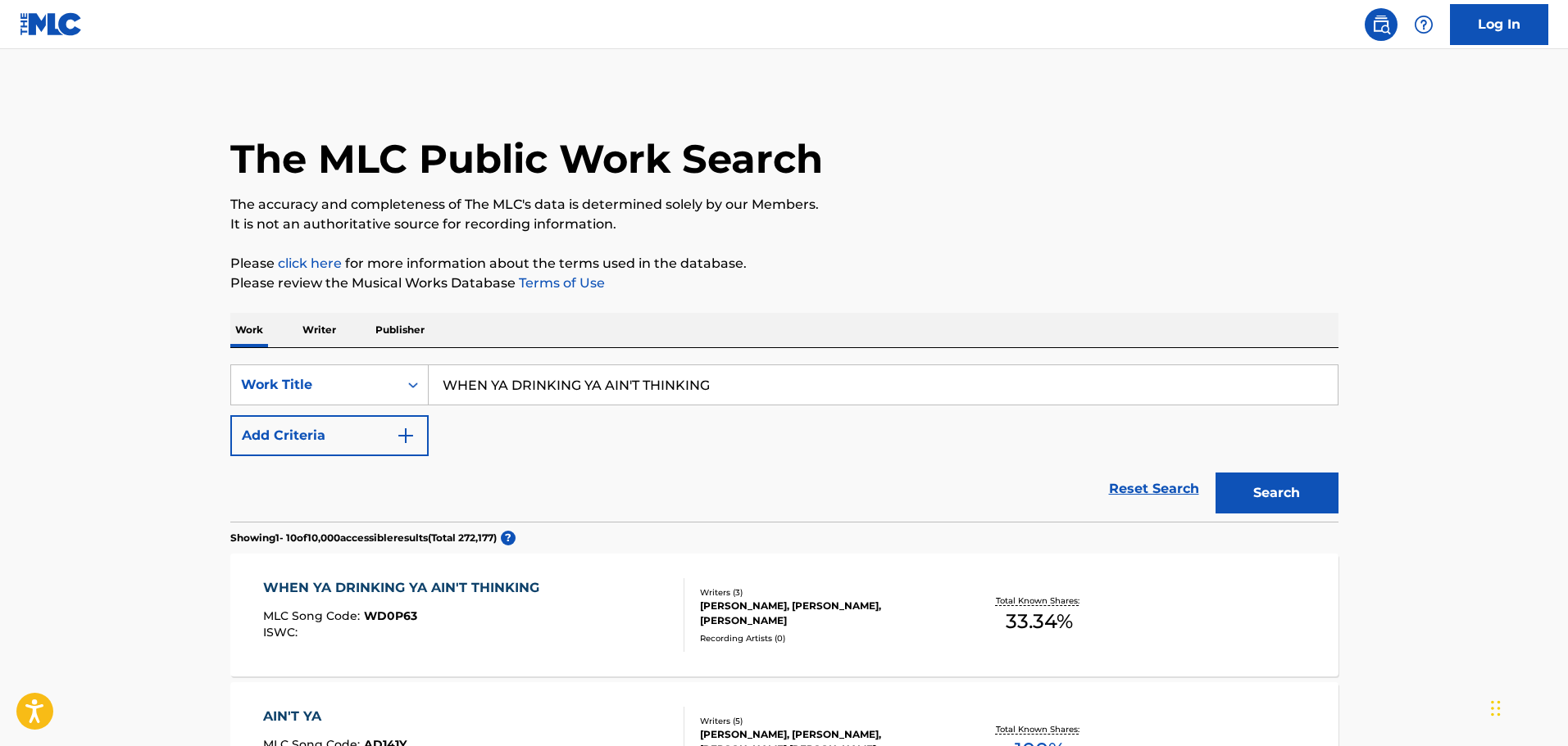
scroll to position [246, 0]
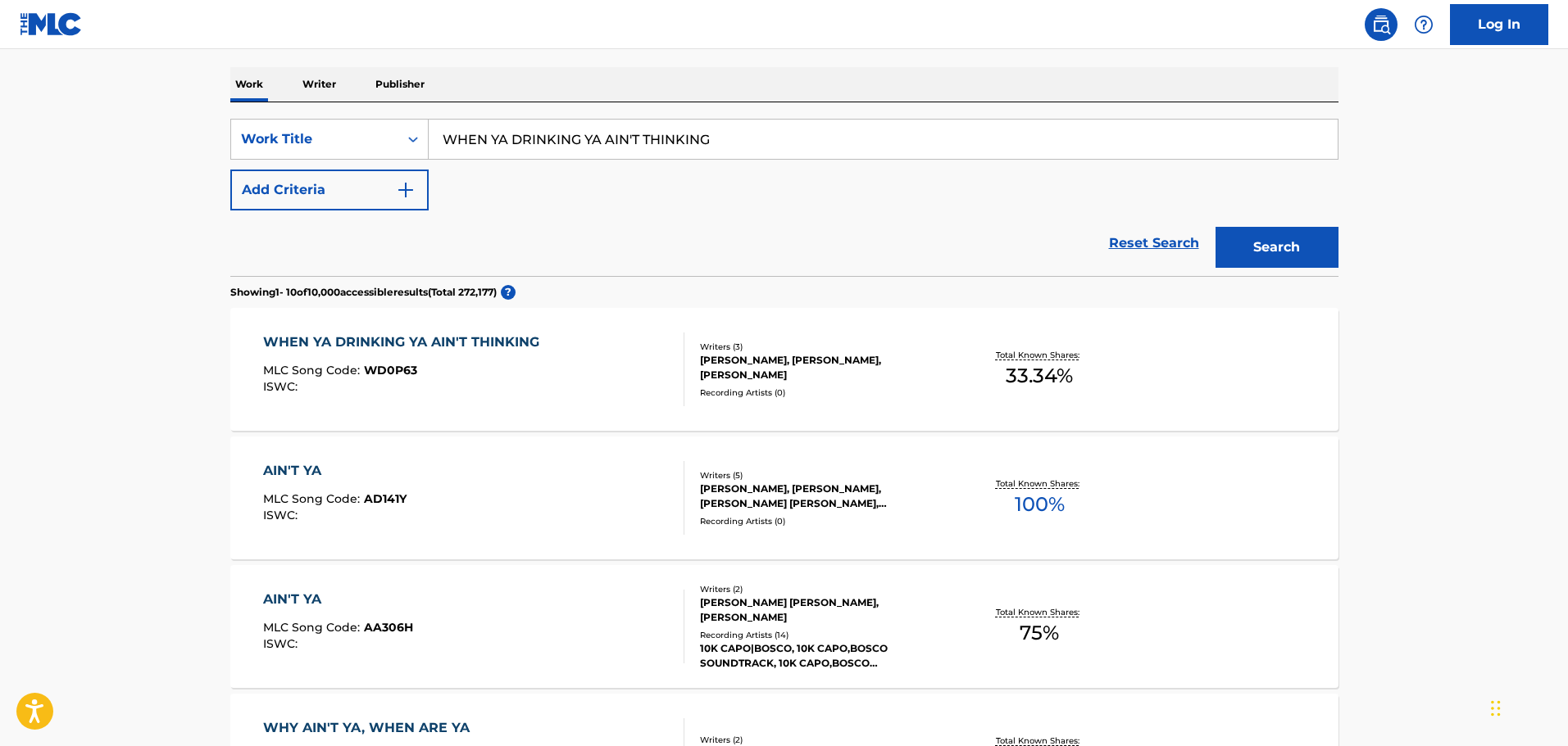
drag, startPoint x: 714, startPoint y: 145, endPoint x: 429, endPoint y: 122, distance: 285.9
click at [429, 122] on input "WHEN YA DRINKING YA AIN'T THINKING" at bounding box center [883, 139] width 909 height 40
type input "THE WONDER OF YOU"
click at [371, 191] on button "Add Criteria" at bounding box center [329, 190] width 198 height 41
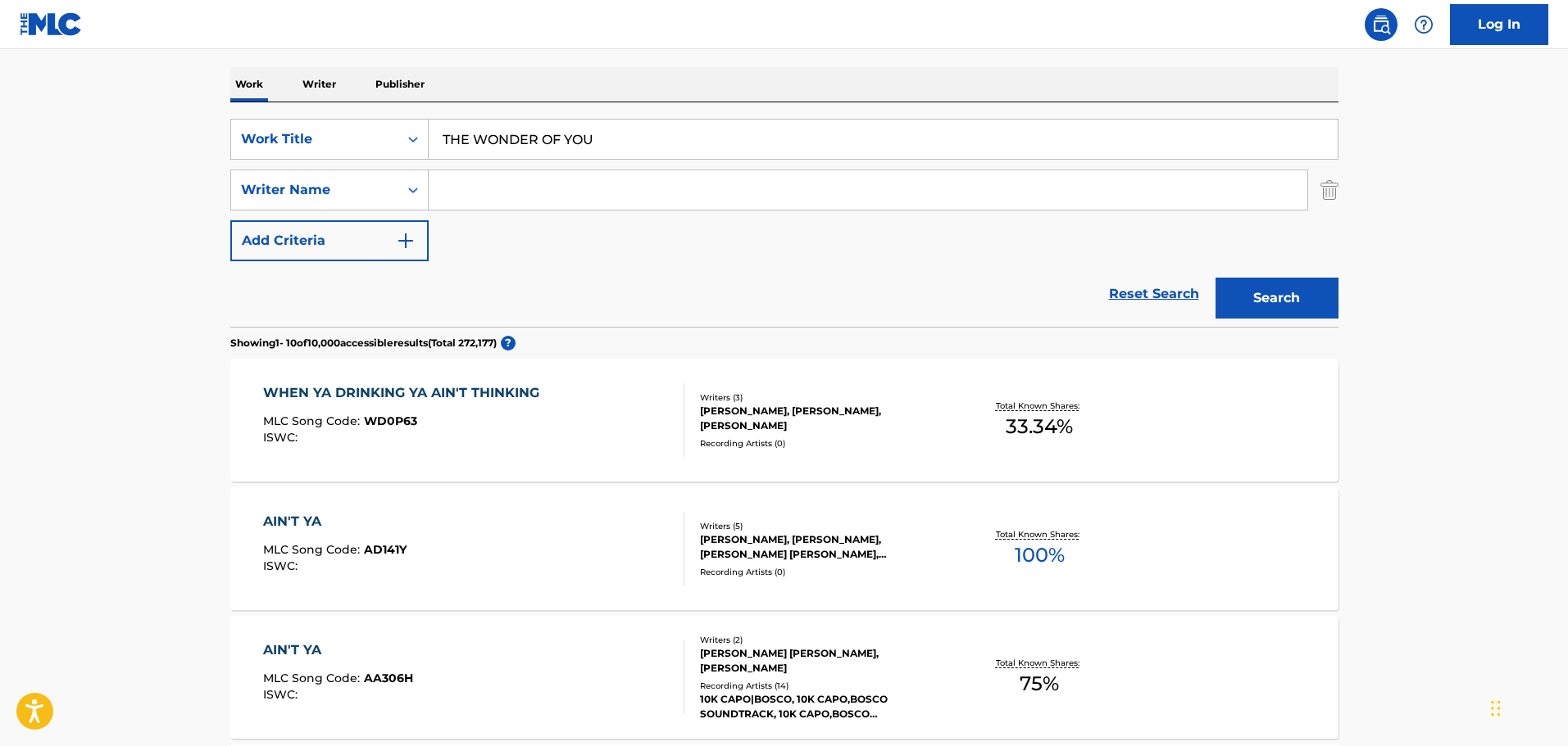
click at [438, 200] on input "Search Form" at bounding box center [868, 191] width 878 height 40
type input "[PERSON_NAME]"
click at [1216, 277] on button "Search" at bounding box center [1277, 297] width 123 height 41
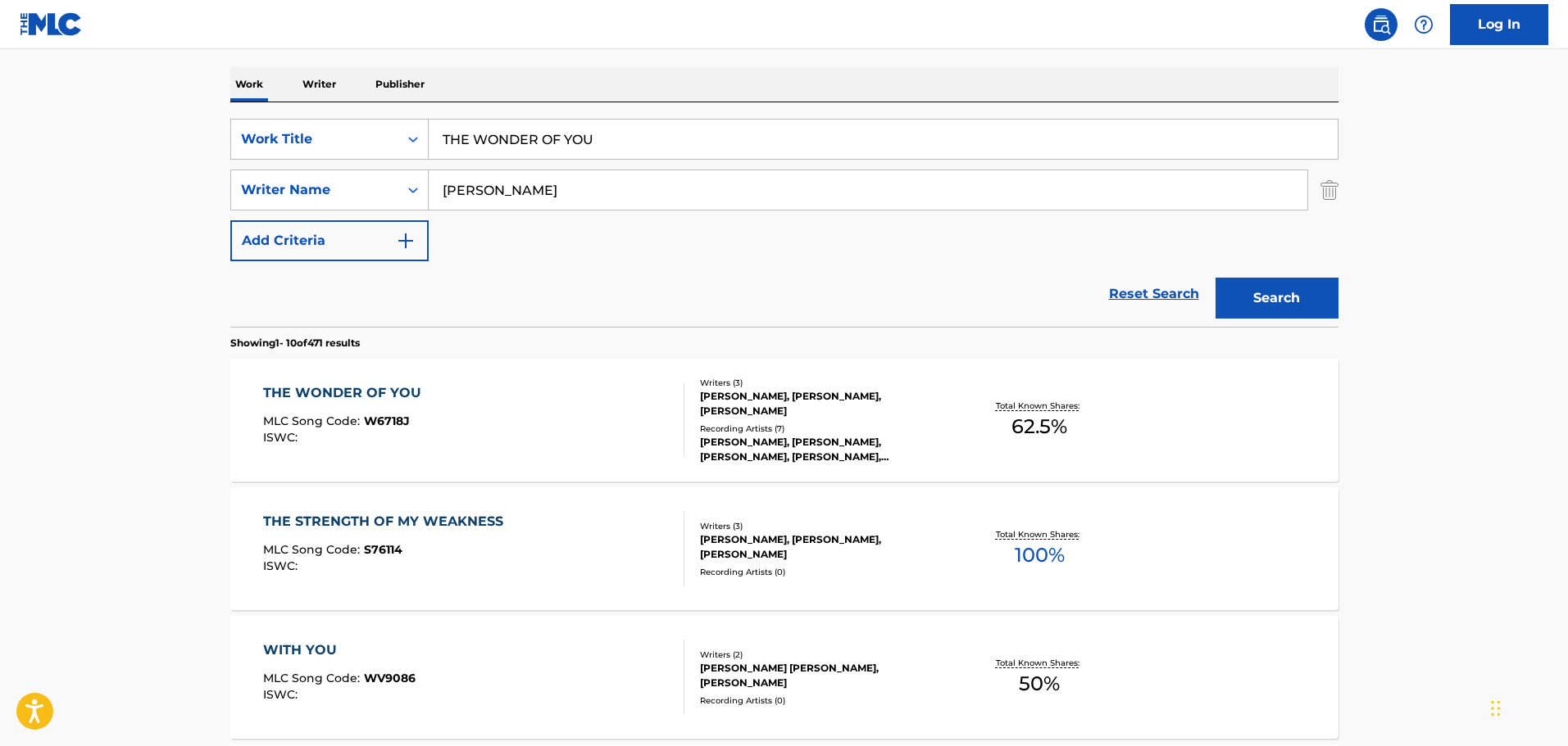
scroll to position [328, 0]
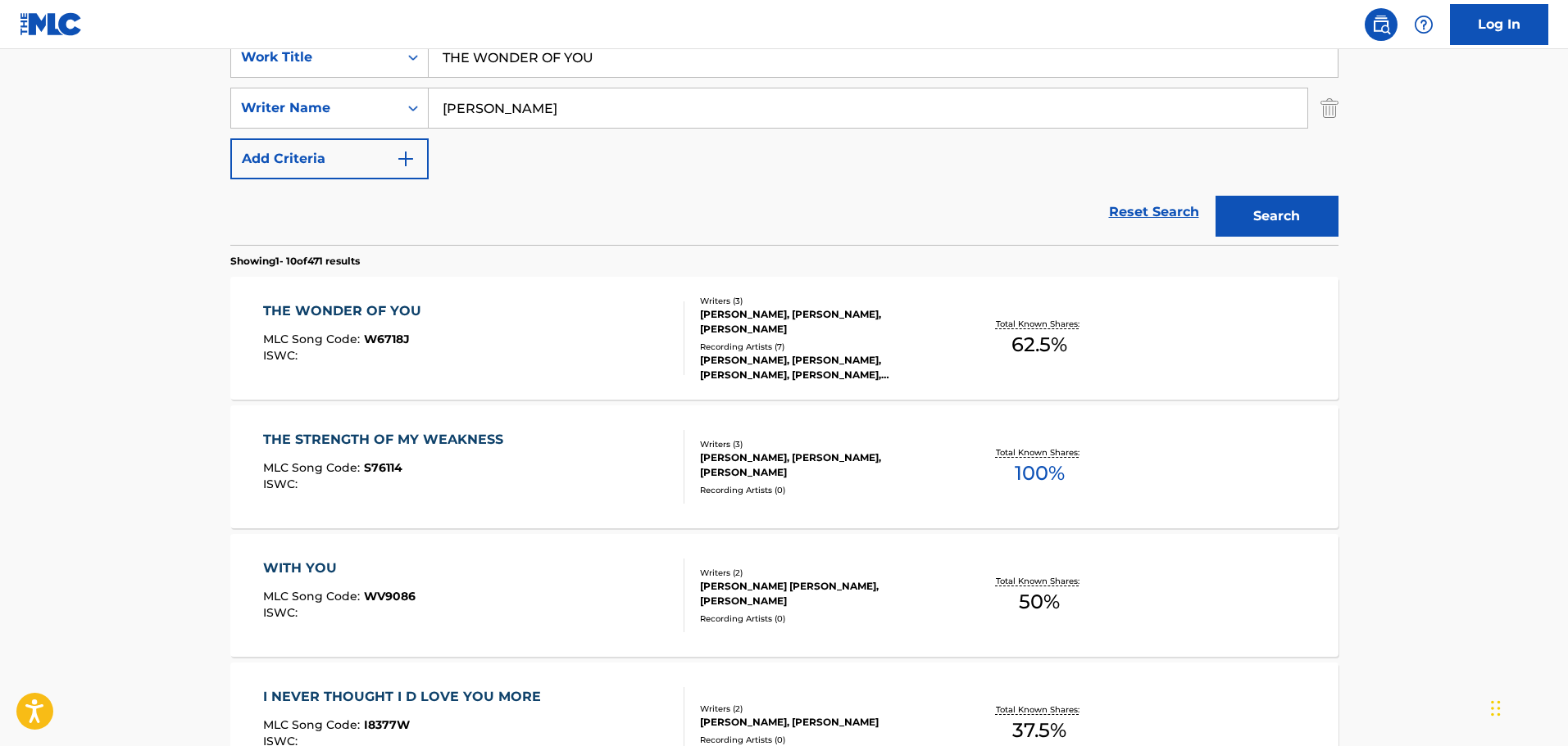
click at [506, 331] on div "THE WONDER OF YOU MLC Song Code : W6718J ISWC :" at bounding box center [474, 339] width 421 height 74
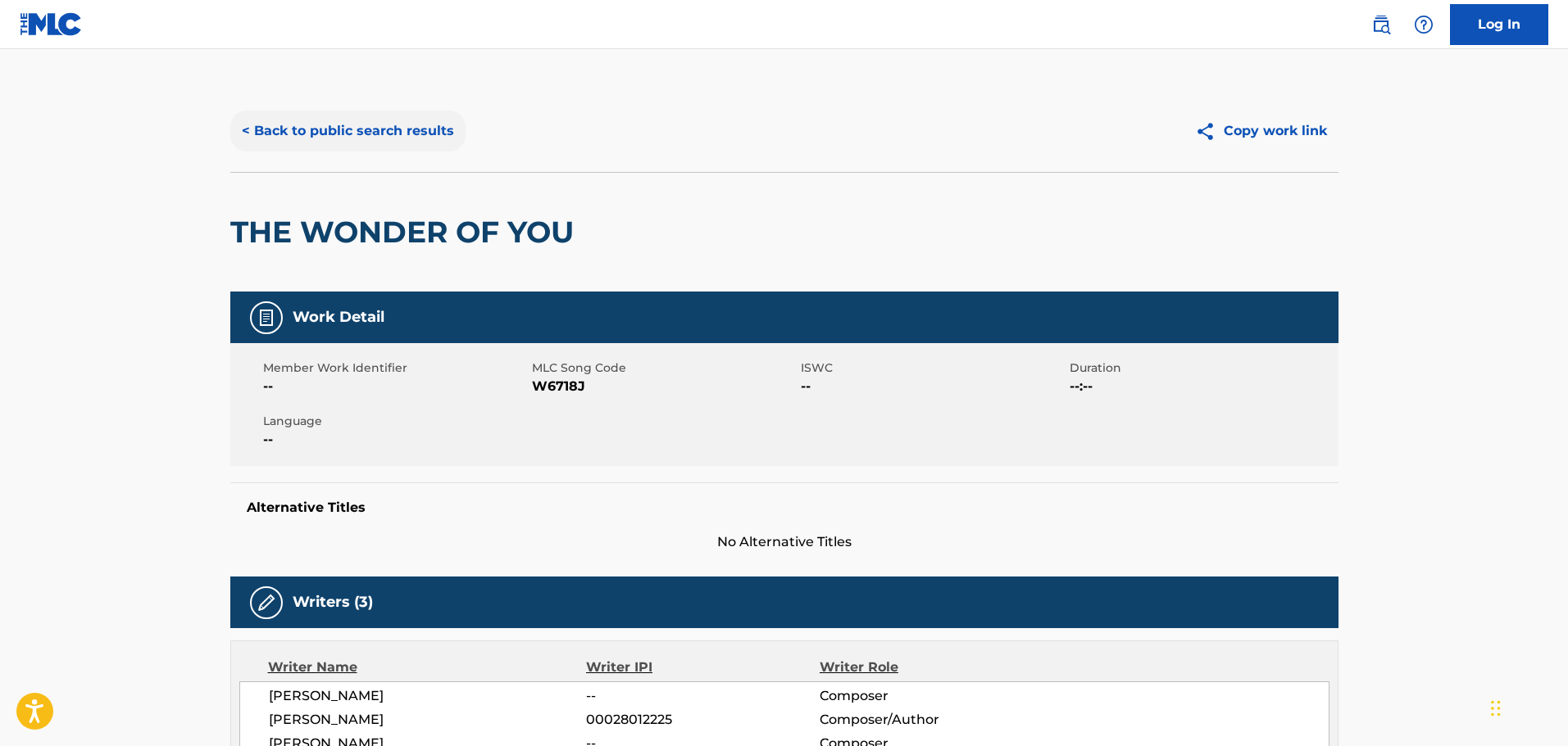
click at [304, 147] on button "< Back to public search results" at bounding box center [348, 130] width 235 height 41
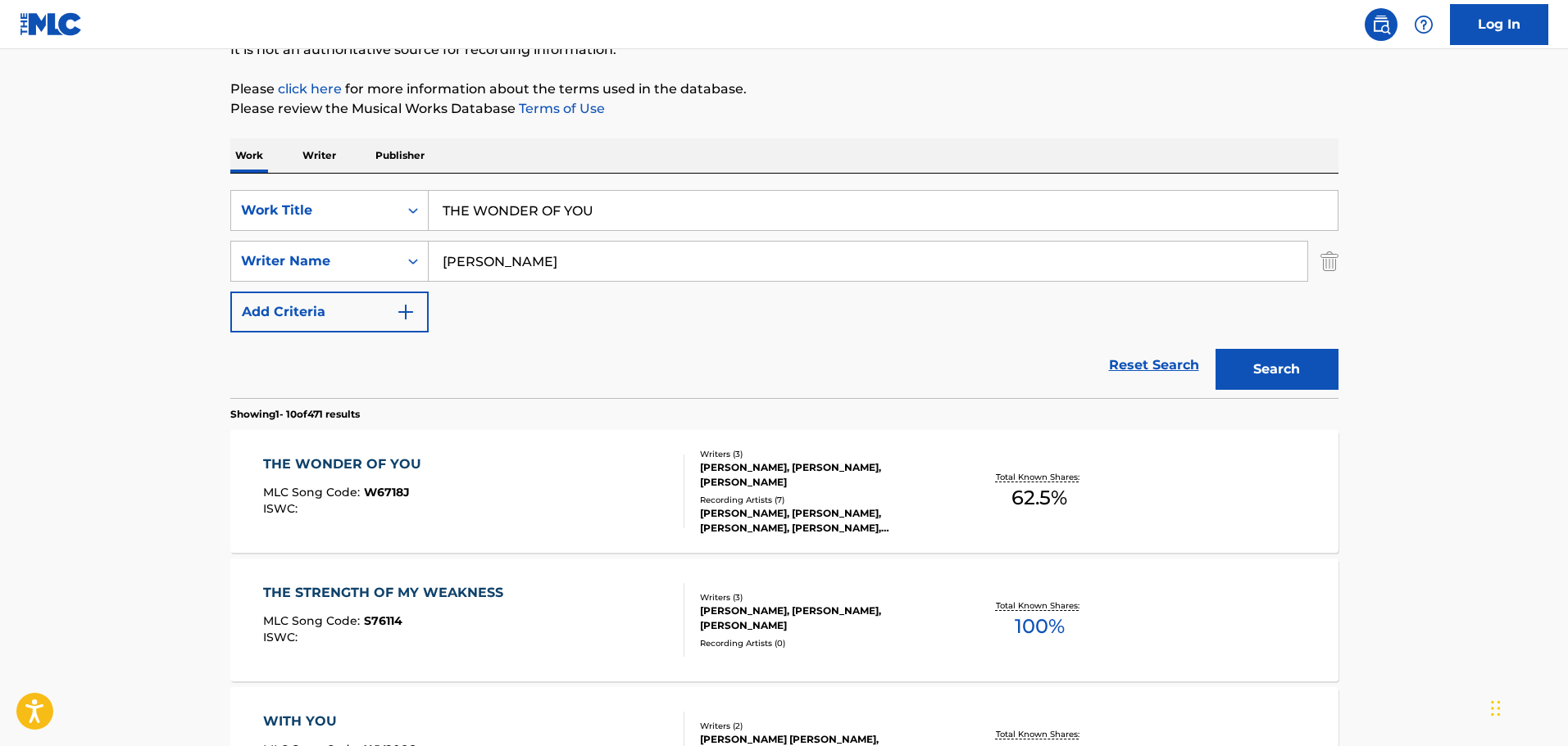
scroll to position [163, 0]
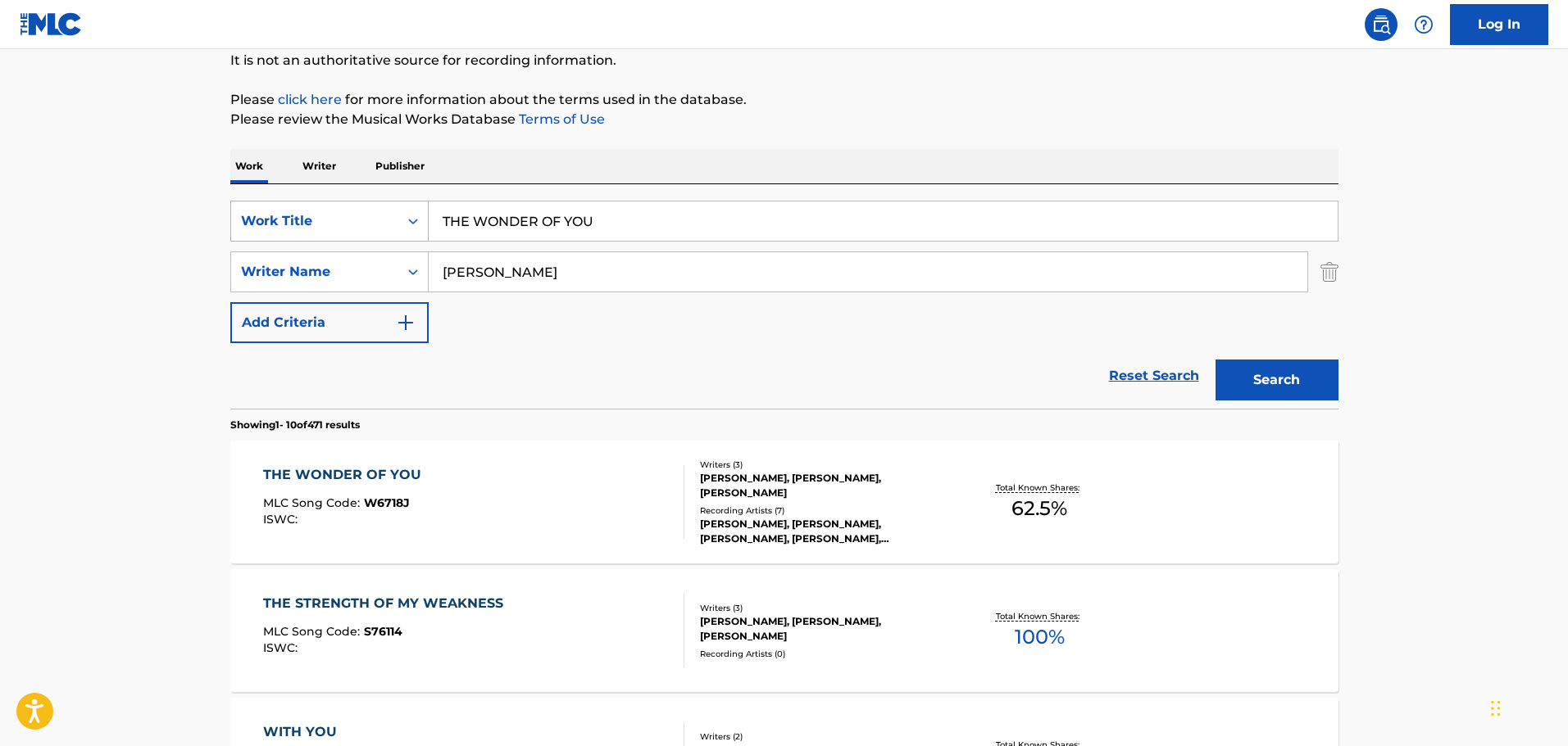
drag, startPoint x: 664, startPoint y: 225, endPoint x: 342, endPoint y: 203, distance: 322.8
click at [342, 203] on div "SearchWithCriteria65d0eb35-2191-4f26-ae97-6c5655e33e28 Work Title THE WONDER OF…" at bounding box center [784, 220] width 1108 height 41
type input "REAL DEAL"
type input "[PERSON_NAME]"
click at [1216, 359] on button "Search" at bounding box center [1277, 379] width 123 height 41
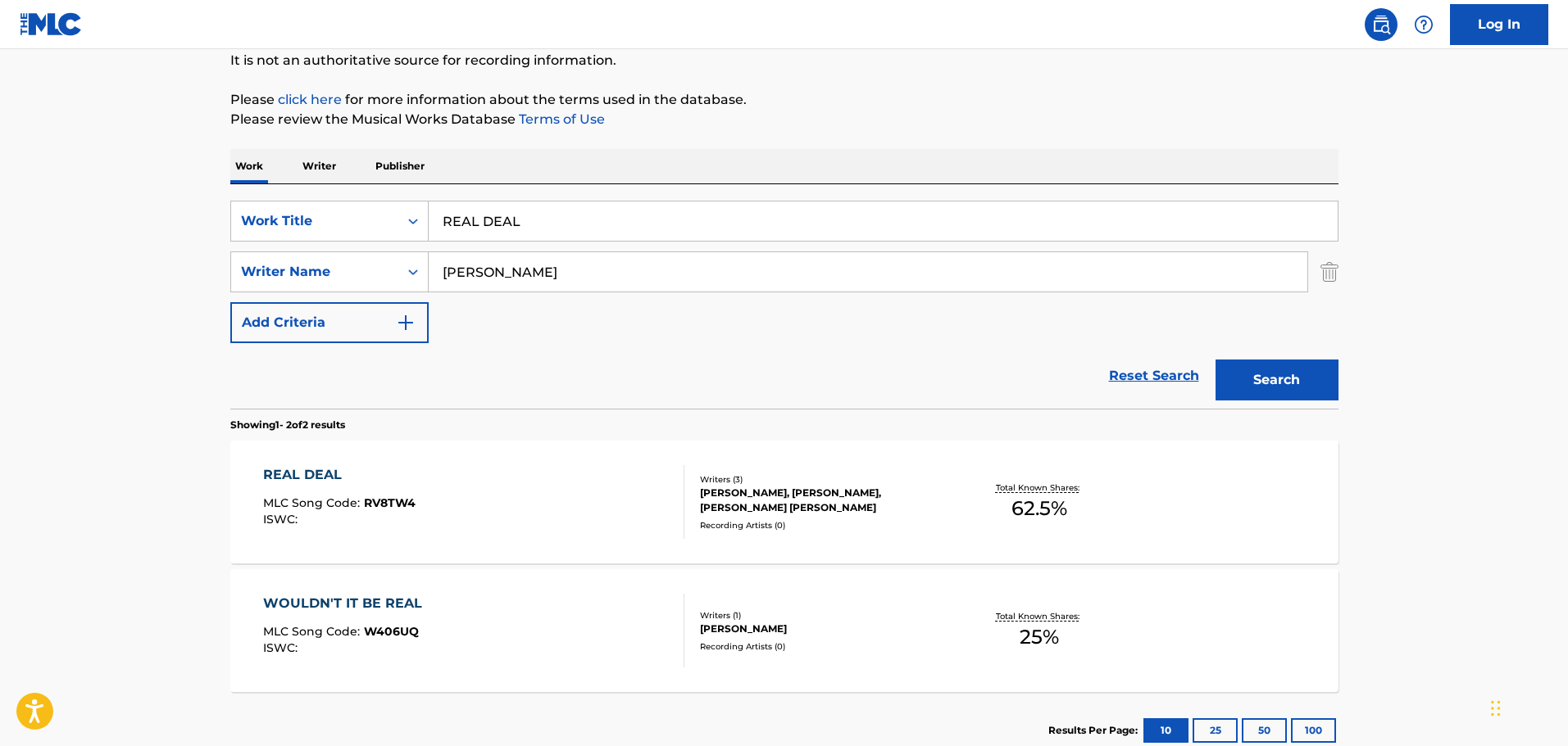
click at [572, 480] on div "REAL DEAL MLC Song Code : RV8TW4 ISWC :" at bounding box center [474, 502] width 421 height 74
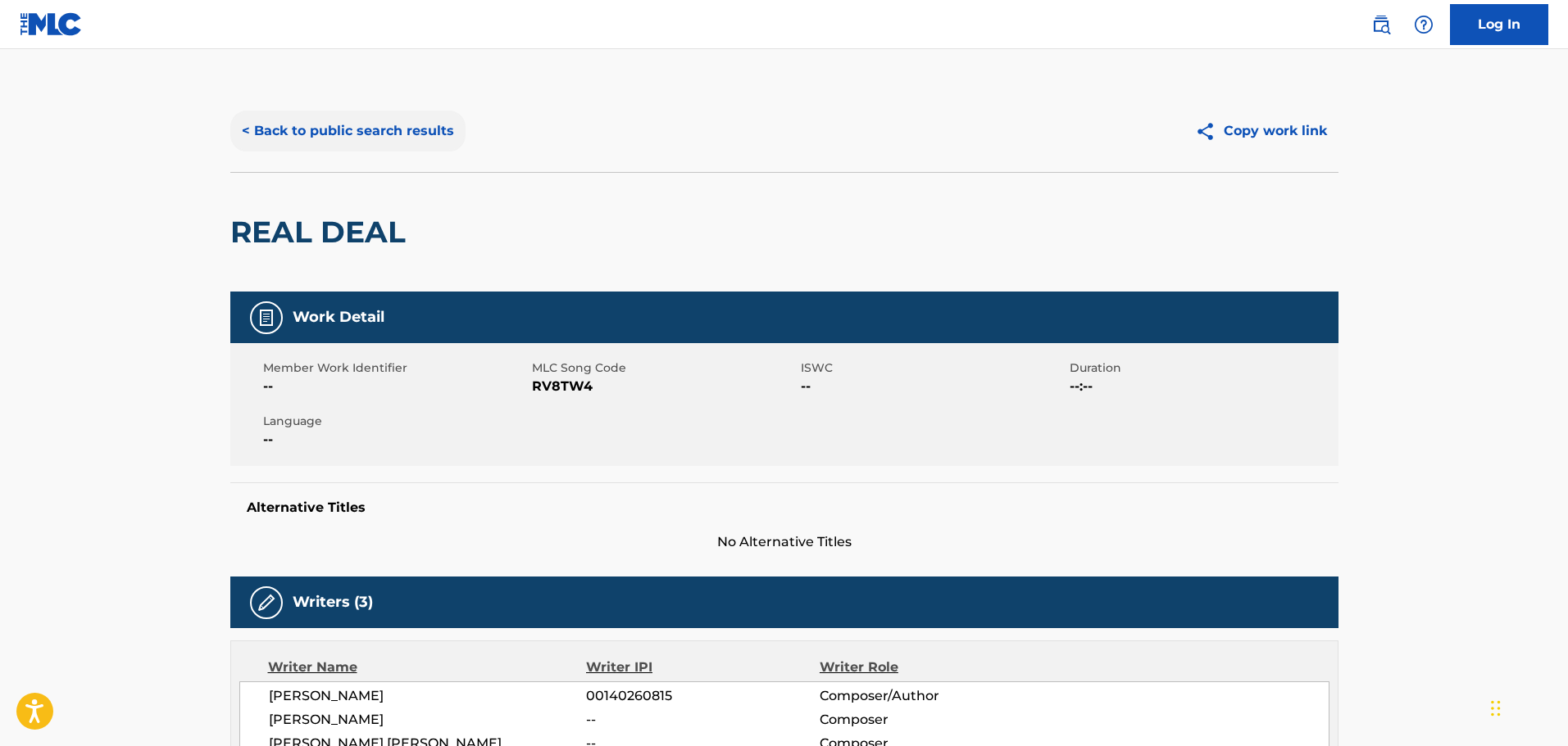
click at [393, 132] on button "< Back to public search results" at bounding box center [348, 130] width 235 height 41
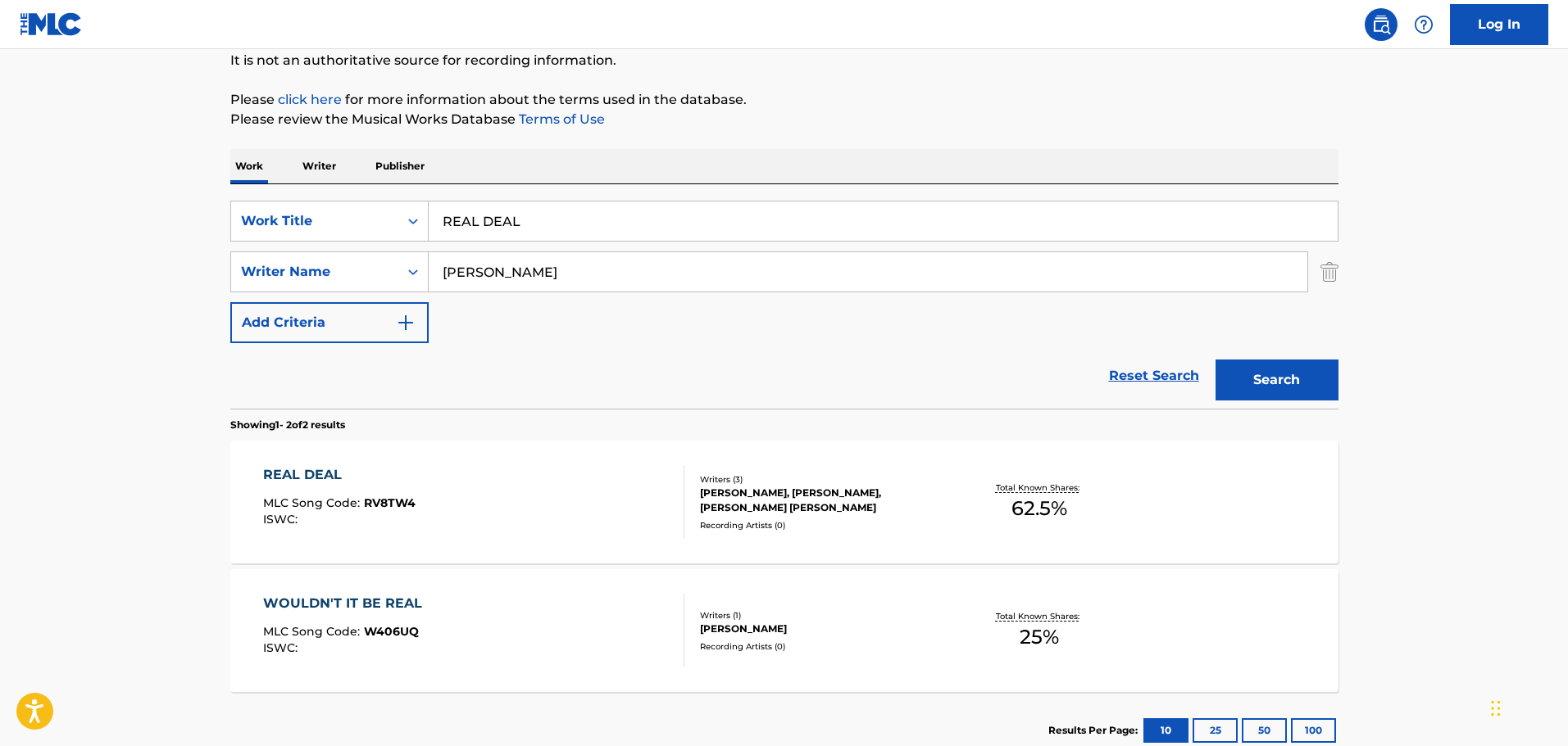
drag, startPoint x: 665, startPoint y: 217, endPoint x: 390, endPoint y: 181, distance: 277.3
click at [391, 182] on div "Work Writer Publisher SearchWithCriteria65d0eb35-2191-4f26-ae97-6c5655e33e28 Wo…" at bounding box center [784, 459] width 1108 height 620
type input "A"
type input "ALLISS SWINGS"
type input "[PERSON_NAME]"
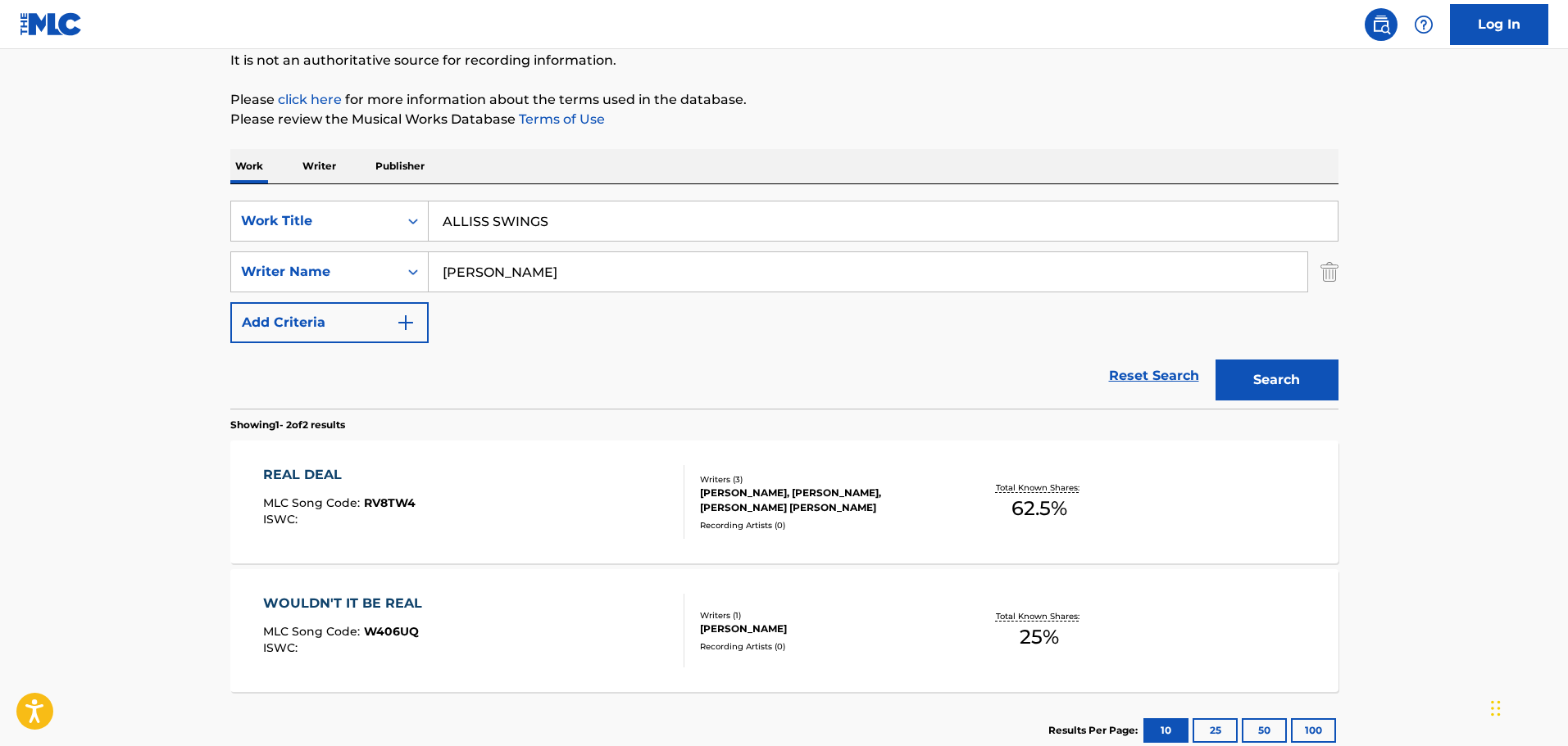
click at [1216, 359] on button "Search" at bounding box center [1277, 379] width 123 height 41
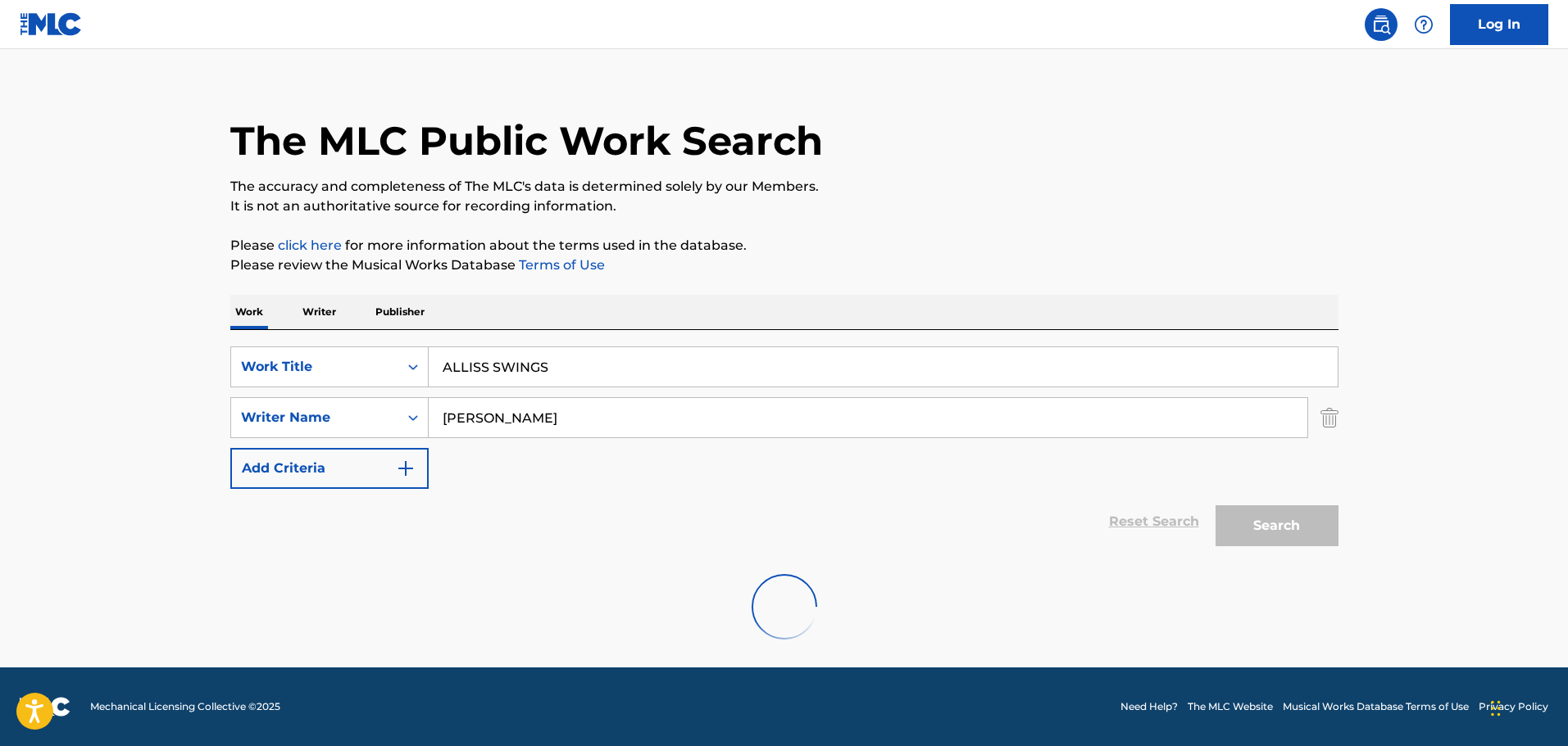
scroll to position [0, 0]
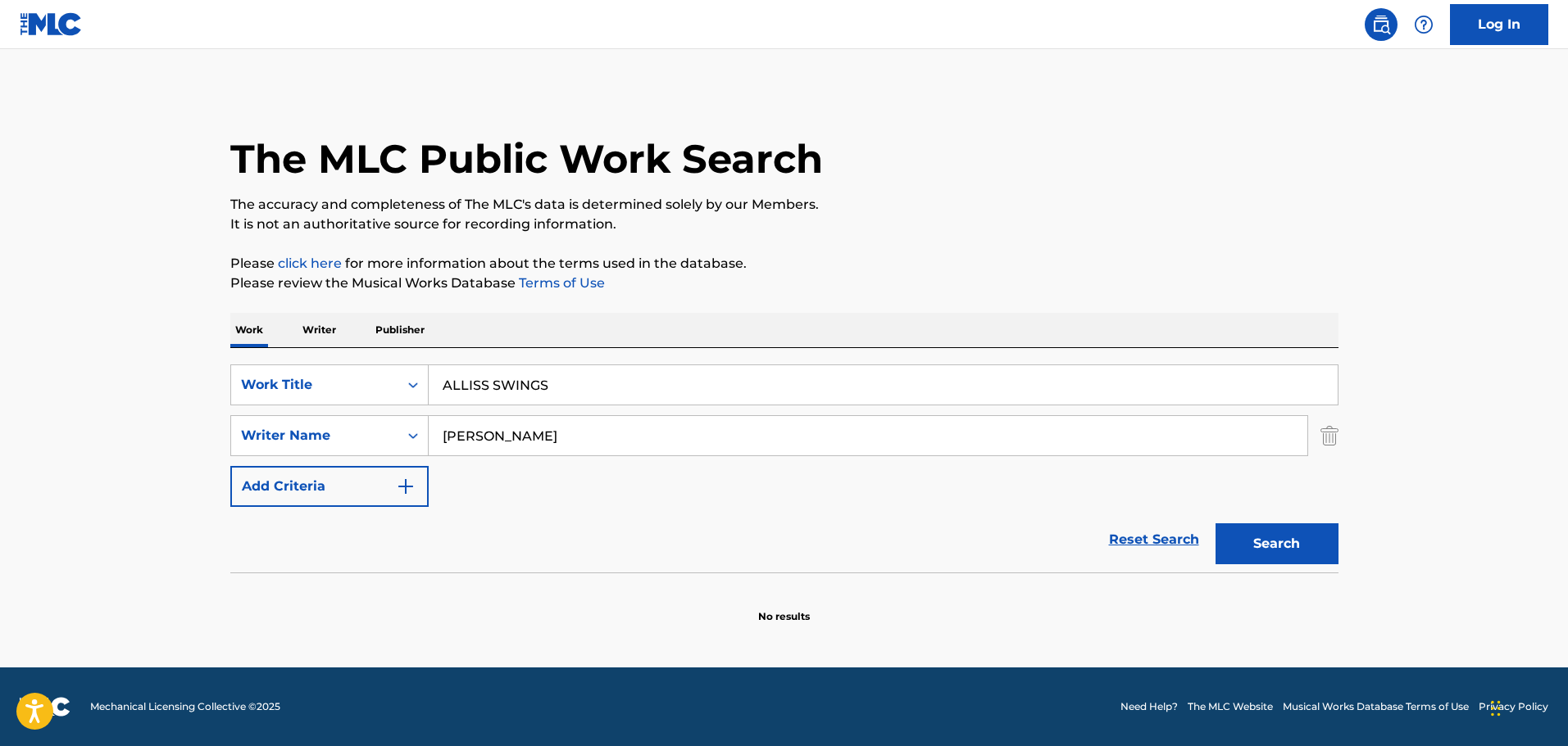
drag, startPoint x: 606, startPoint y: 376, endPoint x: 483, endPoint y: 333, distance: 130.3
click at [483, 333] on div "Work Writer Publisher SearchWithCriteria65d0eb35-2191-4f26-ae97-6c5655e33e28 Wo…" at bounding box center [784, 468] width 1108 height 312
type input "A"
type input "LIKE ME"
type input "[PERSON_NAME]"
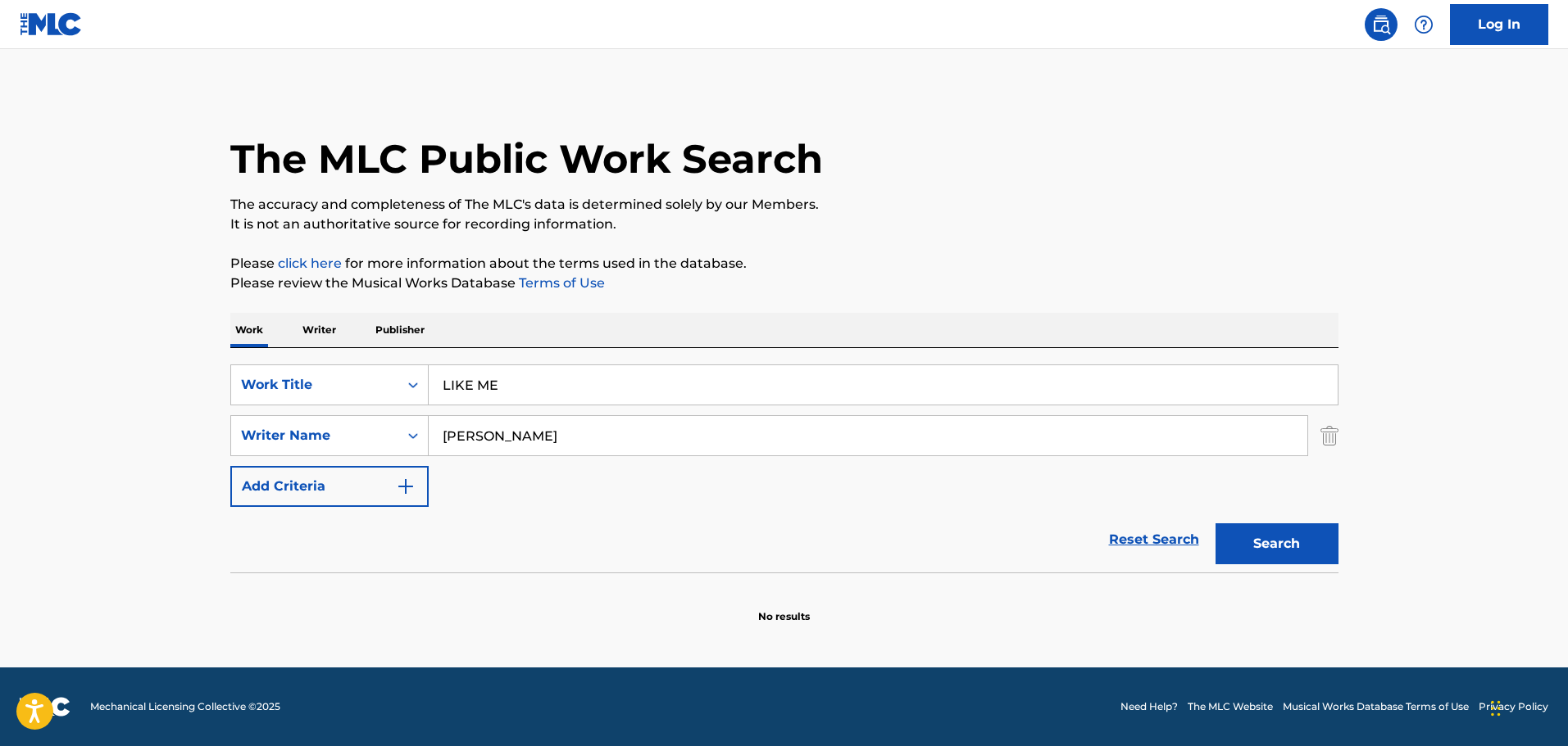
click at [1216, 523] on button "Search" at bounding box center [1277, 543] width 123 height 41
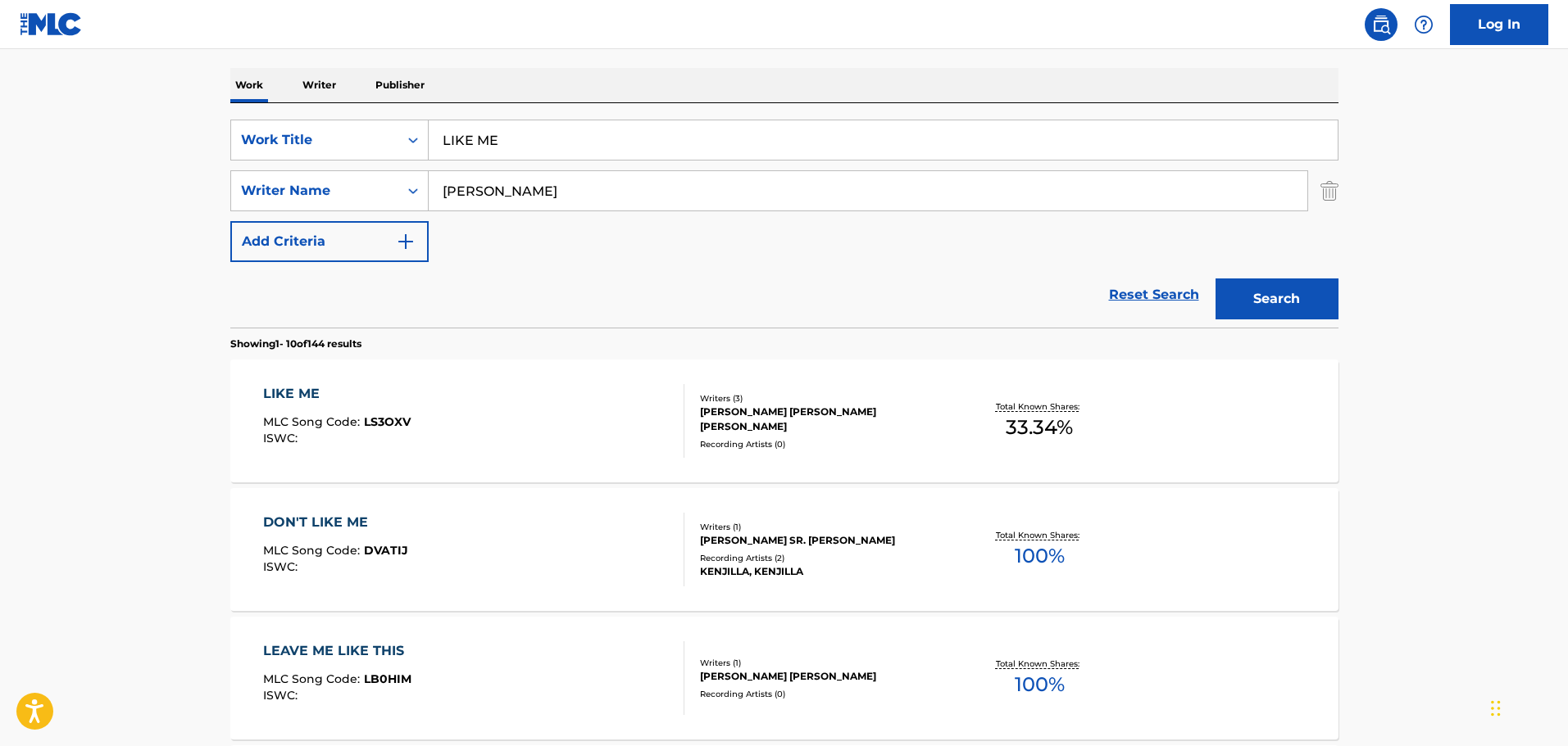
scroll to position [246, 0]
click at [534, 409] on div "LIKE ME MLC Song Code : LS3OXV ISWC :" at bounding box center [474, 420] width 421 height 74
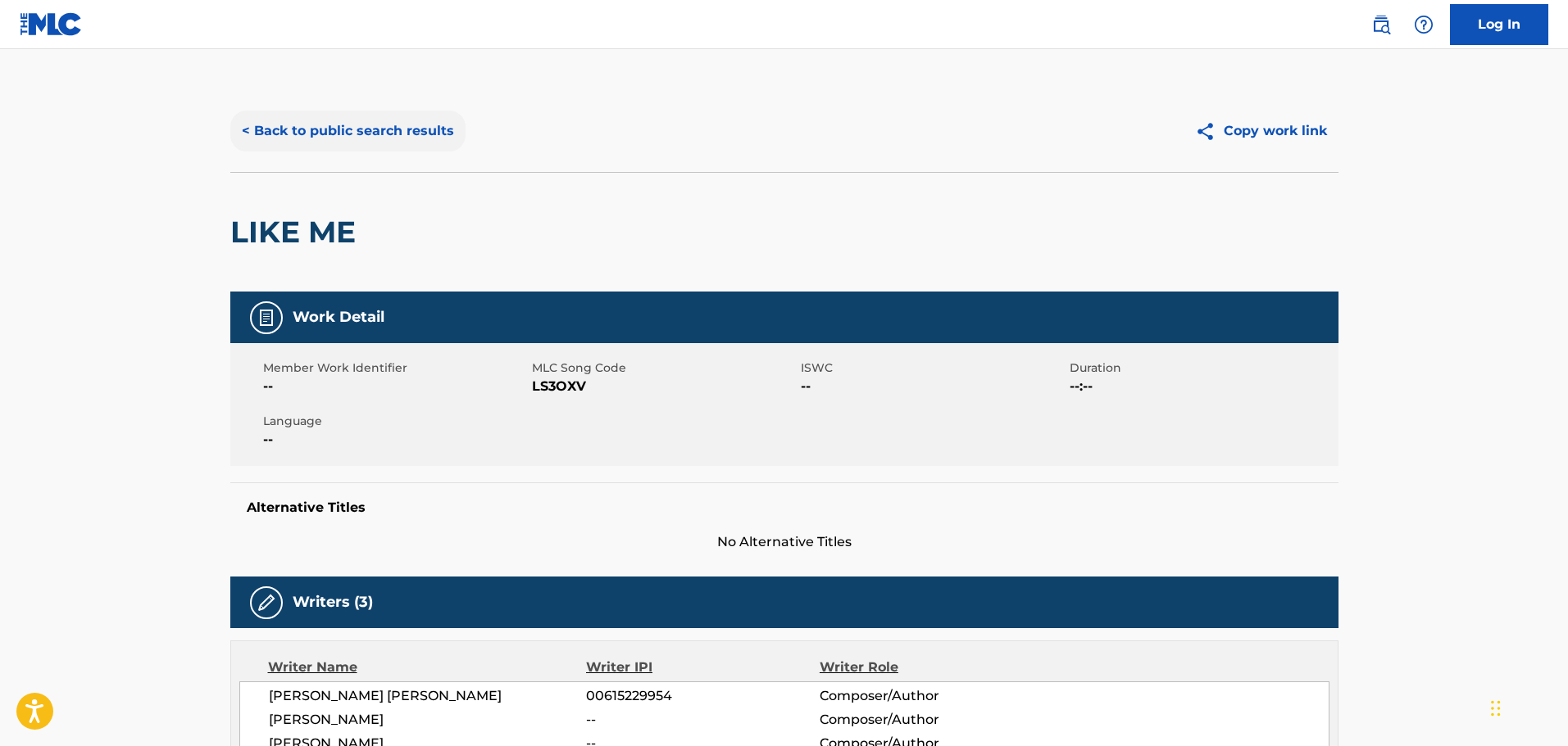
click at [359, 126] on button "< Back to public search results" at bounding box center [348, 130] width 235 height 41
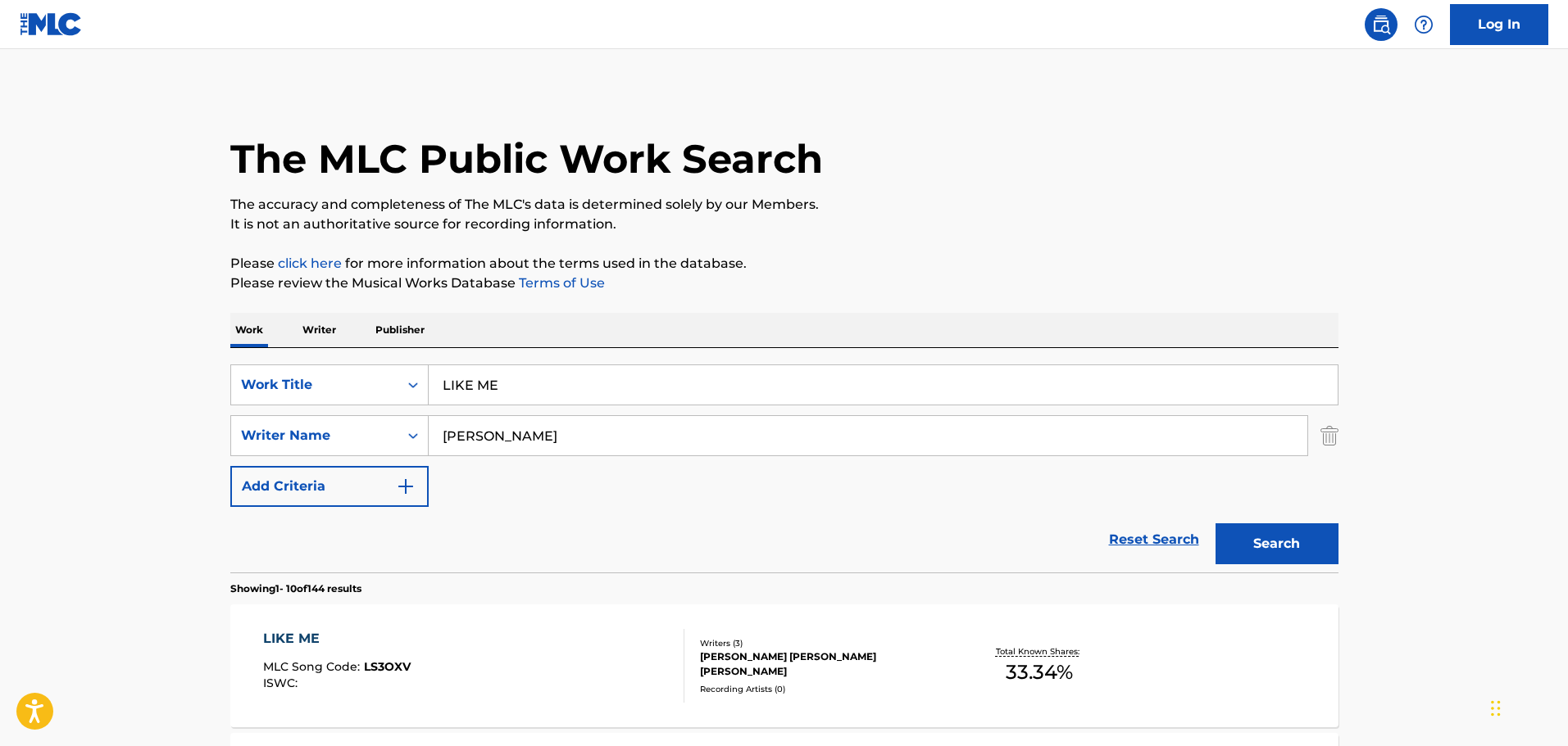
scroll to position [246, 0]
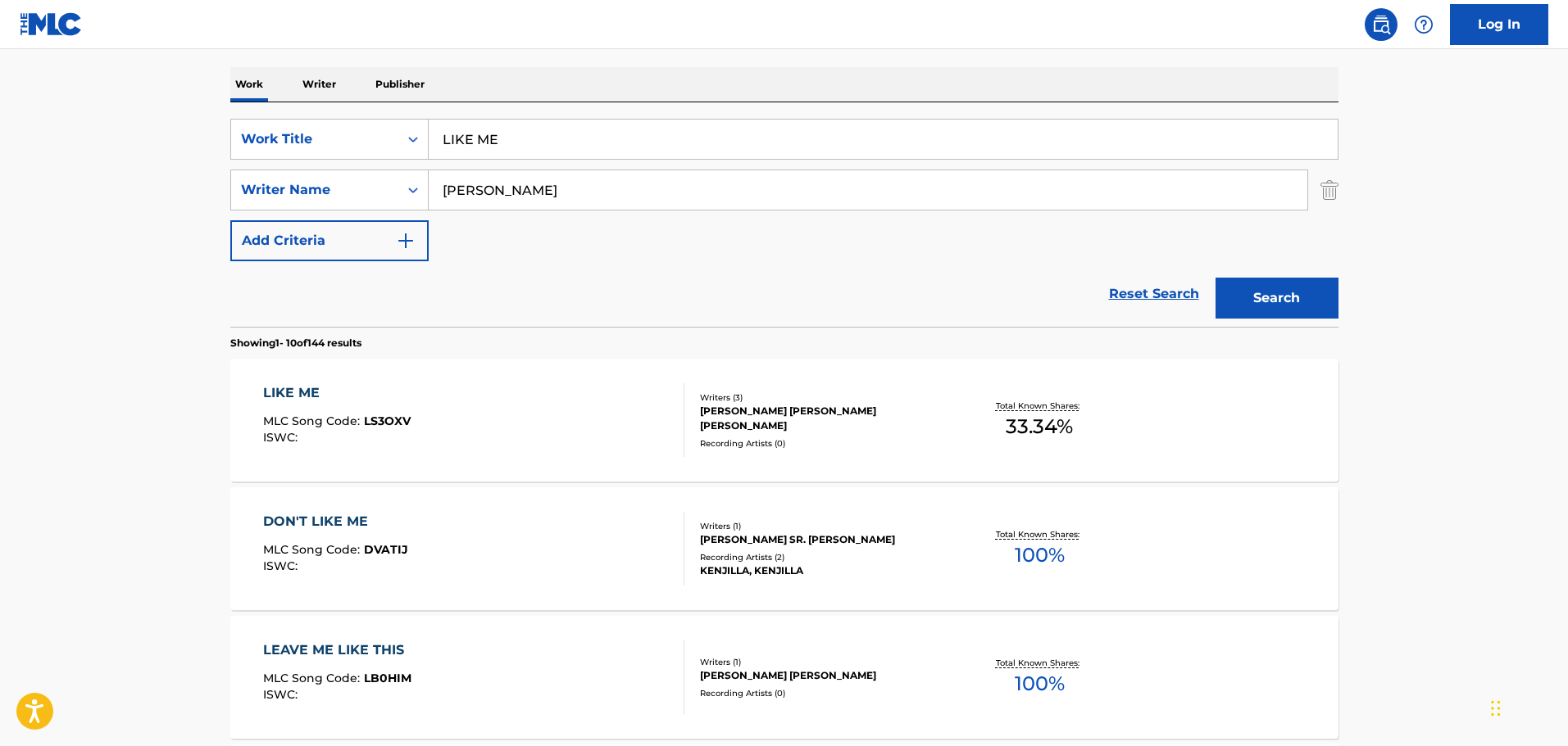
click at [1331, 182] on img "Search Form" at bounding box center [1329, 190] width 18 height 41
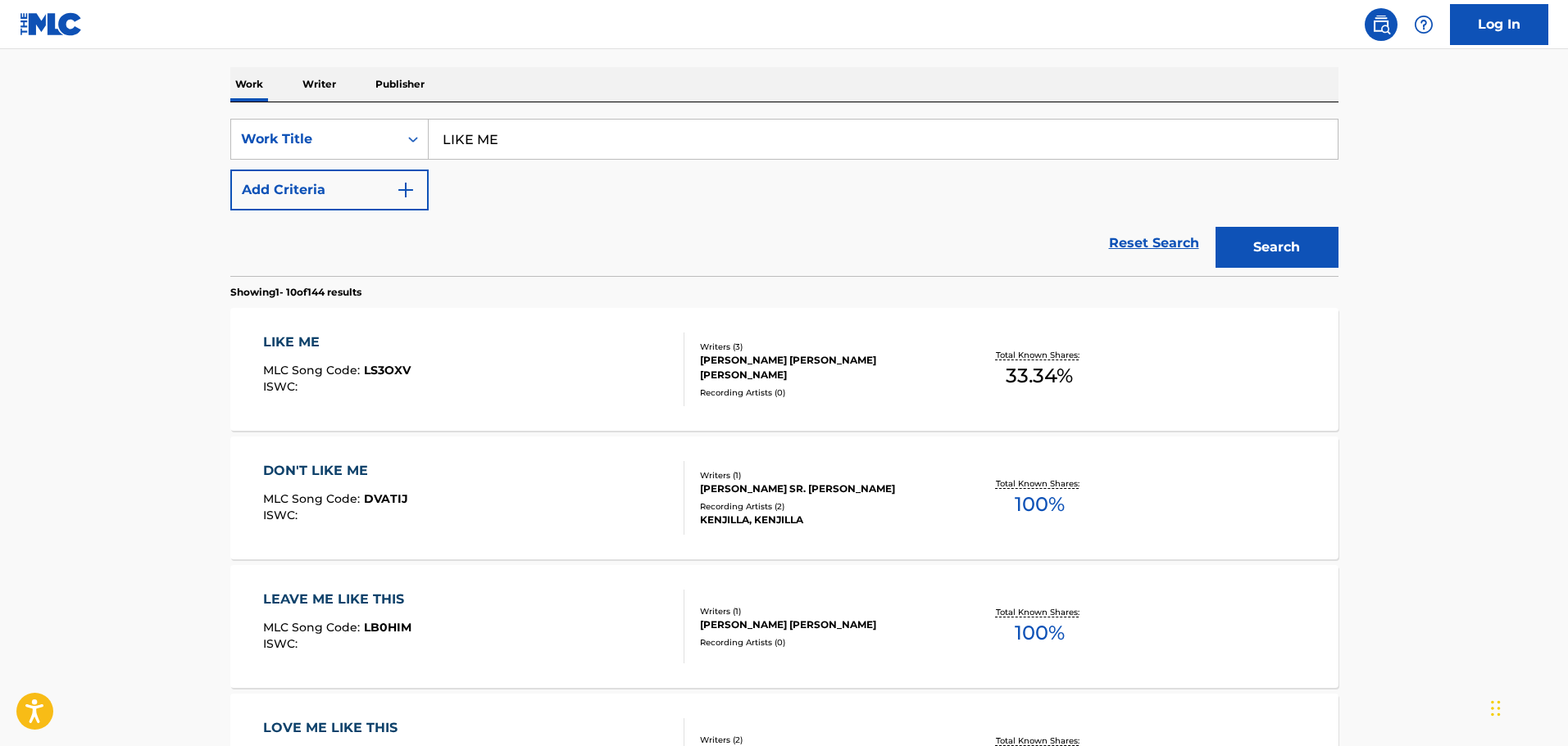
click at [752, 173] on div "SearchWithCriteria65d0eb35-2191-4f26-ae97-6c5655e33e28 Work Title LIKE ME Add C…" at bounding box center [784, 164] width 1108 height 92
drag, startPoint x: 745, startPoint y: 159, endPoint x: 315, endPoint y: 115, distance: 432.2
click at [315, 112] on div "SearchWithCriteria65d0eb35-2191-4f26-ae97-6c5655e33e28 Work Title LIKE ME Add C…" at bounding box center [784, 189] width 1108 height 173
drag, startPoint x: 509, startPoint y: 137, endPoint x: 315, endPoint y: 152, distance: 194.6
click at [315, 152] on div "SearchWithCriteria65d0eb35-2191-4f26-ae97-6c5655e33e28 Work Title LIKE ME" at bounding box center [784, 138] width 1108 height 41
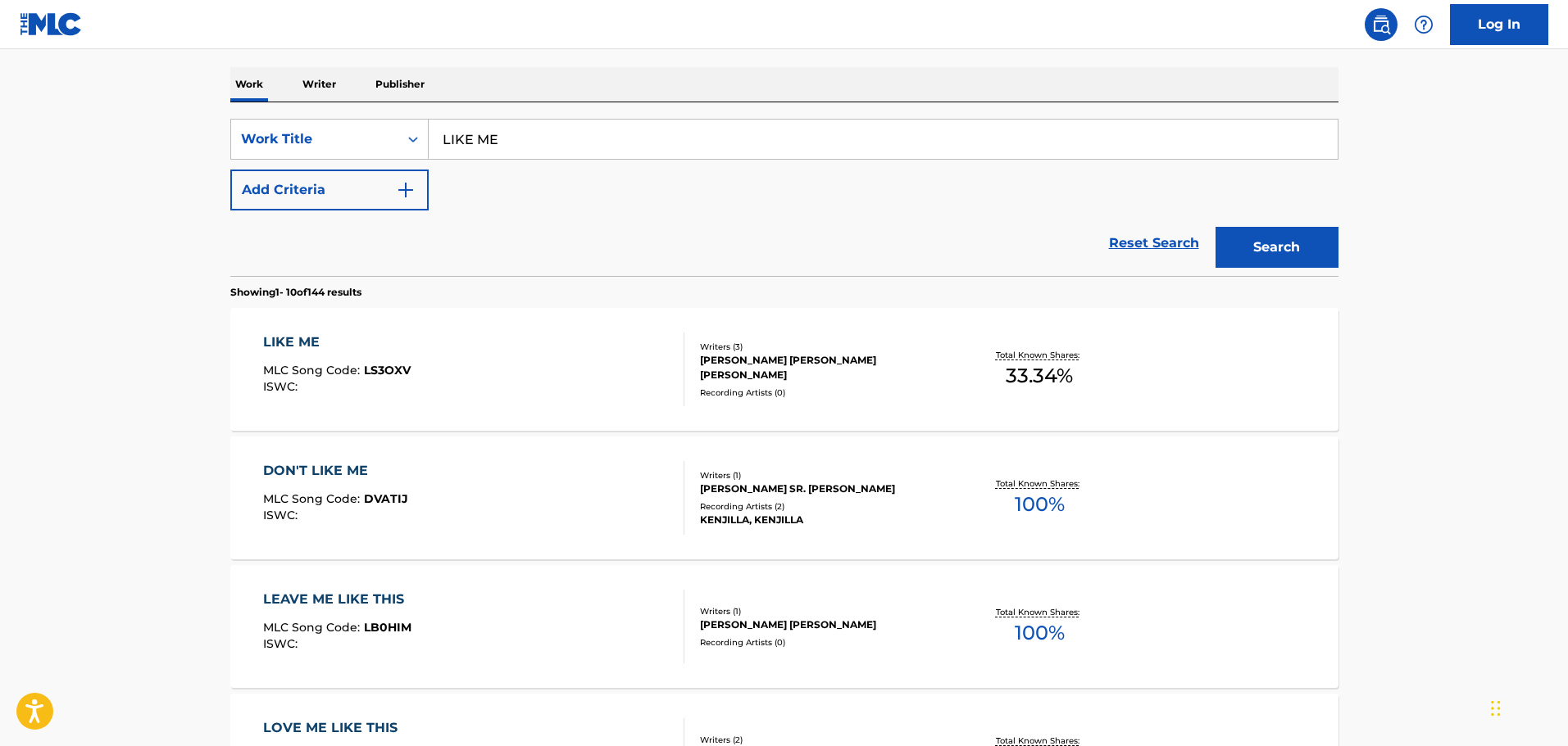
click at [505, 138] on input "LIKE ME" at bounding box center [883, 139] width 909 height 40
type input "L"
click at [1216, 227] on button "Search" at bounding box center [1277, 247] width 123 height 41
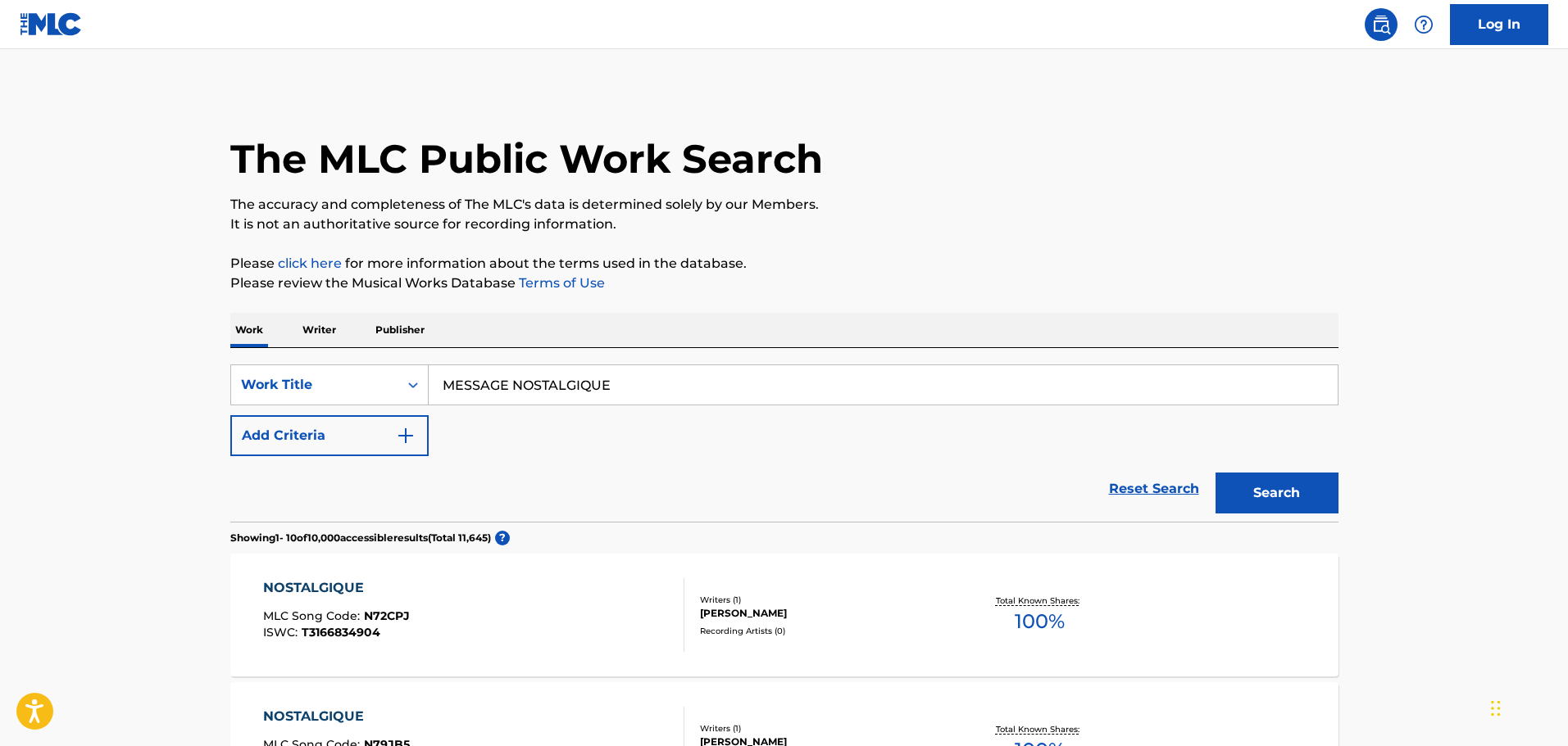
drag, startPoint x: 541, startPoint y: 347, endPoint x: 310, endPoint y: 303, distance: 235.2
type input "COUNTRYSIDE WALK"
click at [328, 413] on div "SearchWithCriteria65d0eb35-2191-4f26-ae97-6c5655e33e28 Work Title COUNTRYSIDE W…" at bounding box center [784, 411] width 1108 height 92
click at [364, 429] on button "Add Criteria" at bounding box center [329, 435] width 198 height 41
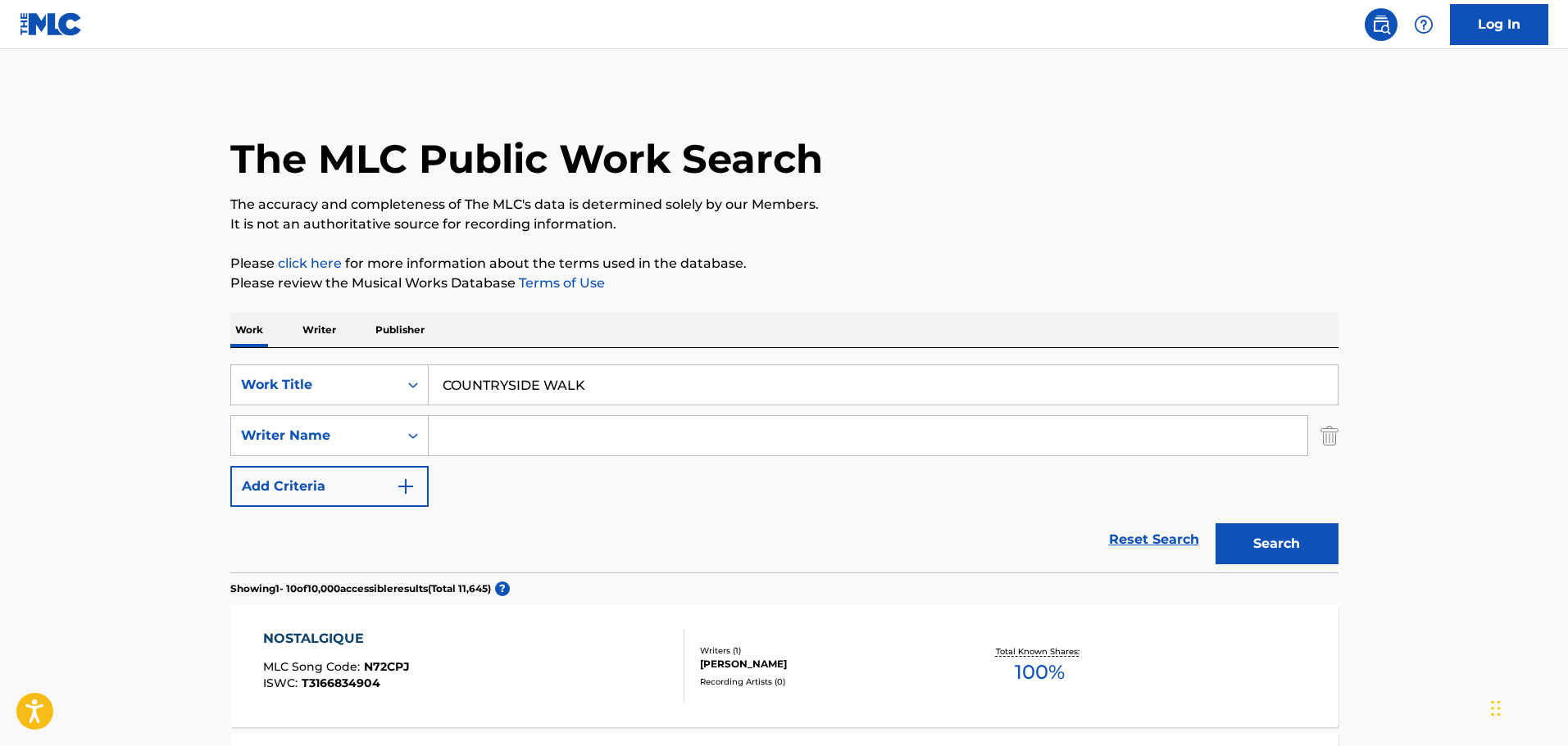
drag, startPoint x: 364, startPoint y: 429, endPoint x: 551, endPoint y: 428, distance: 187.0
click at [551, 428] on input "Search Form" at bounding box center [868, 436] width 878 height 40
type input "[PERSON_NAME]"
click at [1216, 523] on button "Search" at bounding box center [1277, 543] width 123 height 41
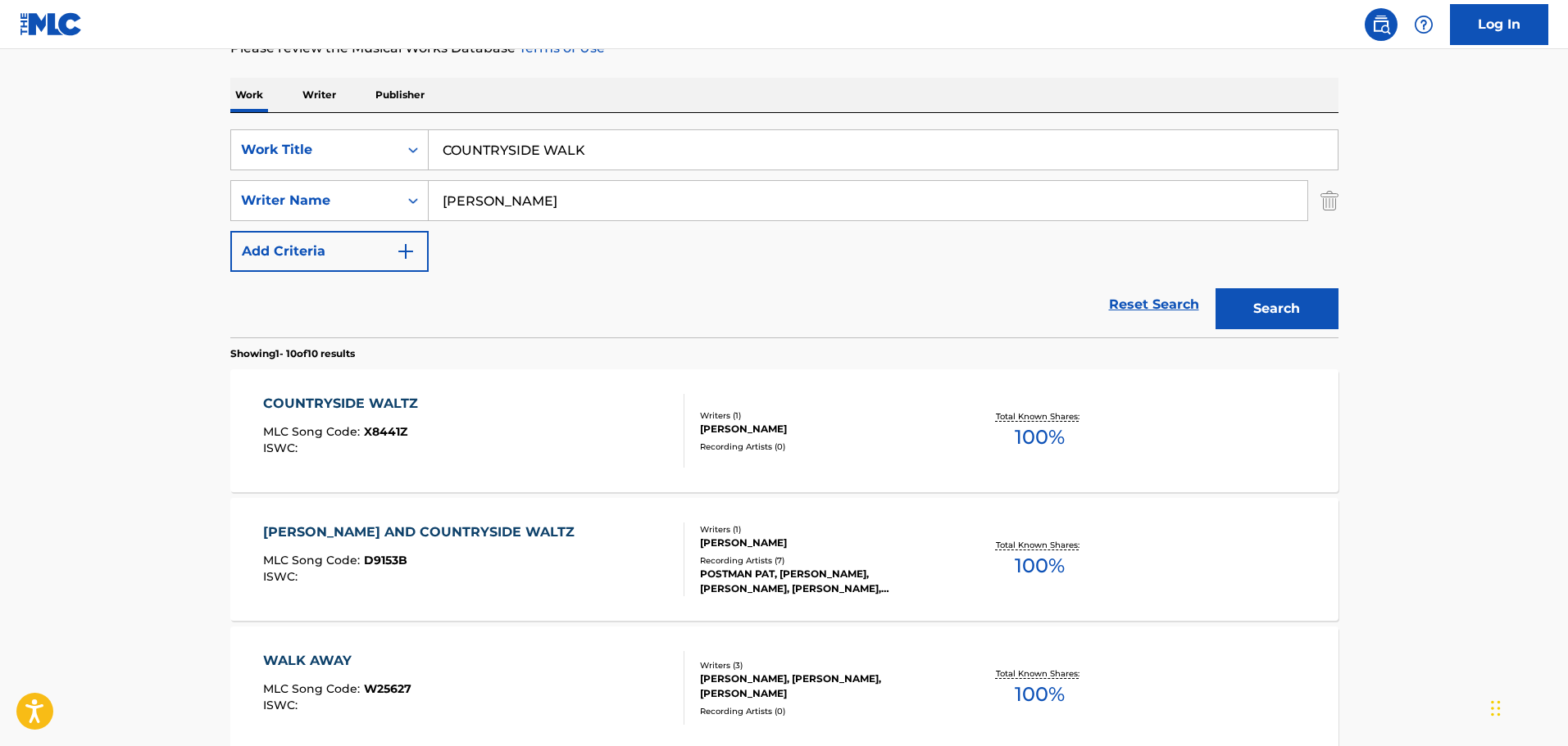
scroll to position [246, 0]
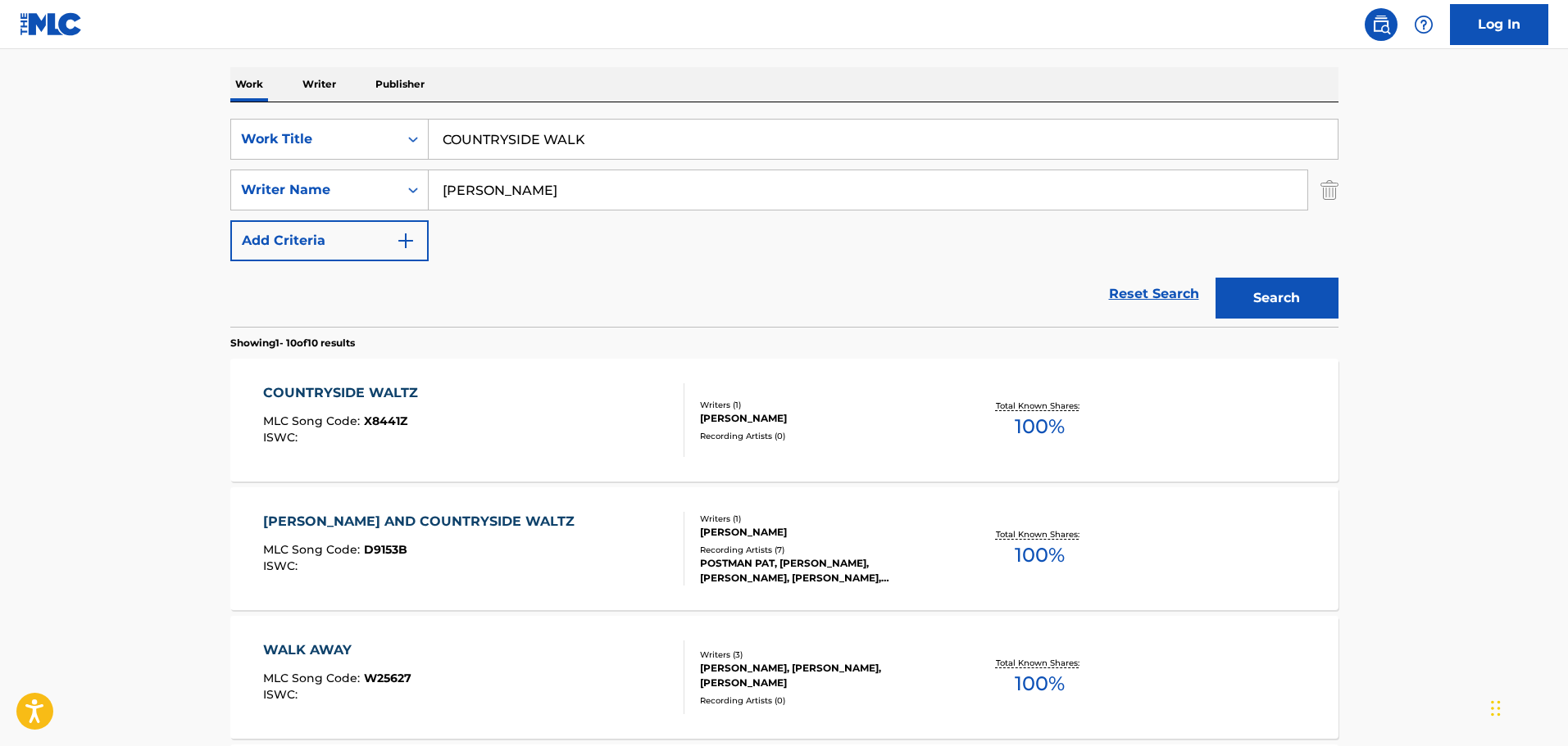
drag, startPoint x: 649, startPoint y: 141, endPoint x: 211, endPoint y: 129, distance: 438.2
type input "if you ain't gonna bite"
type input "august"
click at [1216, 277] on button "Search" at bounding box center [1277, 297] width 123 height 41
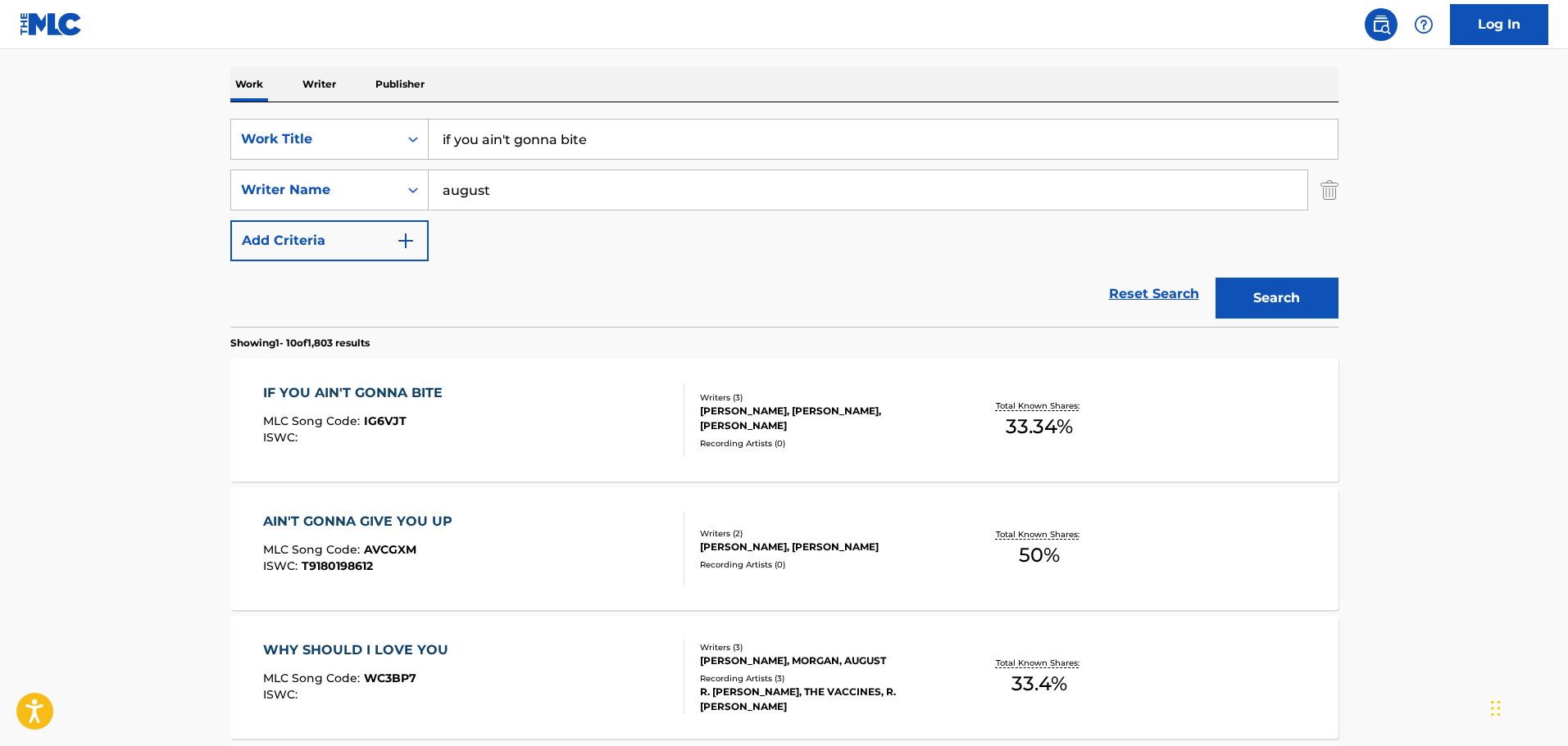
click at [615, 411] on div "IF YOU AIN'T GONNA BITE MLC Song Code : IG6VJT ISWC :" at bounding box center [474, 420] width 421 height 74
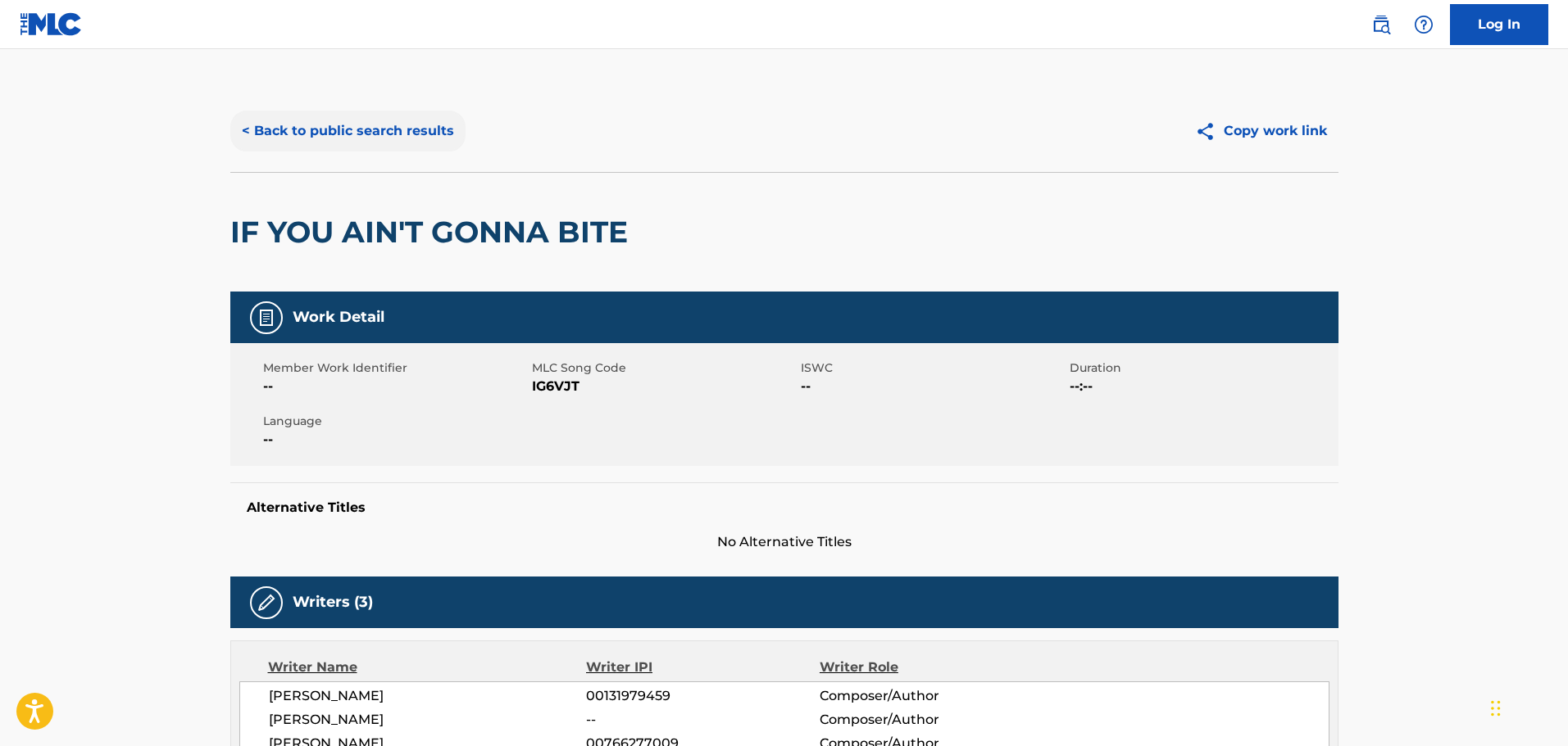
click at [387, 110] on button "< Back to public search results" at bounding box center [348, 130] width 235 height 41
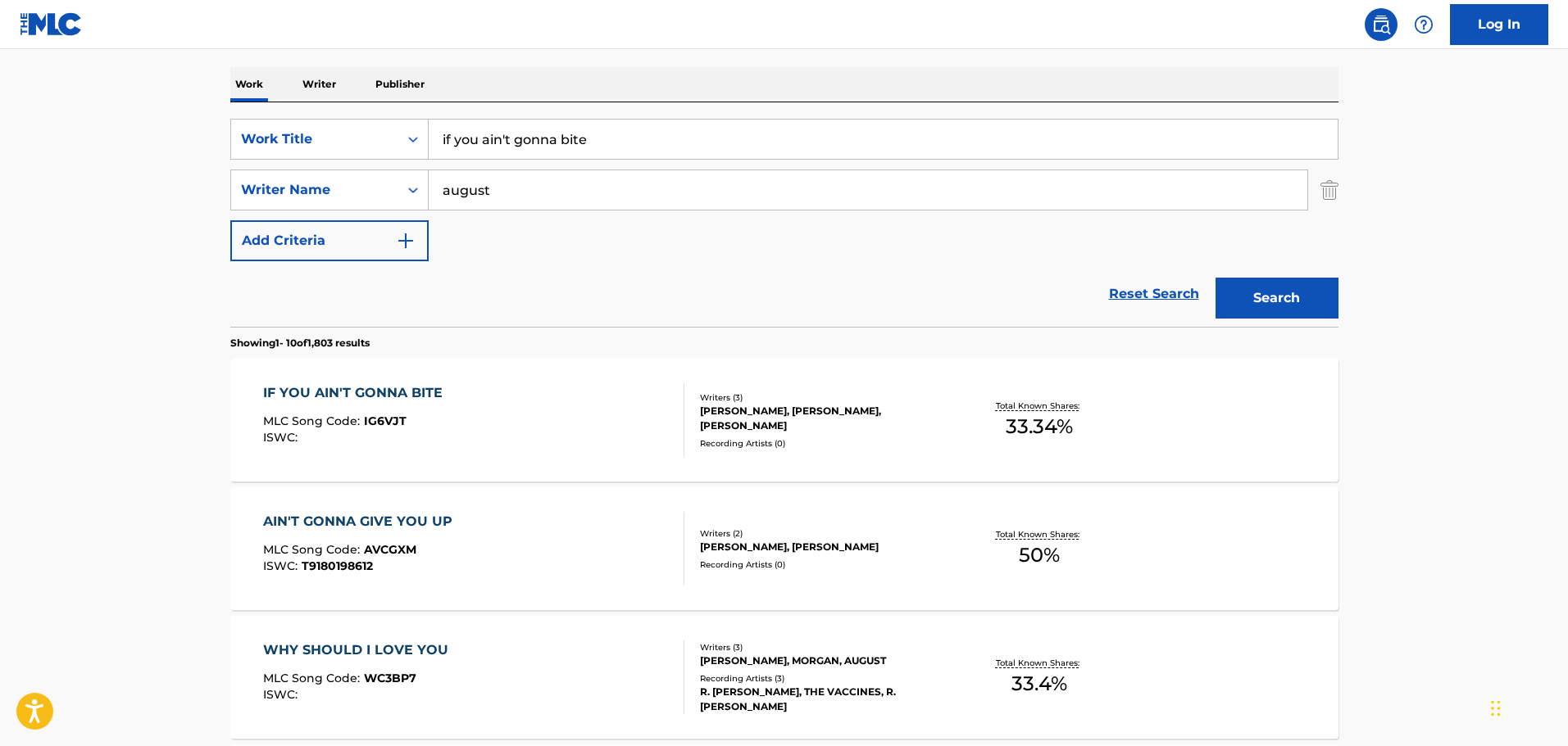
drag, startPoint x: 646, startPoint y: 132, endPoint x: 423, endPoint y: 112, distance: 223.9
click at [426, 112] on div "SearchWithCriteria65d0eb35-2191-4f26-ae97-6c5655e33e28 Work Title if you ain't …" at bounding box center [784, 214] width 1108 height 224
type input "sell out"
type input "s"
type input "[PERSON_NAME]"
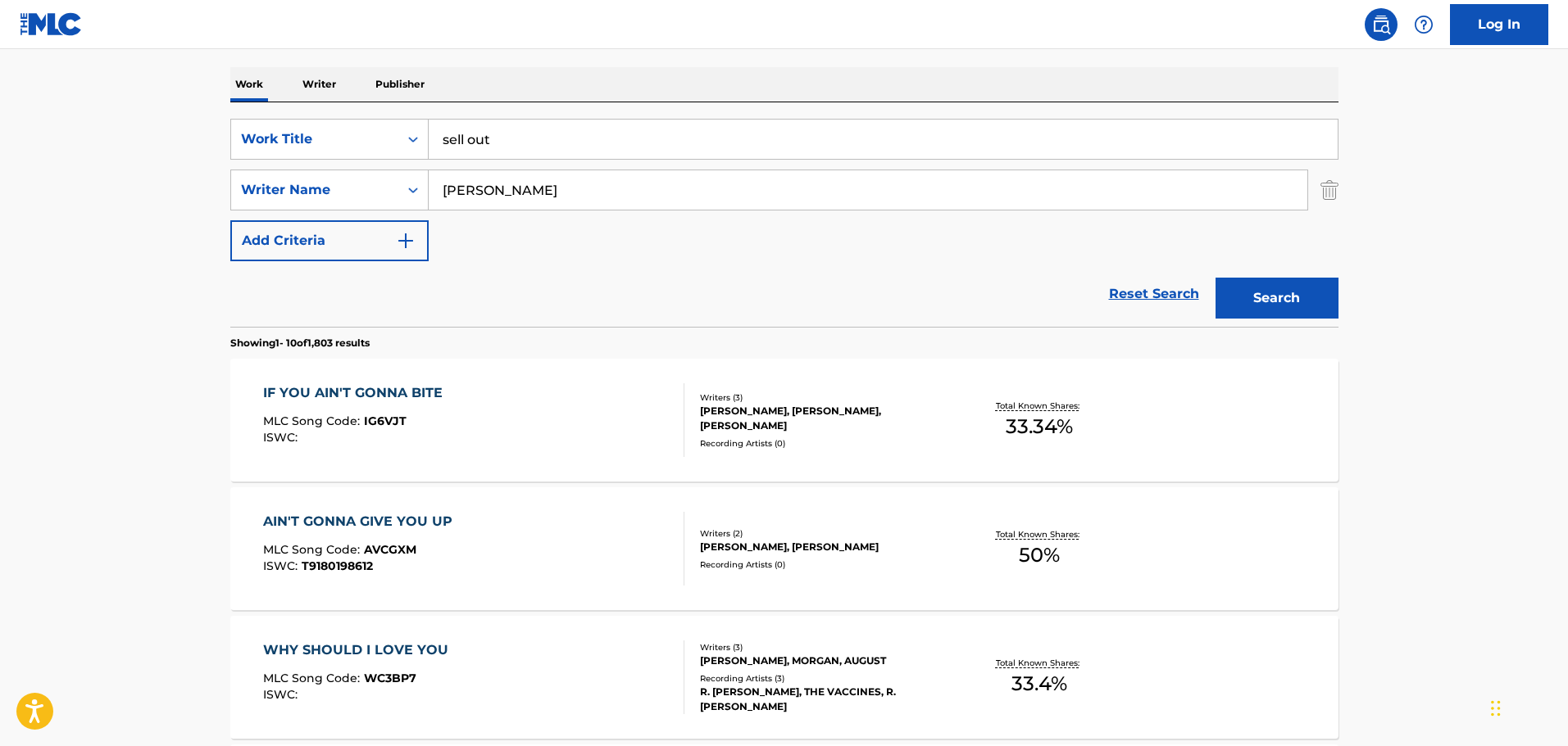
click at [1216, 277] on button "Search" at bounding box center [1277, 297] width 123 height 41
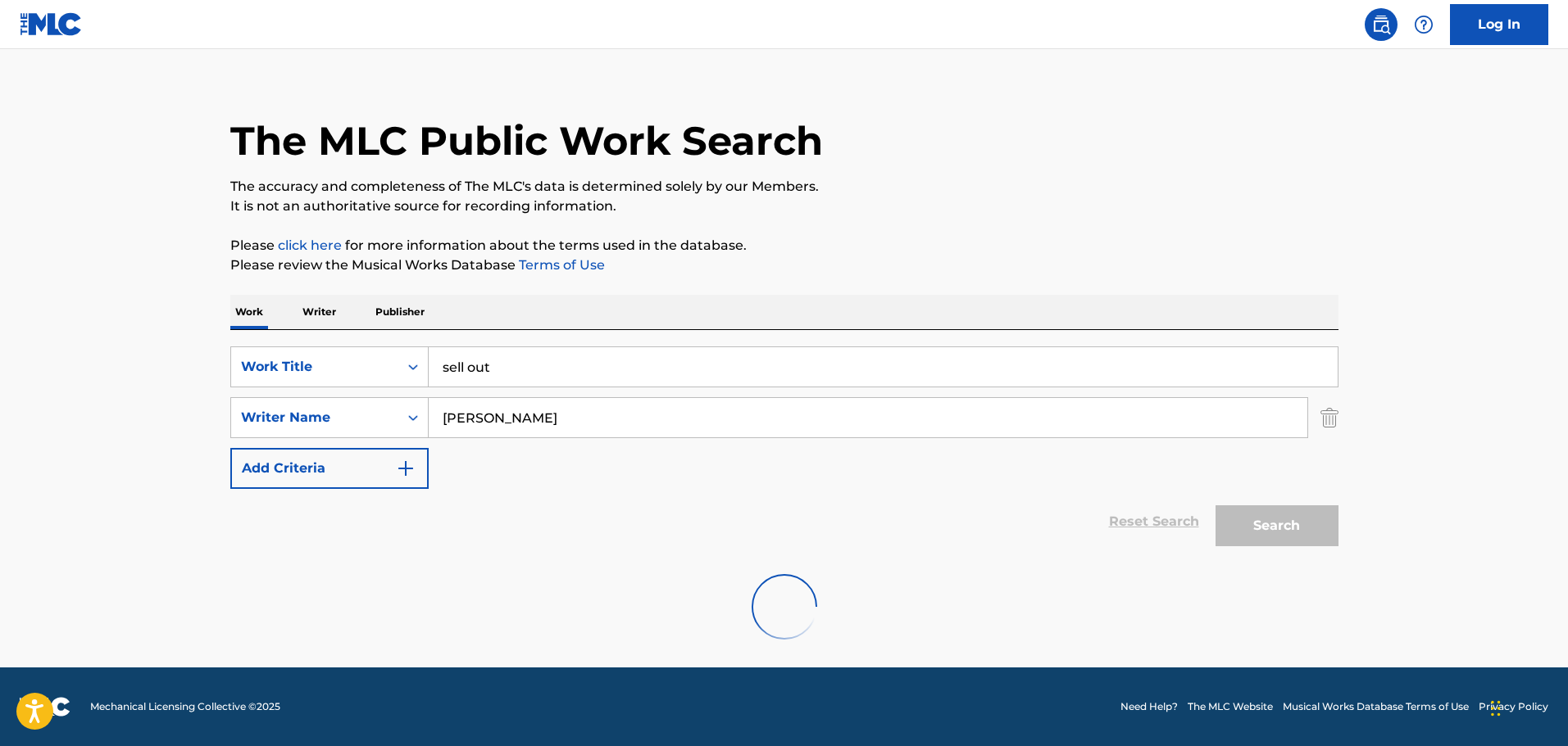
scroll to position [0, 0]
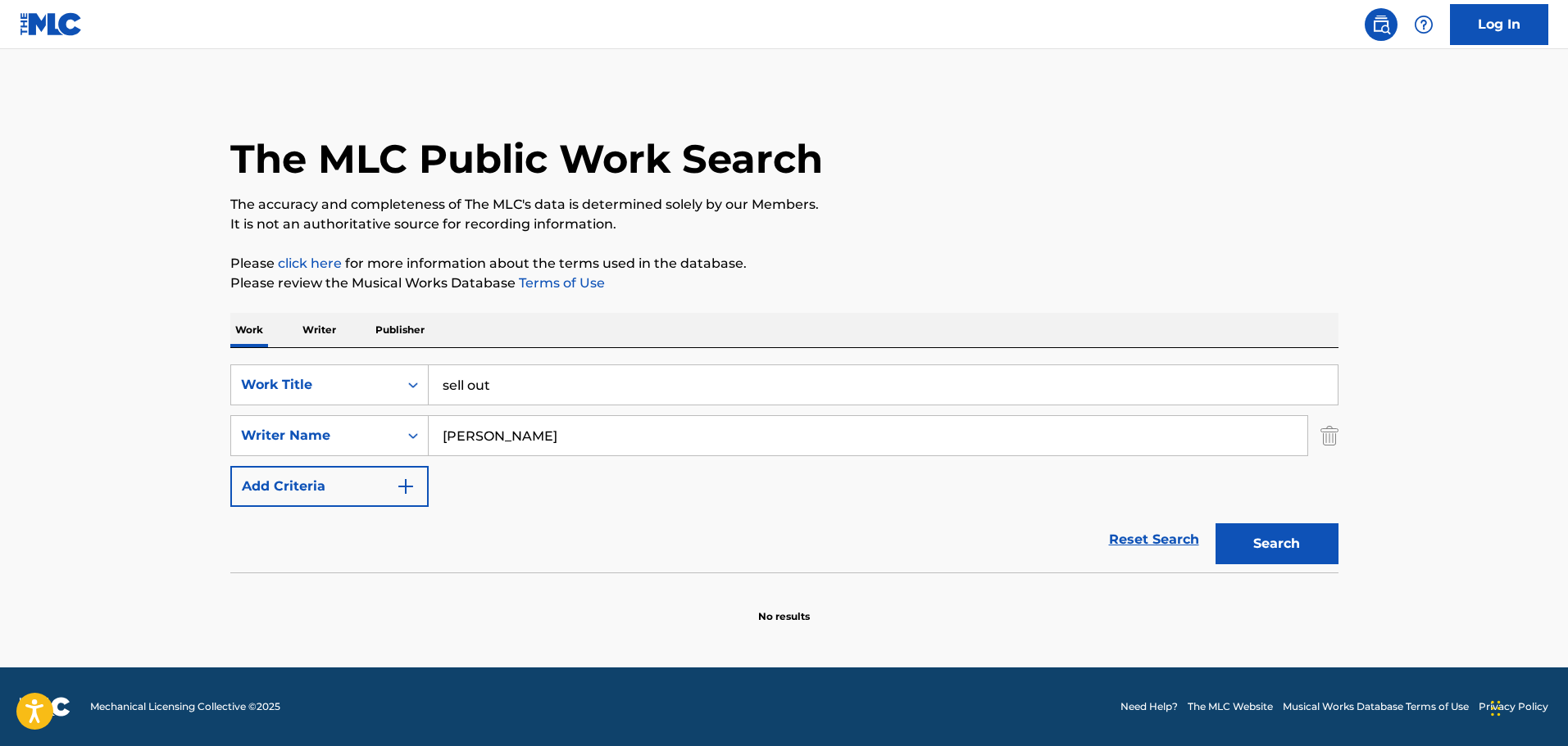
drag, startPoint x: 571, startPoint y: 371, endPoint x: 421, endPoint y: 329, distance: 155.8
click at [424, 329] on div "Work Writer Publisher SearchWithCriteria65d0eb35-2191-4f26-ae97-6c5655e33e28 Wo…" at bounding box center [784, 468] width 1108 height 312
type input "long way home"
type input "centers"
click at [1216, 523] on button "Search" at bounding box center [1277, 543] width 123 height 41
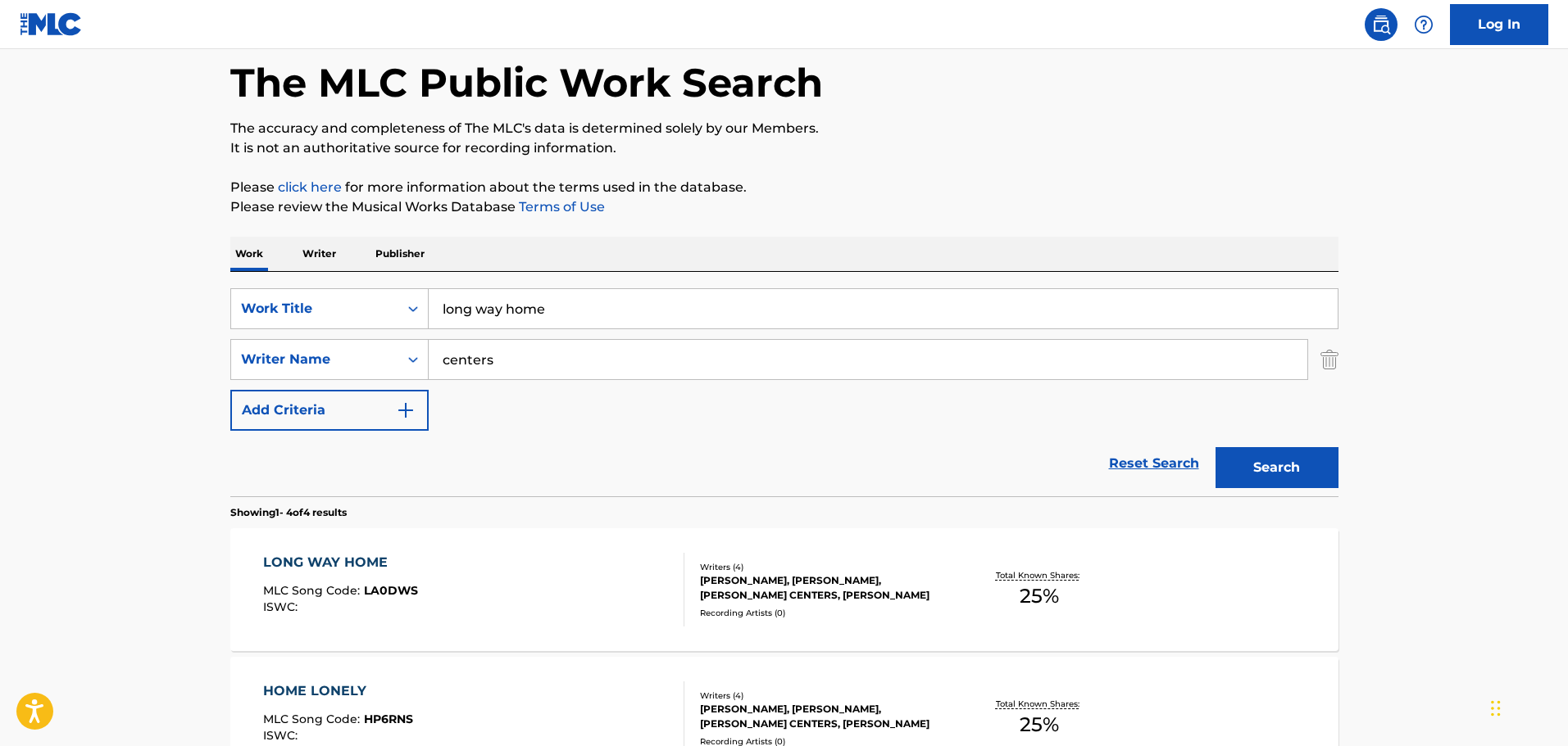
scroll to position [163, 0]
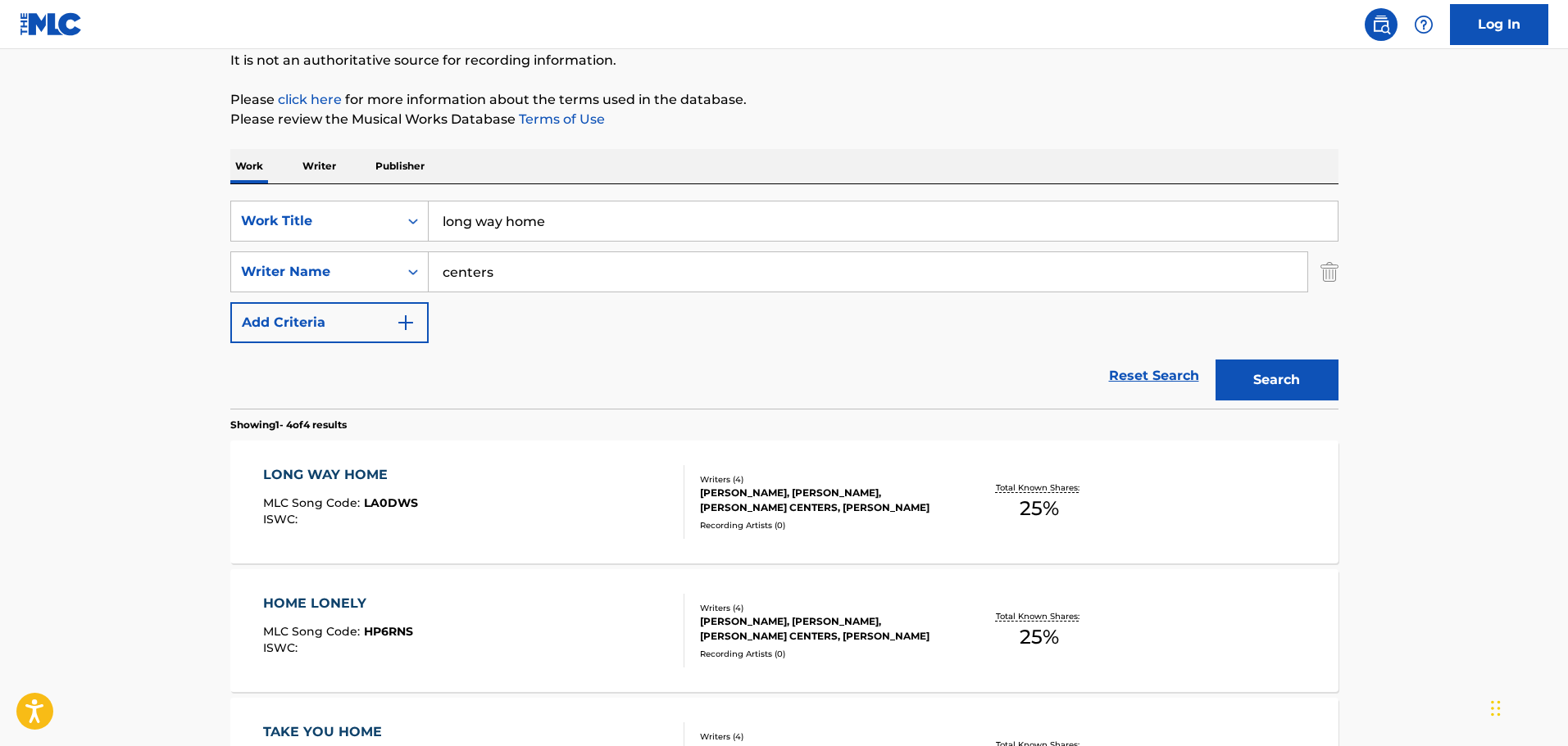
click at [493, 480] on div "LONG WAY HOME MLC Song Code : LA0DWS ISWC :" at bounding box center [474, 502] width 421 height 74
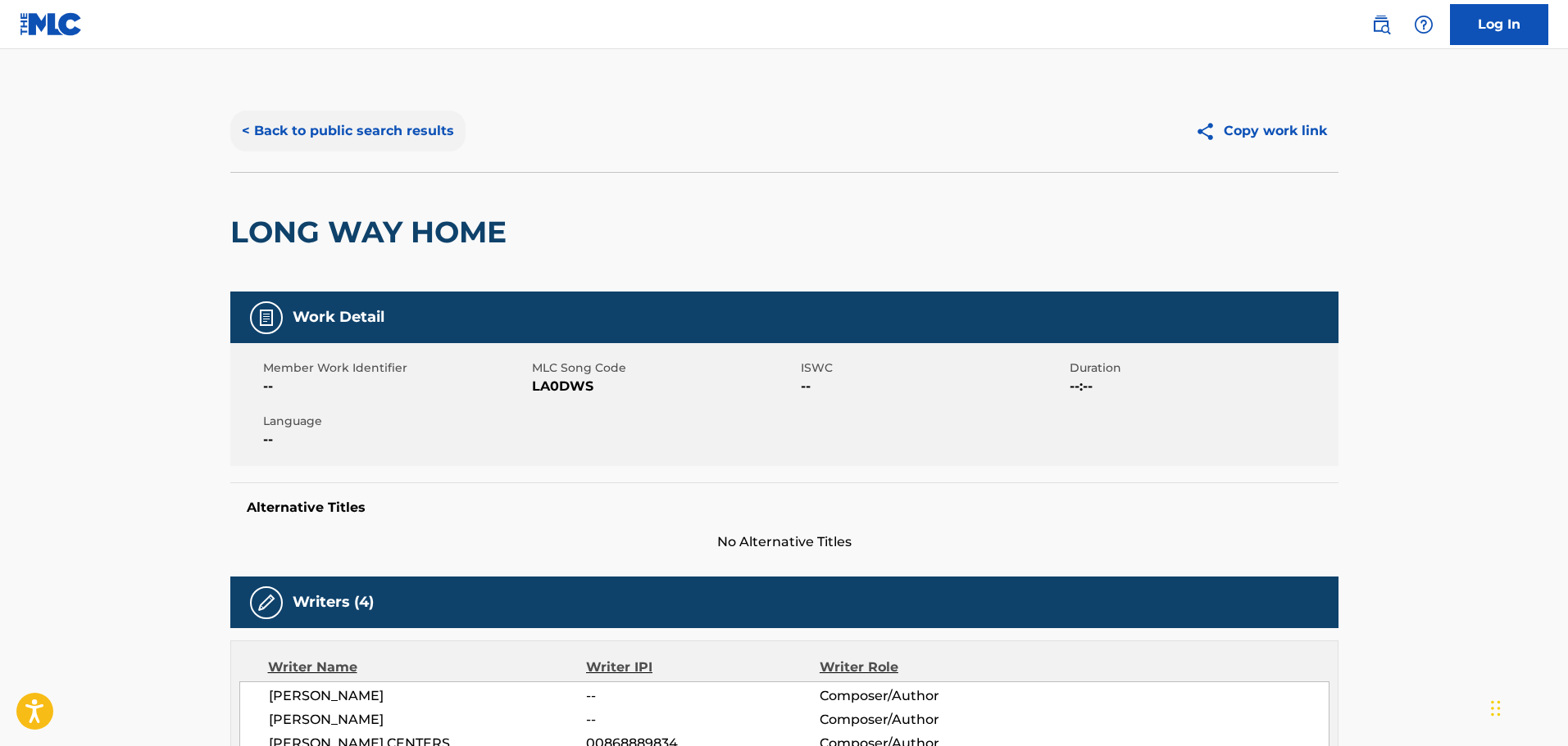
click at [411, 140] on button "< Back to public search results" at bounding box center [348, 130] width 235 height 41
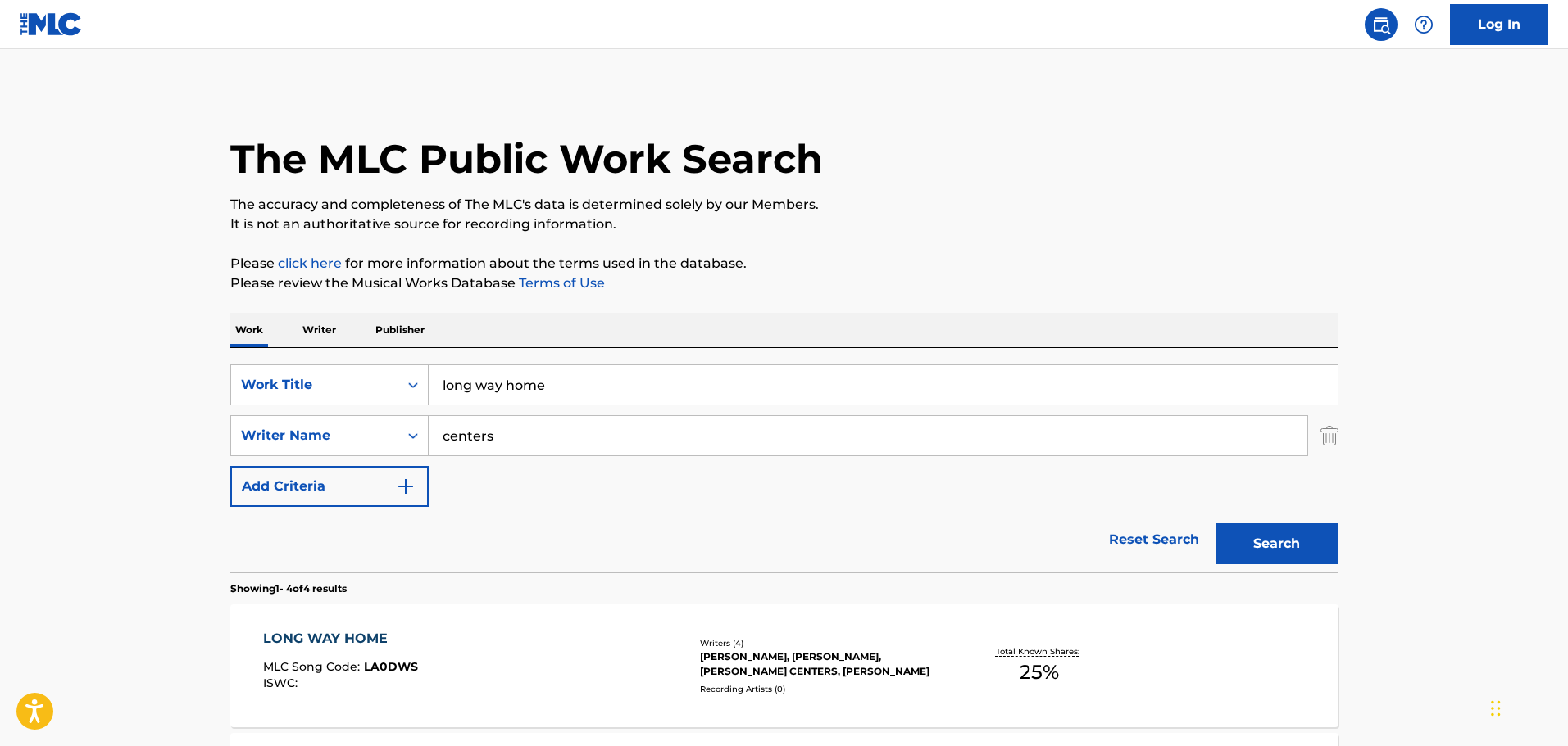
scroll to position [163, 0]
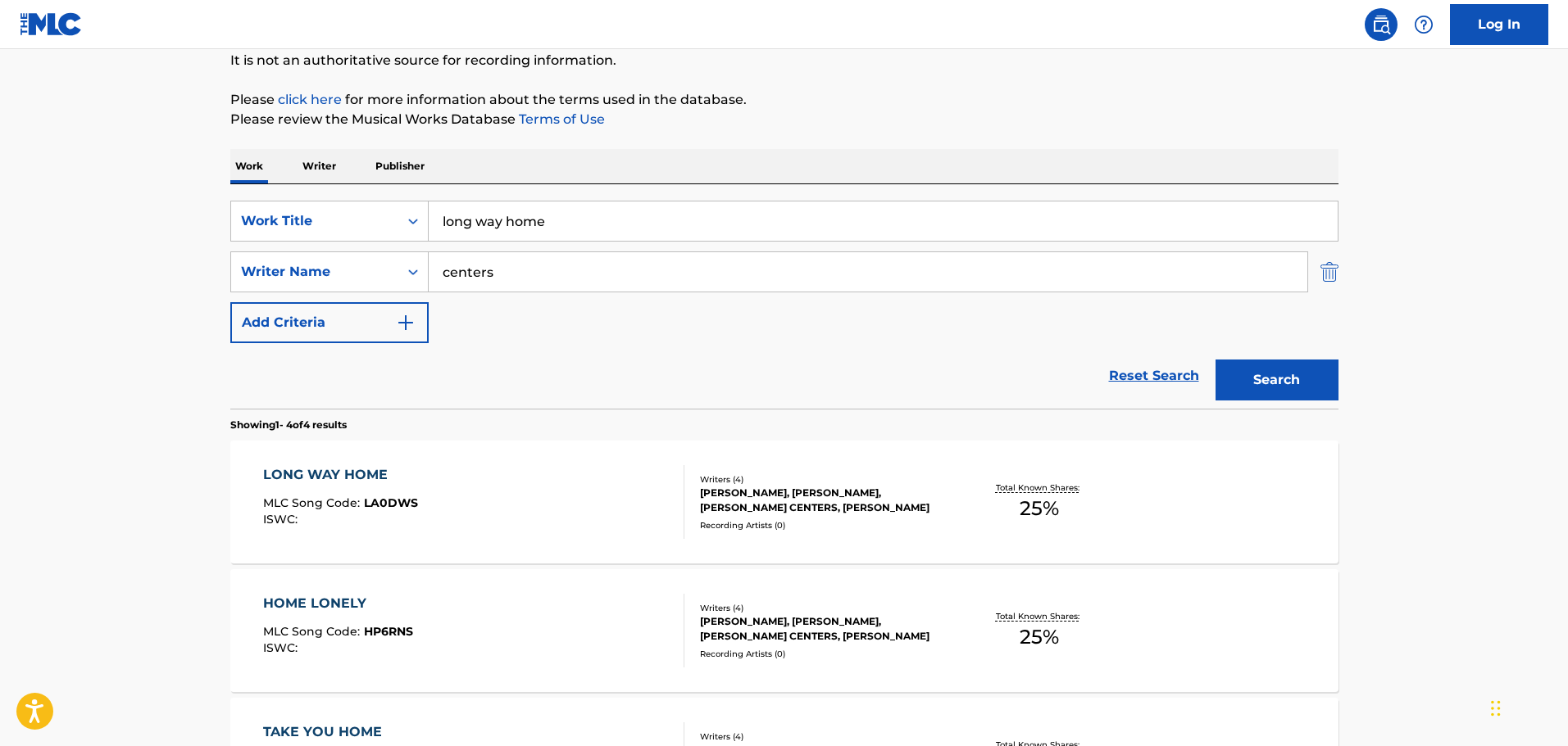
click at [1328, 271] on img "Search Form" at bounding box center [1329, 271] width 18 height 41
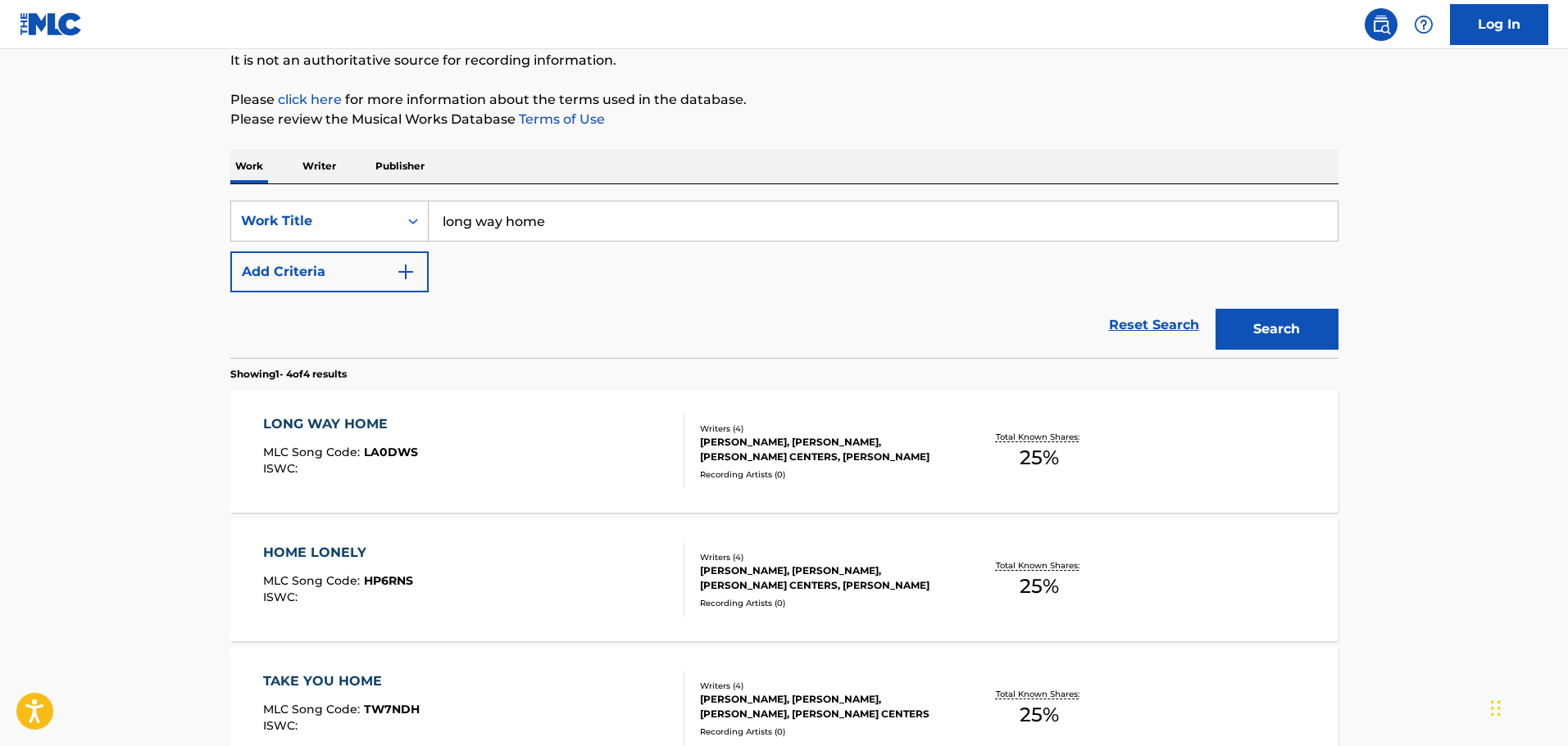
drag, startPoint x: 846, startPoint y: 208, endPoint x: 453, endPoint y: 211, distance: 393.0
click at [455, 211] on input "long way home" at bounding box center [883, 221] width 909 height 40
type input "l"
click at [1216, 309] on button "Search" at bounding box center [1277, 329] width 123 height 41
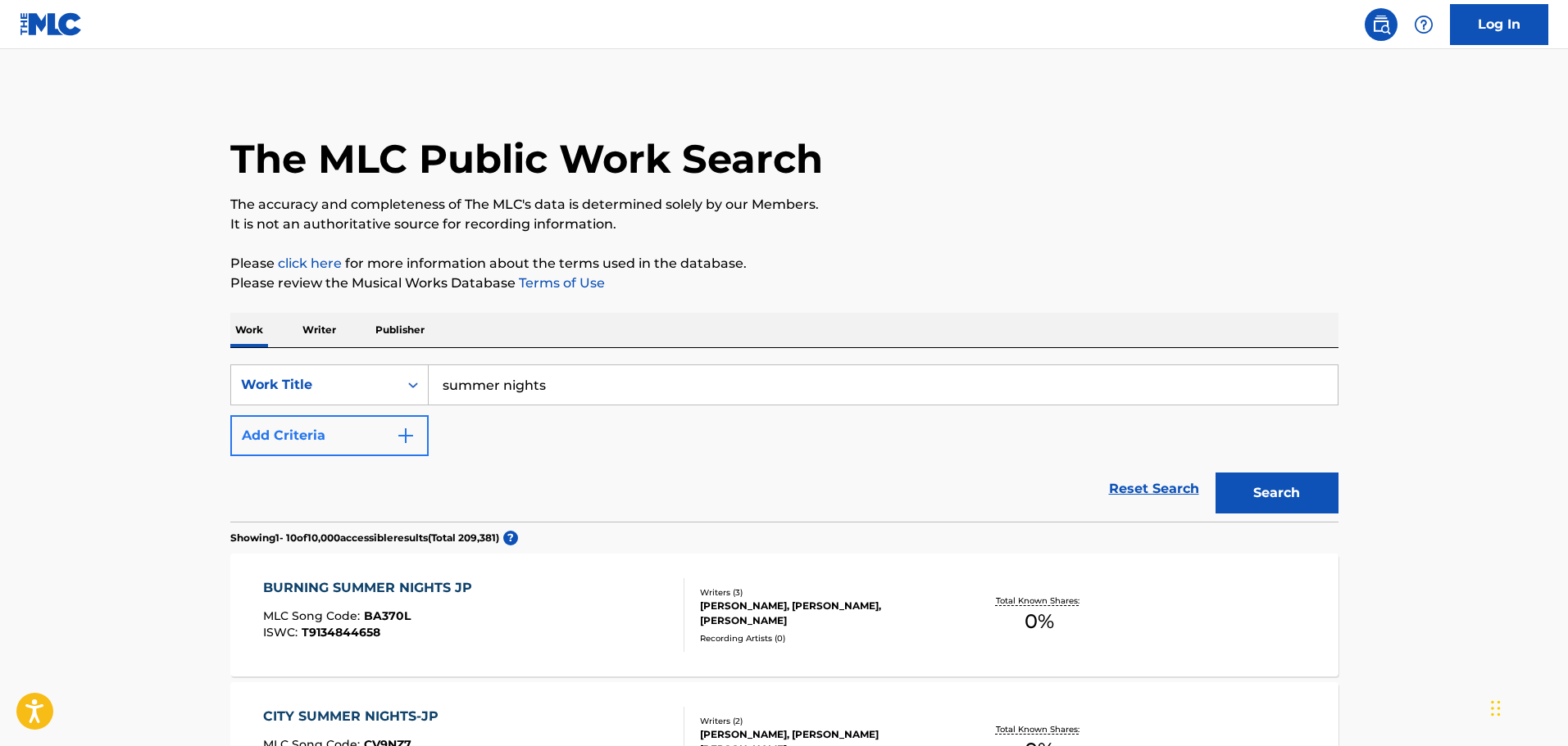
type input "summer nights"
click at [351, 418] on button "Add Criteria" at bounding box center [329, 435] width 198 height 41
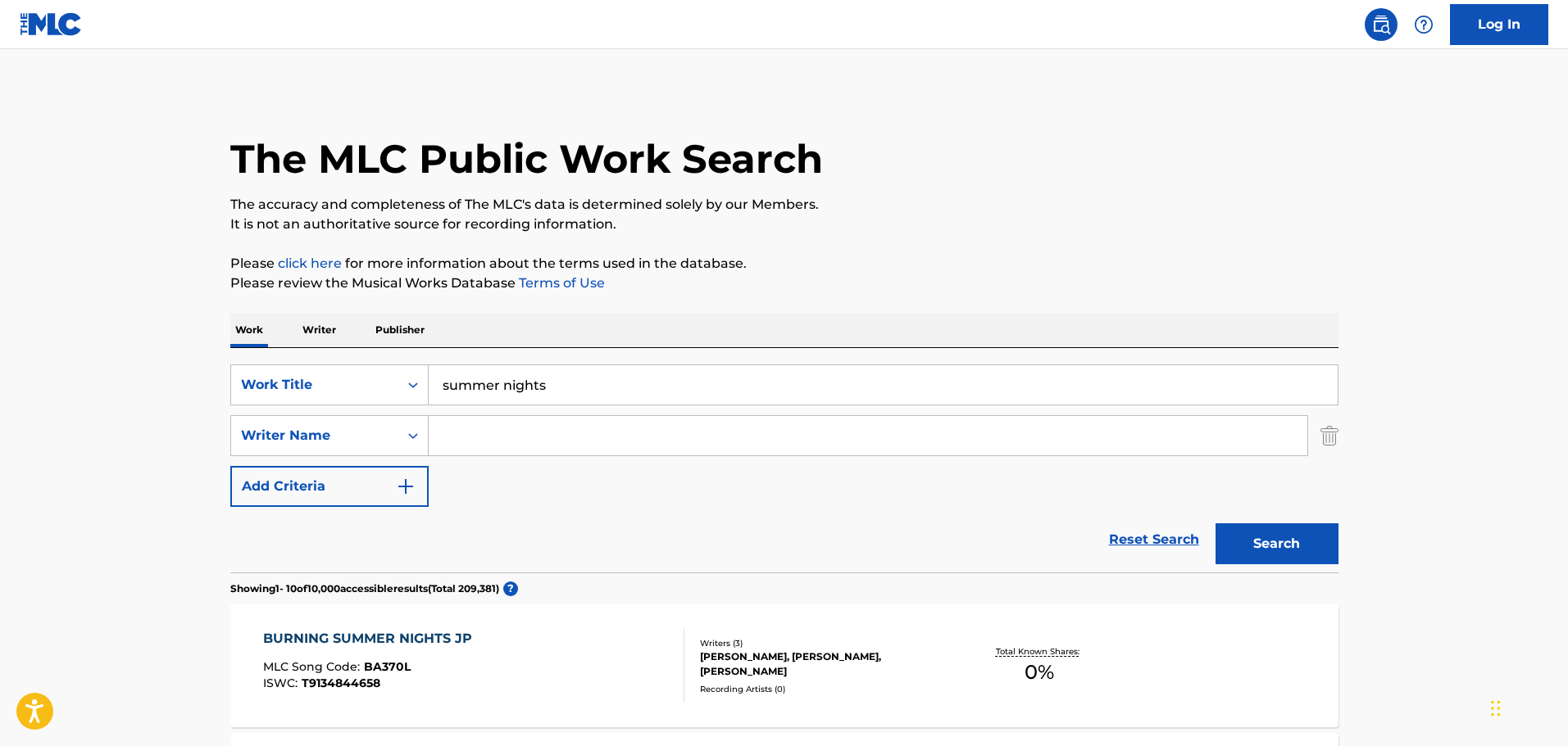
click at [466, 433] on input "Search Form" at bounding box center [868, 436] width 878 height 40
type input "findlay"
click at [1216, 523] on button "Search" at bounding box center [1277, 543] width 123 height 41
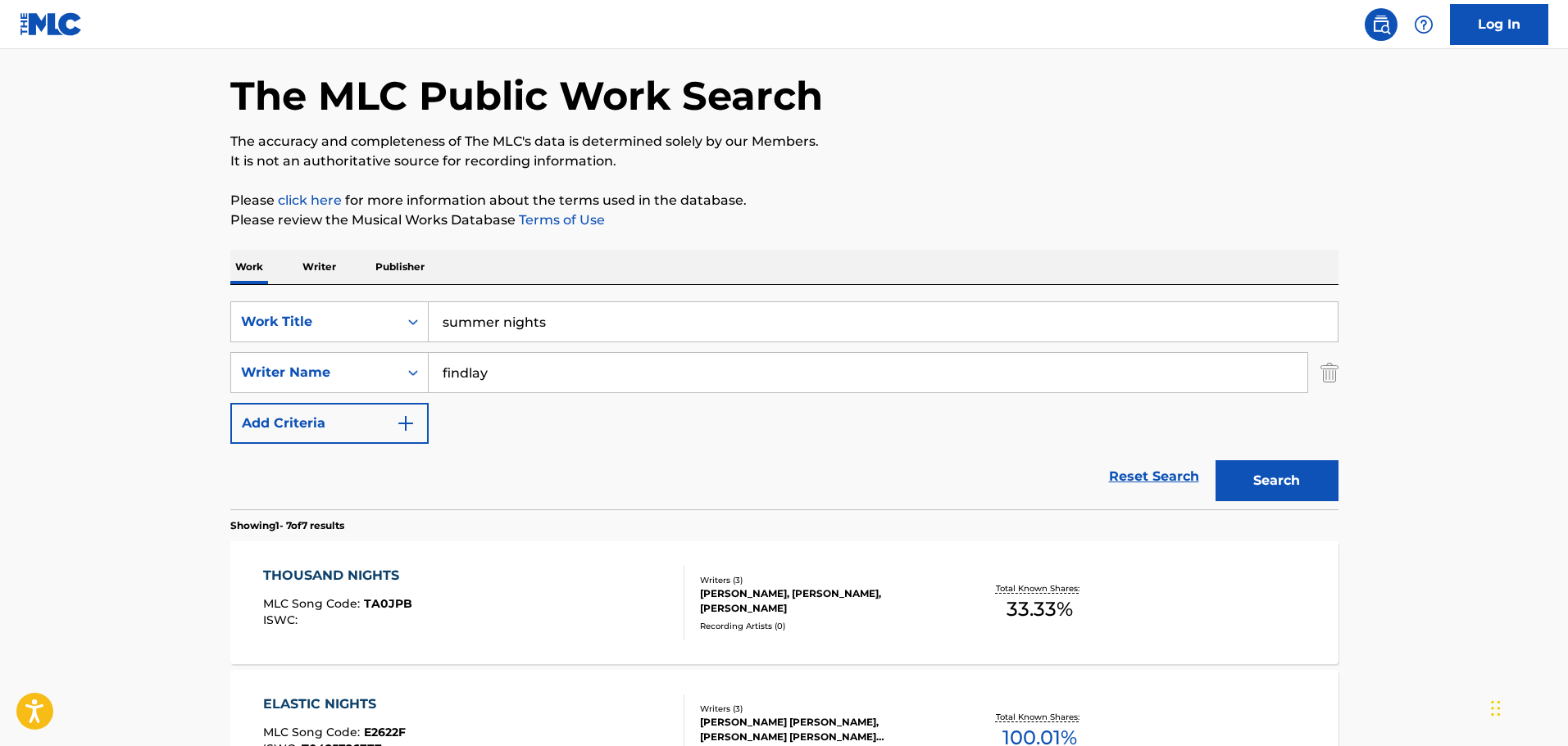
scroll to position [246, 0]
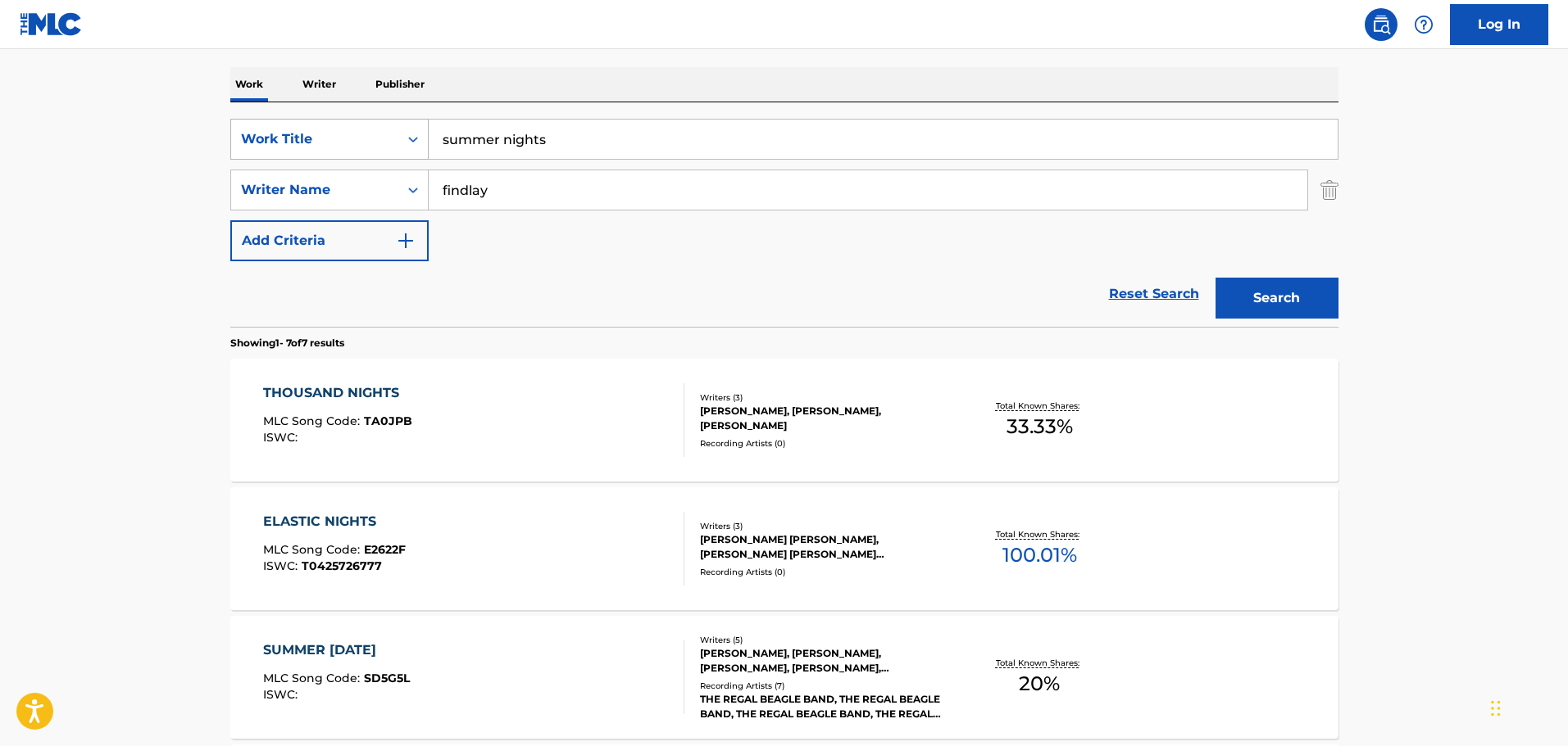
drag, startPoint x: 402, startPoint y: 129, endPoint x: 345, endPoint y: 129, distance: 57.0
click at [345, 129] on div "SearchWithCriteria65d0eb35-2191-4f26-ae97-6c5655e33e28 Work Title summer nights" at bounding box center [784, 138] width 1108 height 41
click at [626, 152] on input "summer nights" at bounding box center [883, 139] width 909 height 40
click at [625, 151] on input "summer nights" at bounding box center [883, 139] width 909 height 40
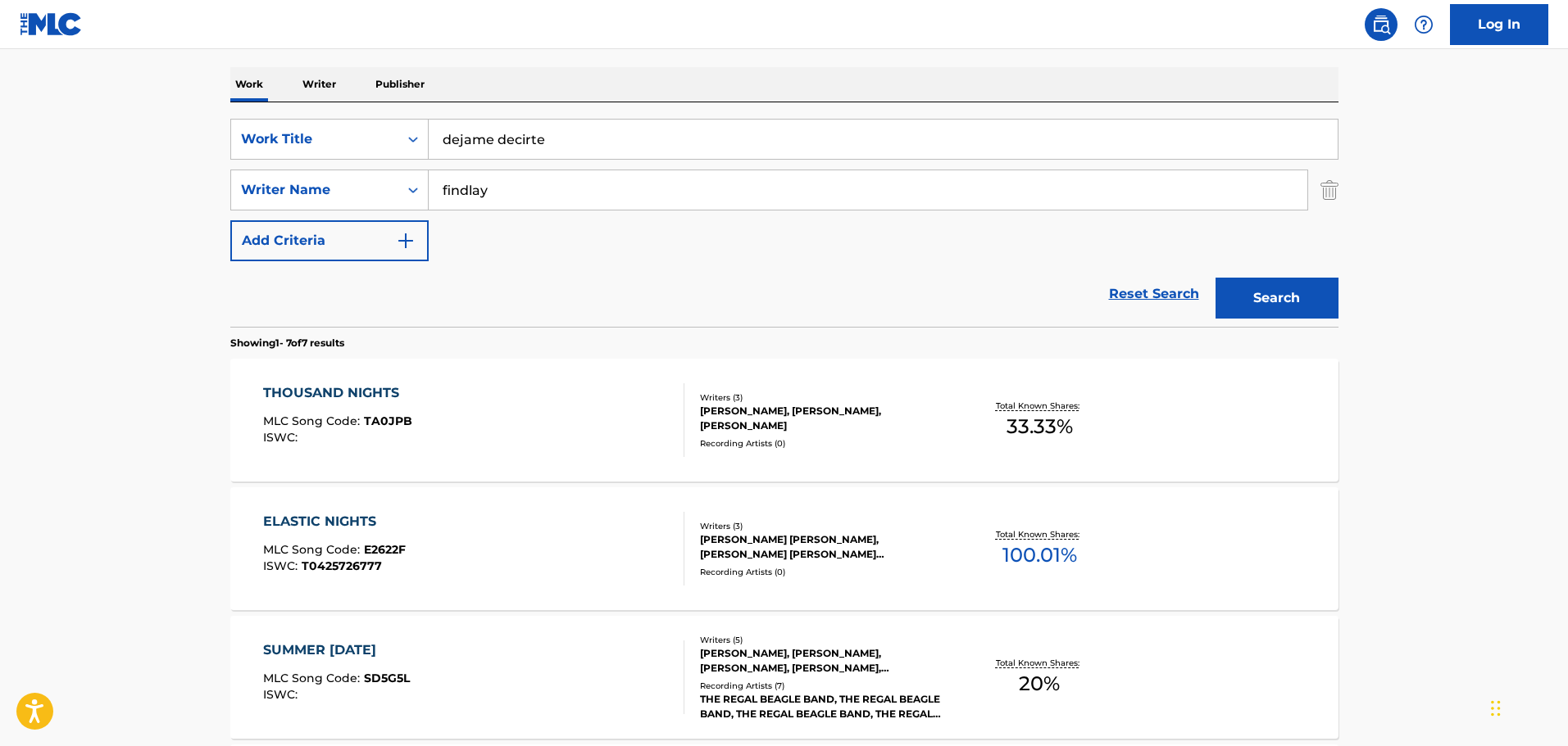
type input "dejame decirte"
type input "ramirez"
click at [1216, 277] on button "Search" at bounding box center [1277, 297] width 123 height 41
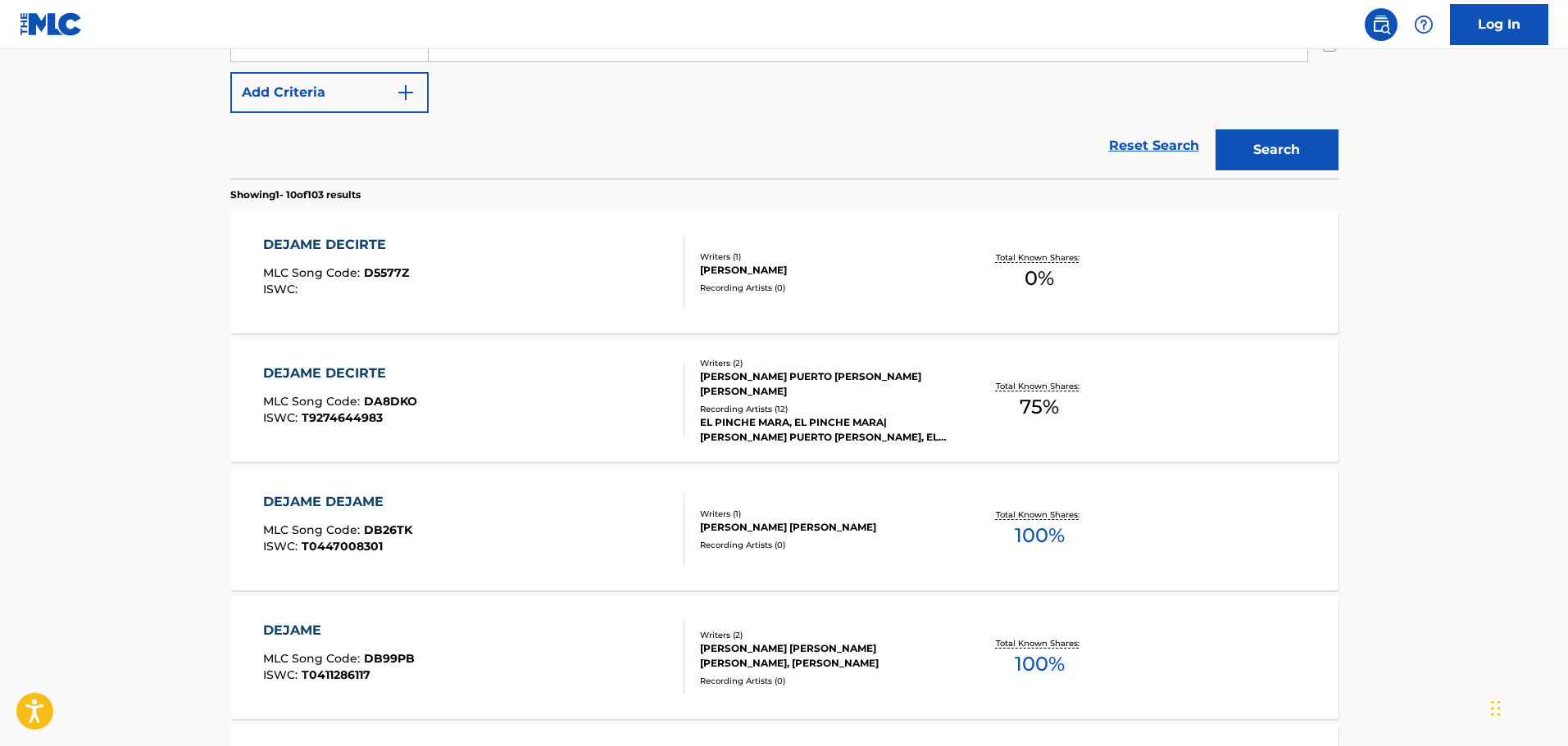
scroll to position [409, 0]
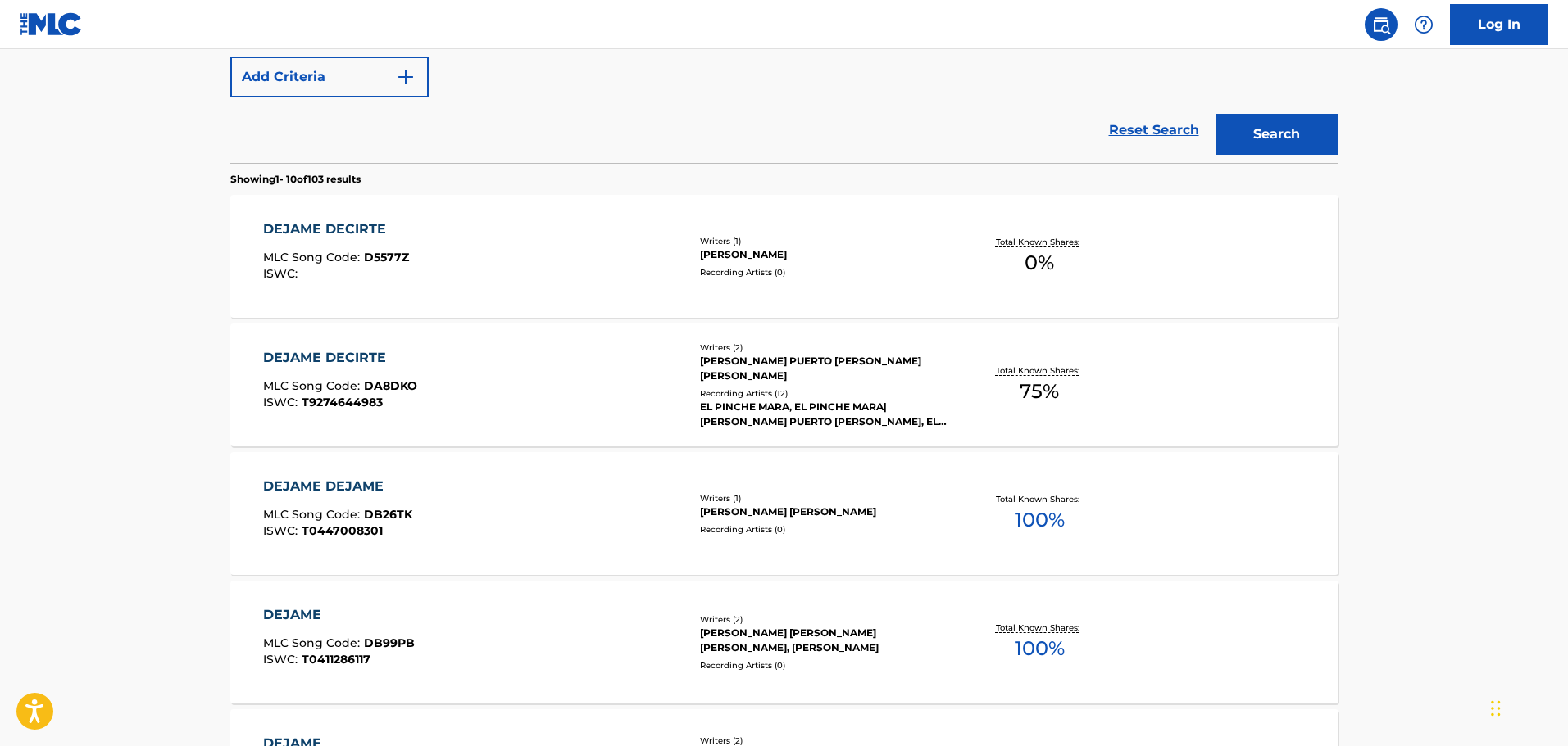
click at [594, 392] on div "DEJAME DECIRTE MLC Song Code : DA8DKO ISWC : T9274644983" at bounding box center [474, 385] width 421 height 74
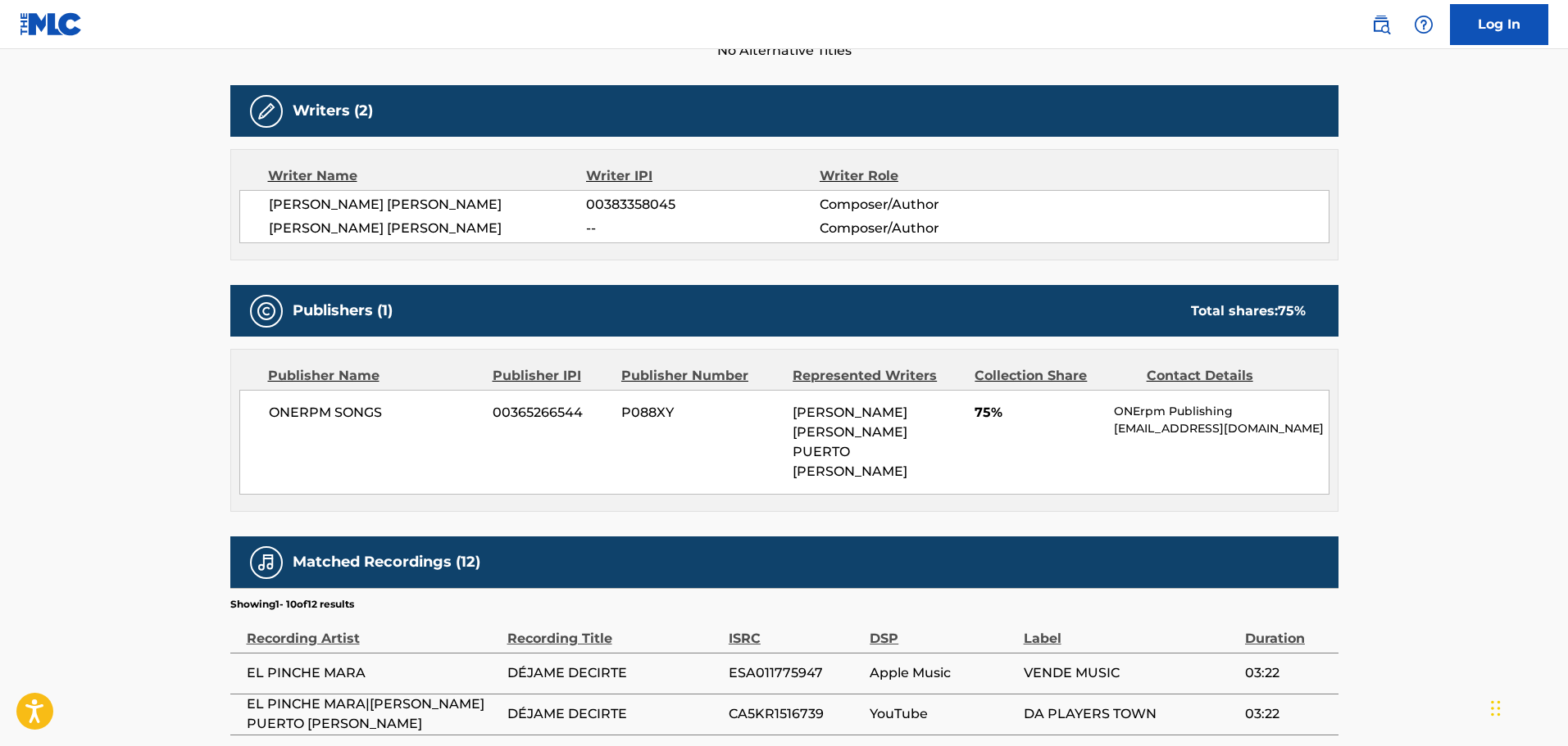
scroll to position [82, 0]
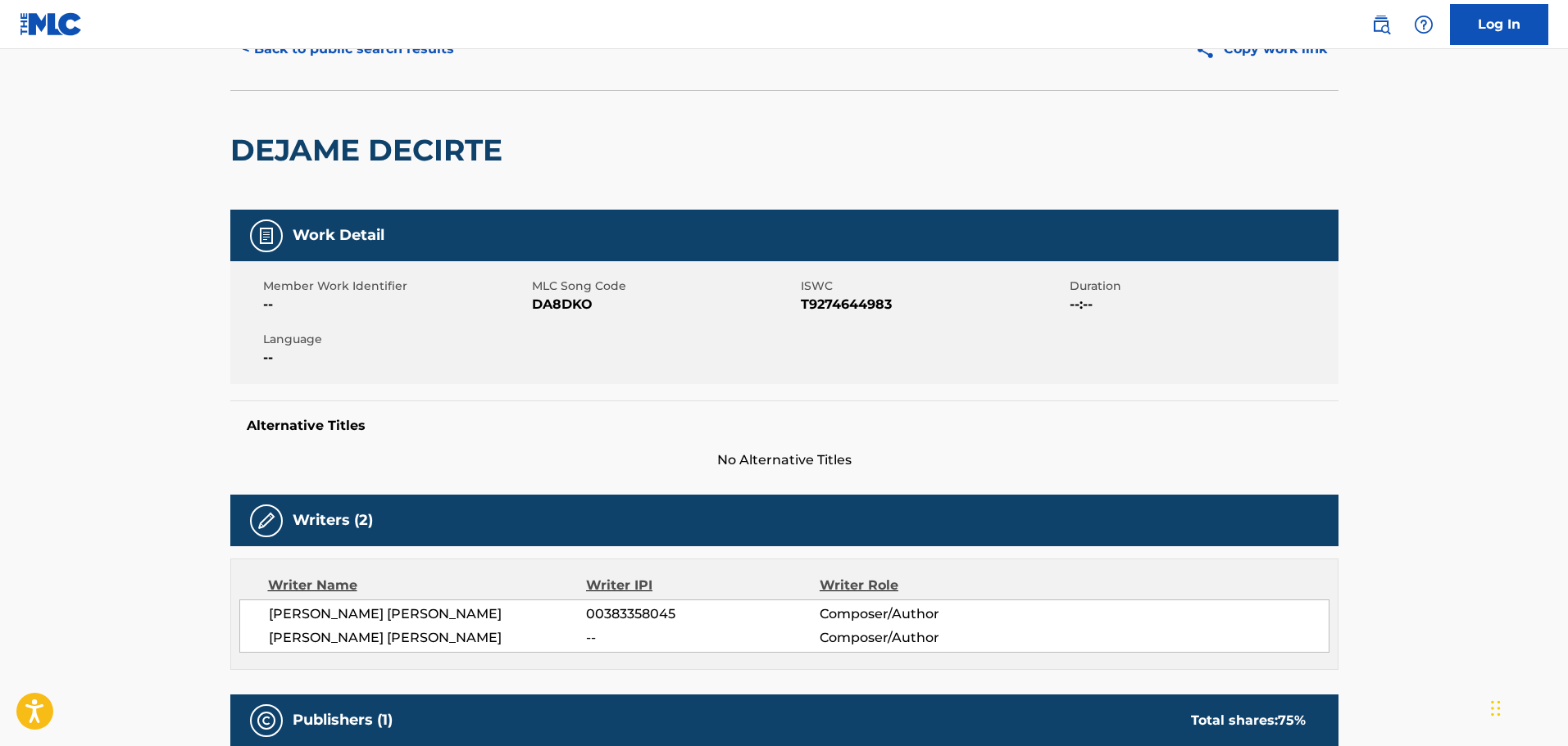
click at [399, 48] on nav "Log In" at bounding box center [784, 24] width 1568 height 49
click at [407, 53] on button "< Back to public search results" at bounding box center [348, 49] width 235 height 41
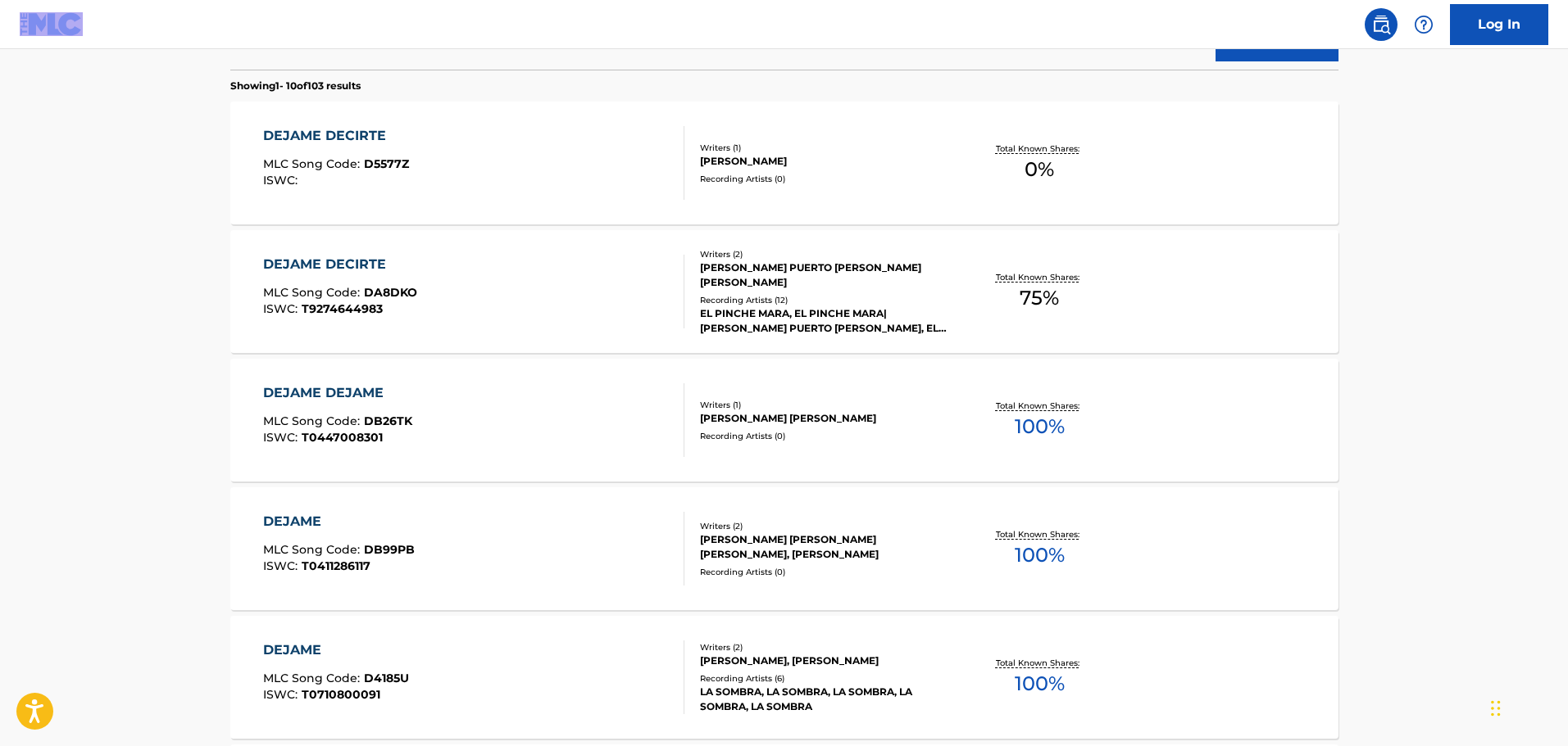
click at [597, 301] on div "DEJAME DECIRTE MLC Song Code : DA8DKO ISWC : T9274644983" at bounding box center [474, 292] width 421 height 74
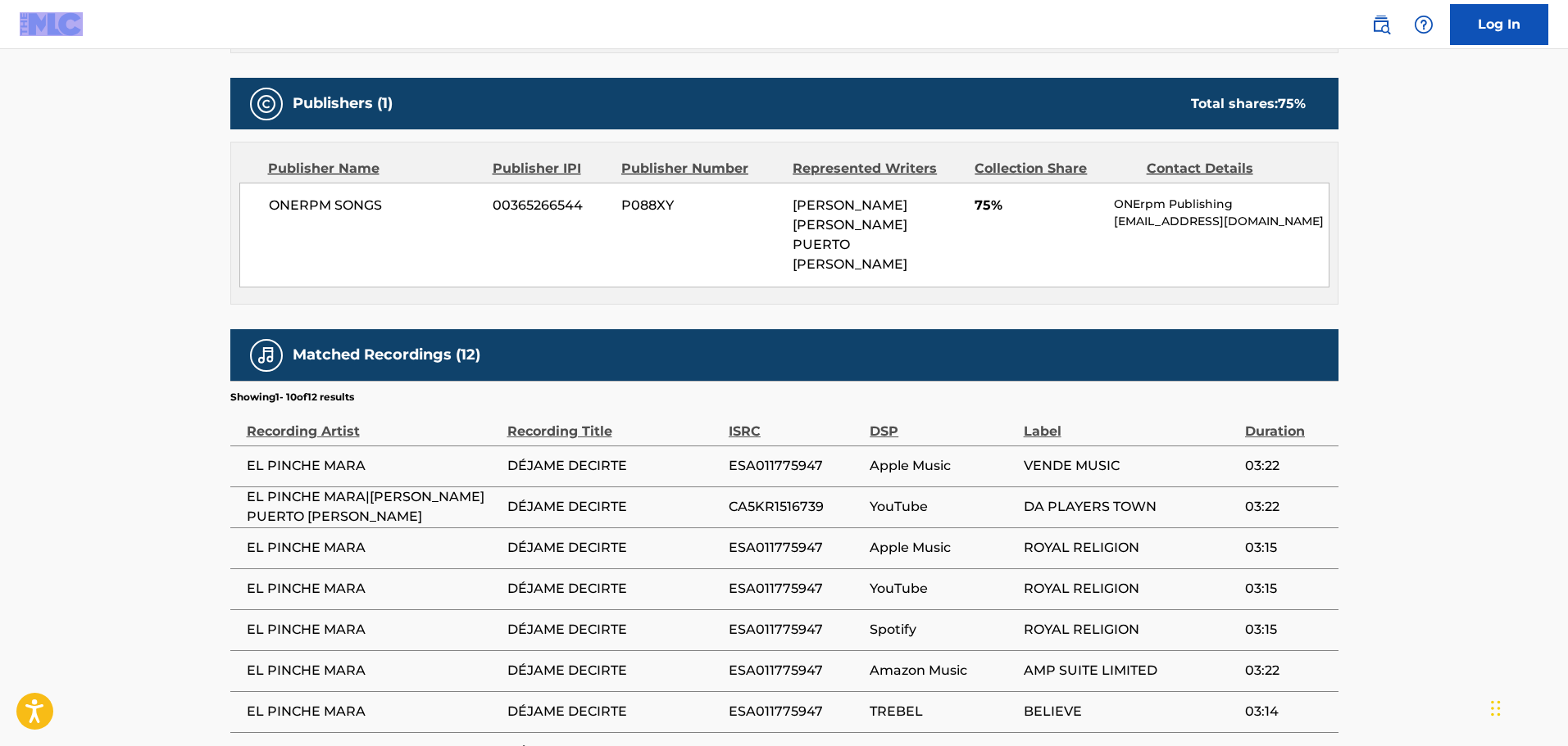
scroll to position [491, 0]
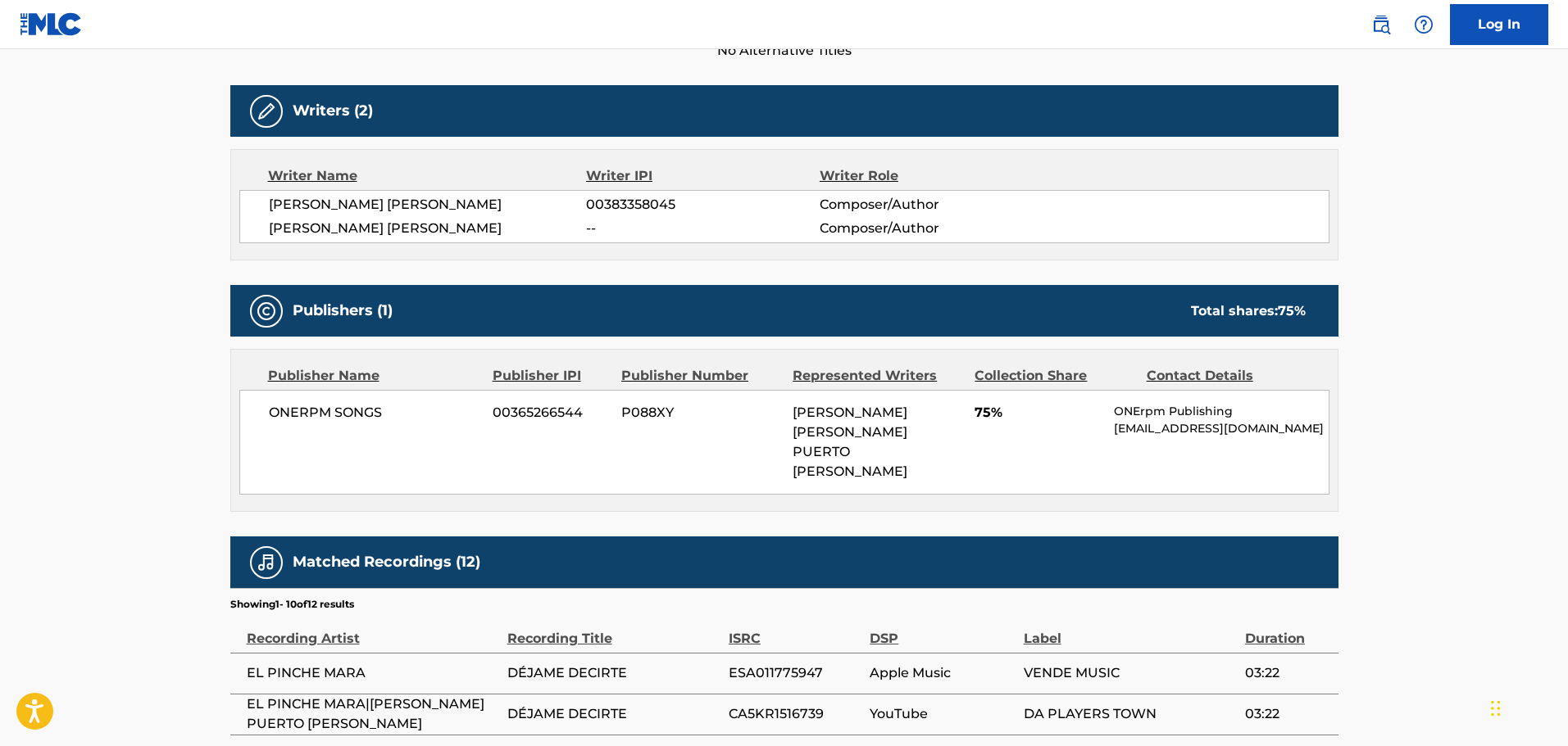
click at [597, 301] on div "Publishers (1) Total shares: 75 %" at bounding box center [784, 311] width 1108 height 51
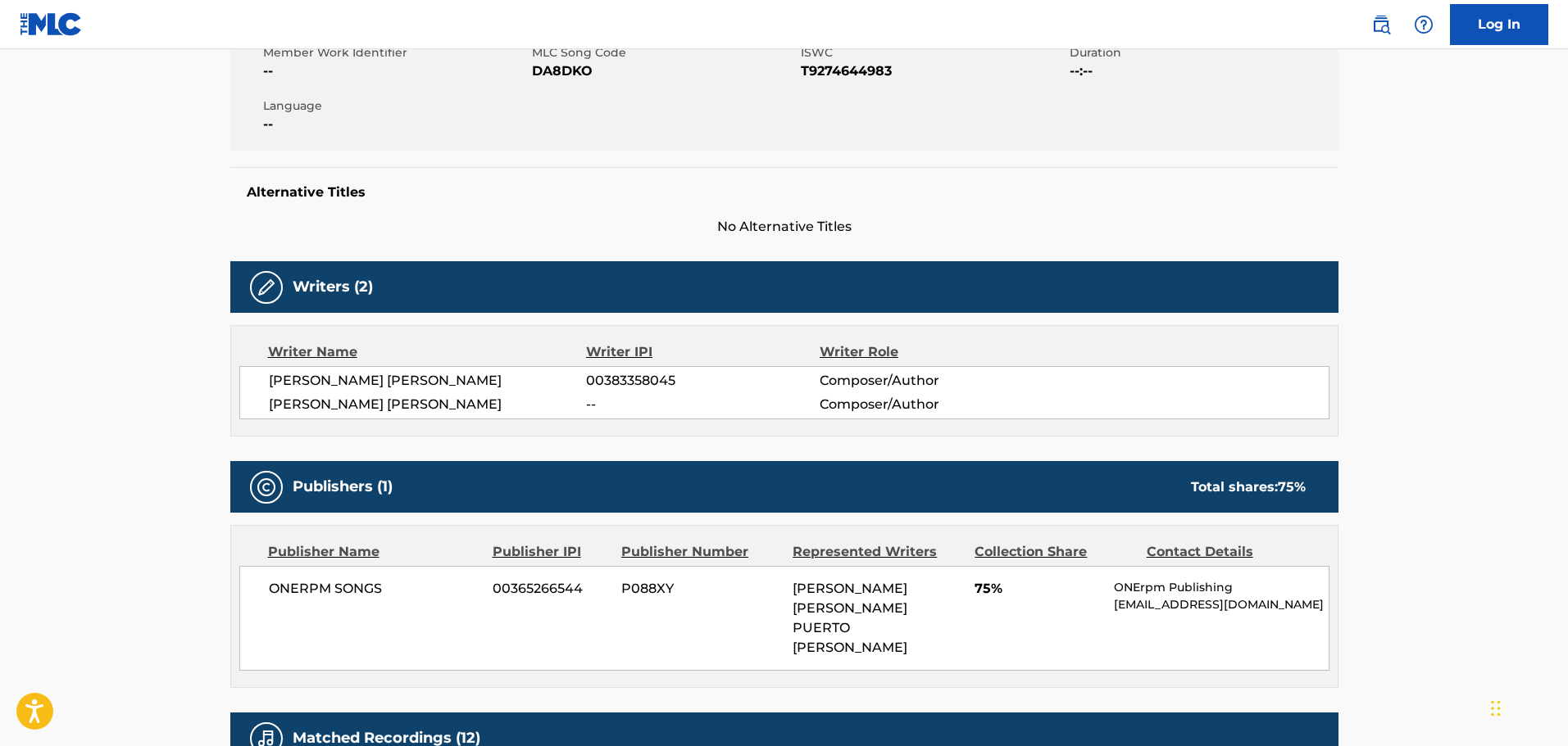
scroll to position [0, 0]
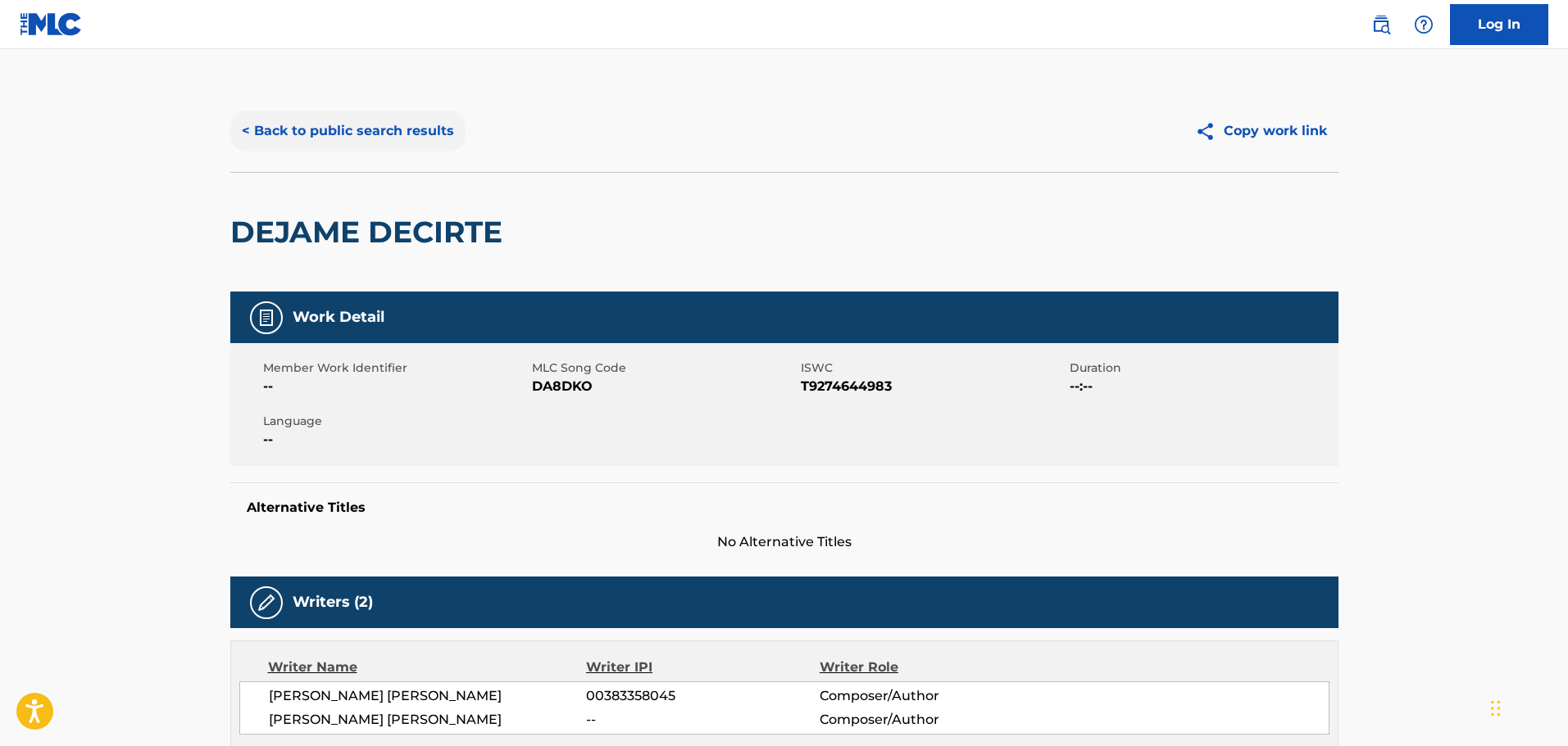
click at [399, 132] on button "< Back to public search results" at bounding box center [348, 130] width 235 height 41
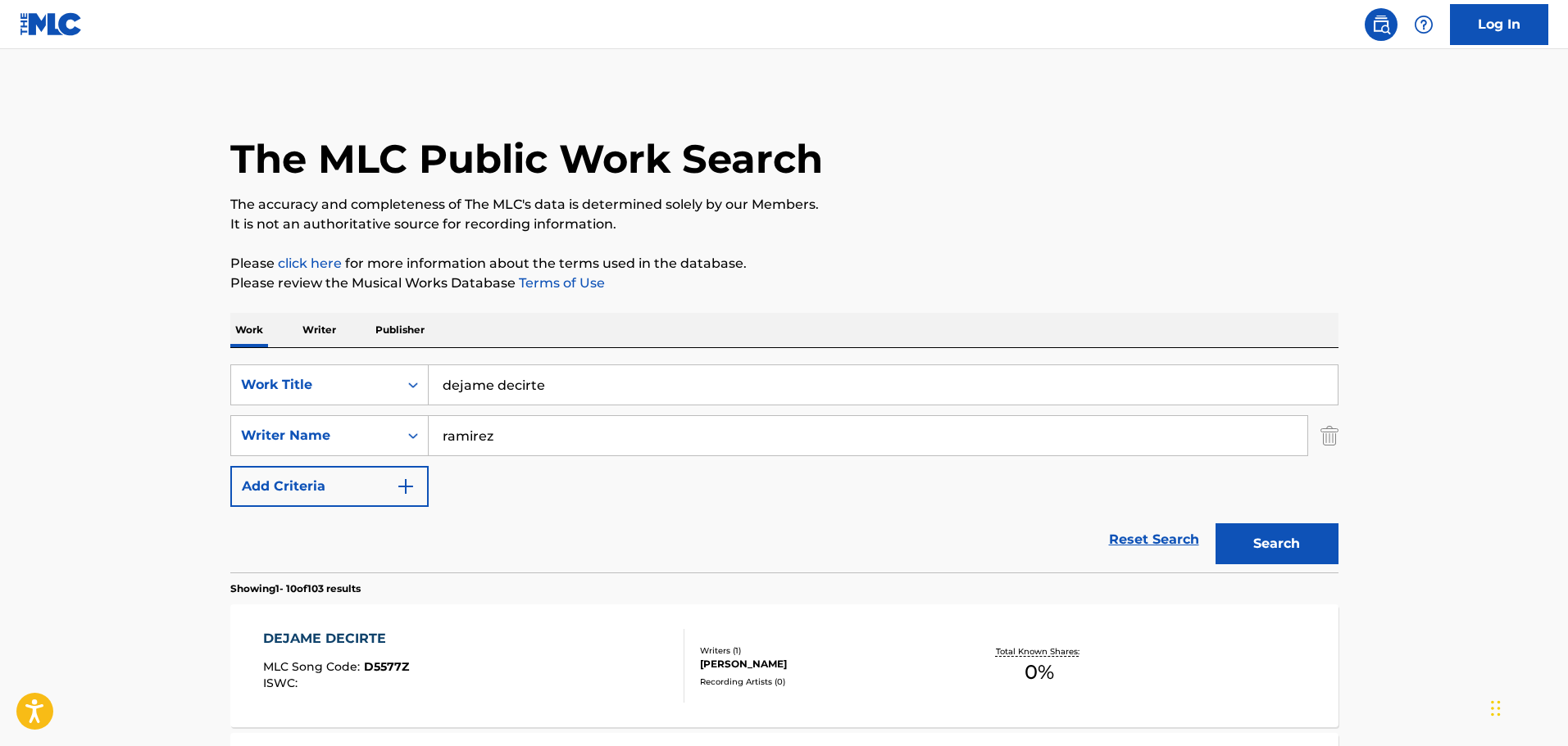
drag, startPoint x: 599, startPoint y: 378, endPoint x: 316, endPoint y: 319, distance: 289.1
type input "dirt farm outlaw"
type input "toms"
click at [1216, 523] on button "Search" at bounding box center [1277, 543] width 123 height 41
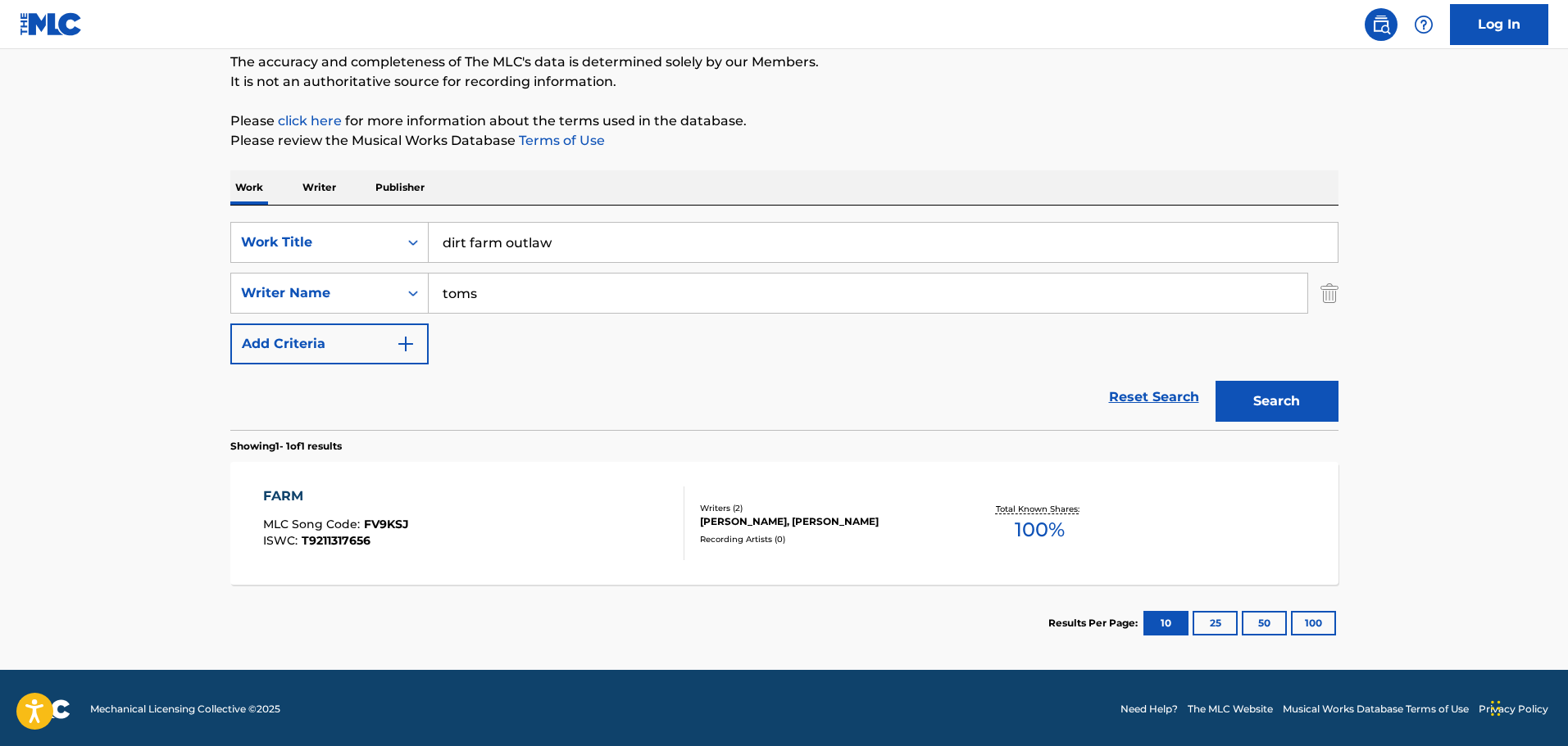
scroll to position [145, 0]
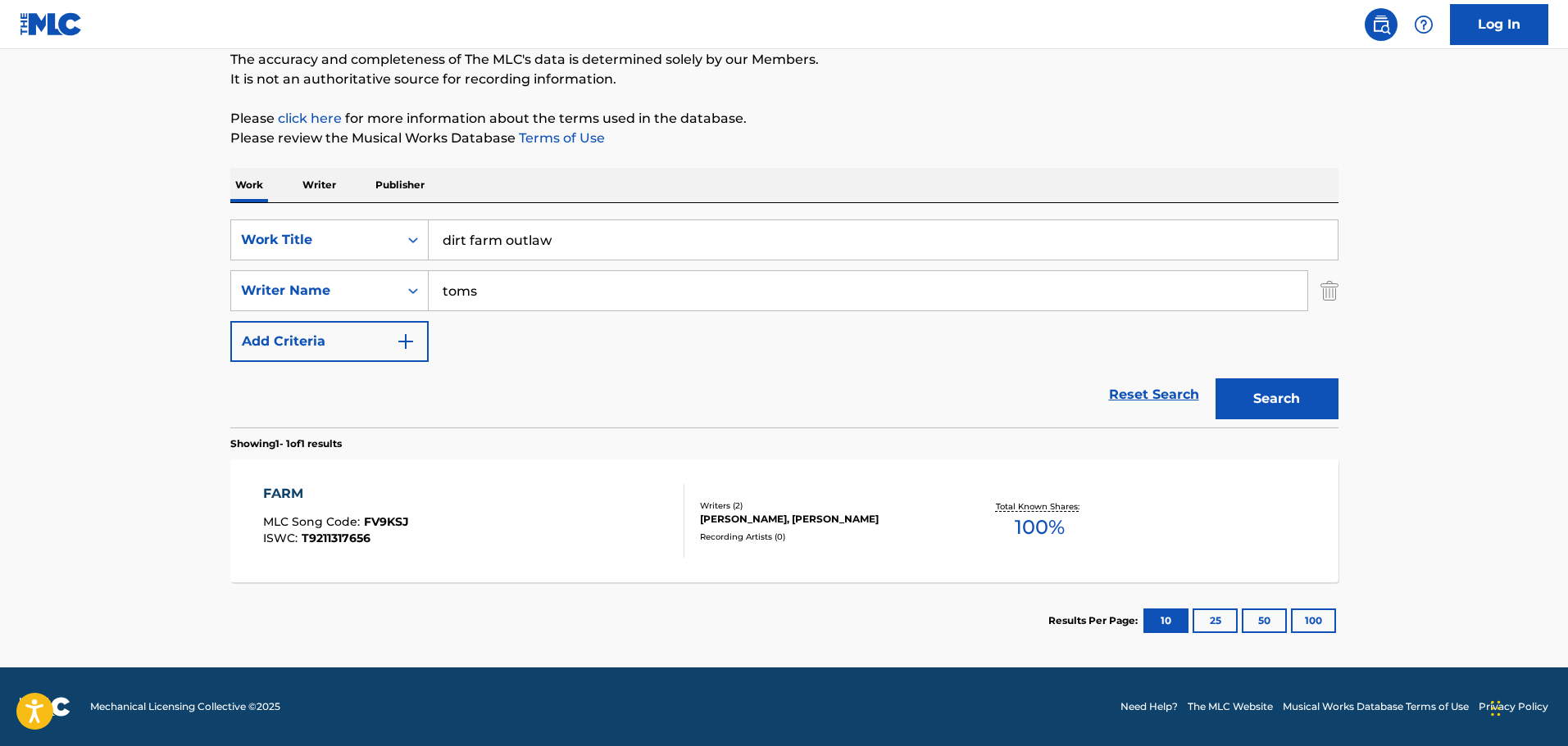
drag, startPoint x: 470, startPoint y: 210, endPoint x: 357, endPoint y: 200, distance: 113.4
click at [357, 200] on div "Work Writer Publisher SearchWithCriteria65d0eb35-2191-4f26-ae97-6c5655e33e28 Wo…" at bounding box center [784, 414] width 1108 height 491
type input "in the beginning"
type input "[PERSON_NAME]"
click at [1216, 378] on button "Search" at bounding box center [1277, 398] width 123 height 41
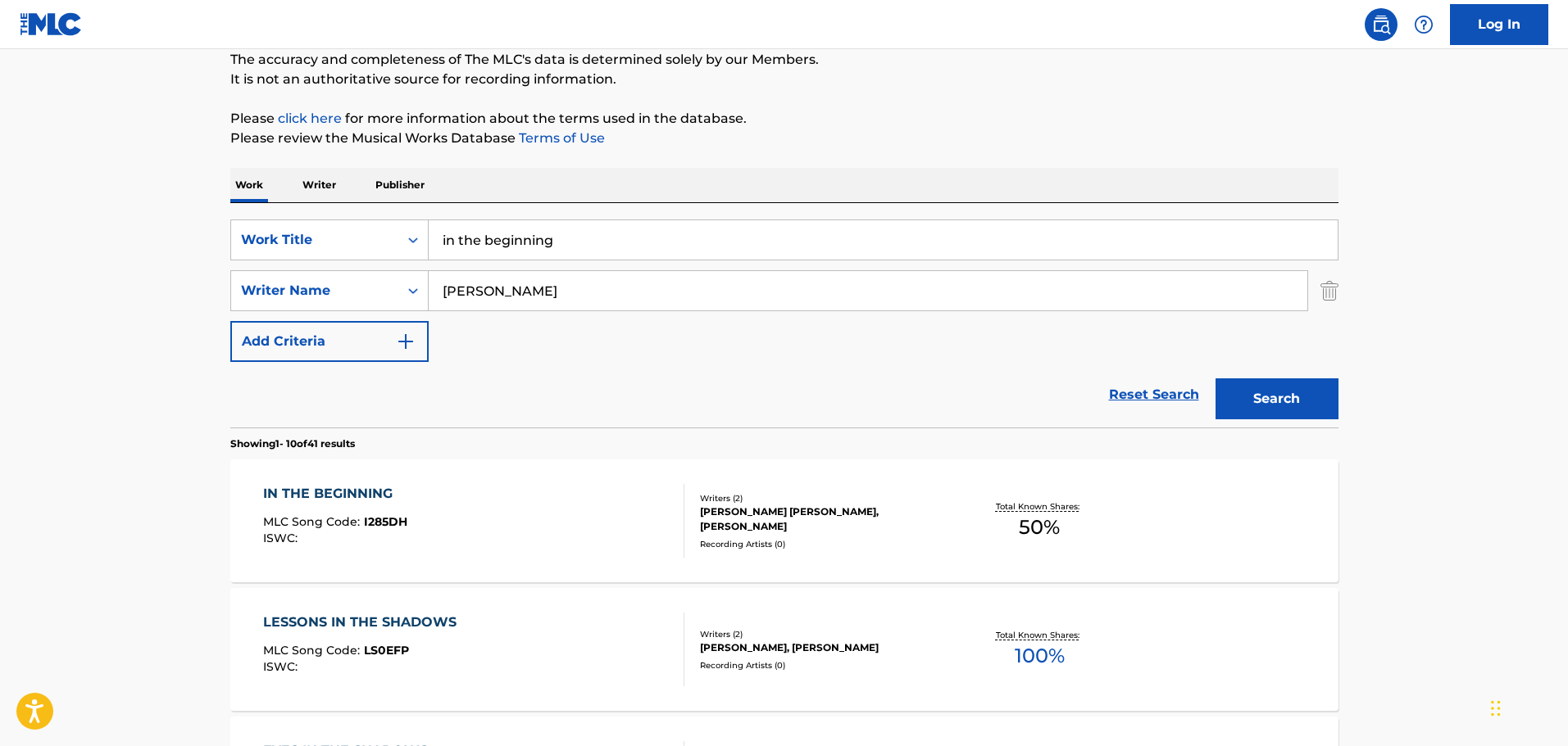
click at [547, 522] on div "IN THE BEGINNING MLC Song Code : I285DH ISWC :" at bounding box center [474, 521] width 421 height 74
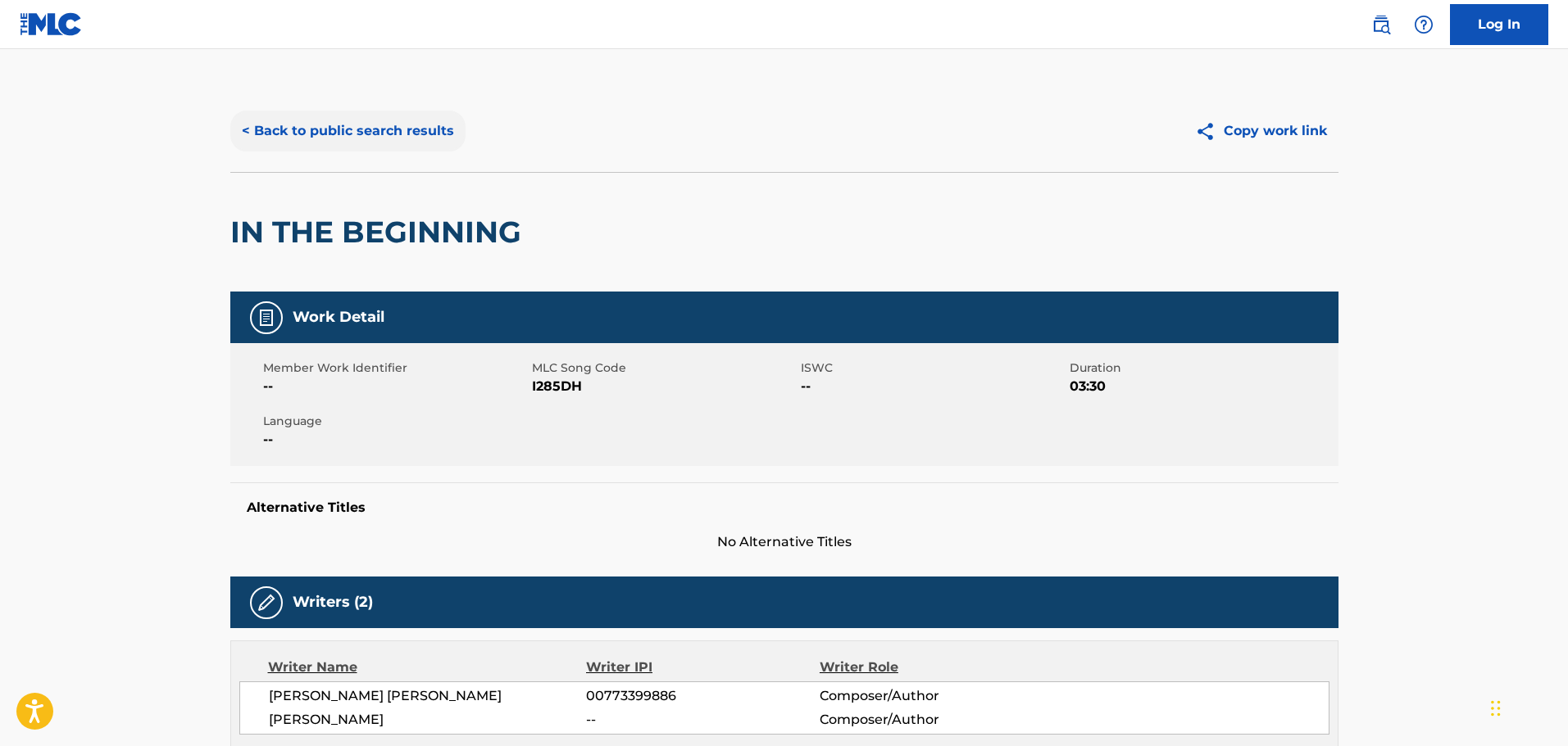
click at [427, 110] on button "< Back to public search results" at bounding box center [348, 130] width 235 height 41
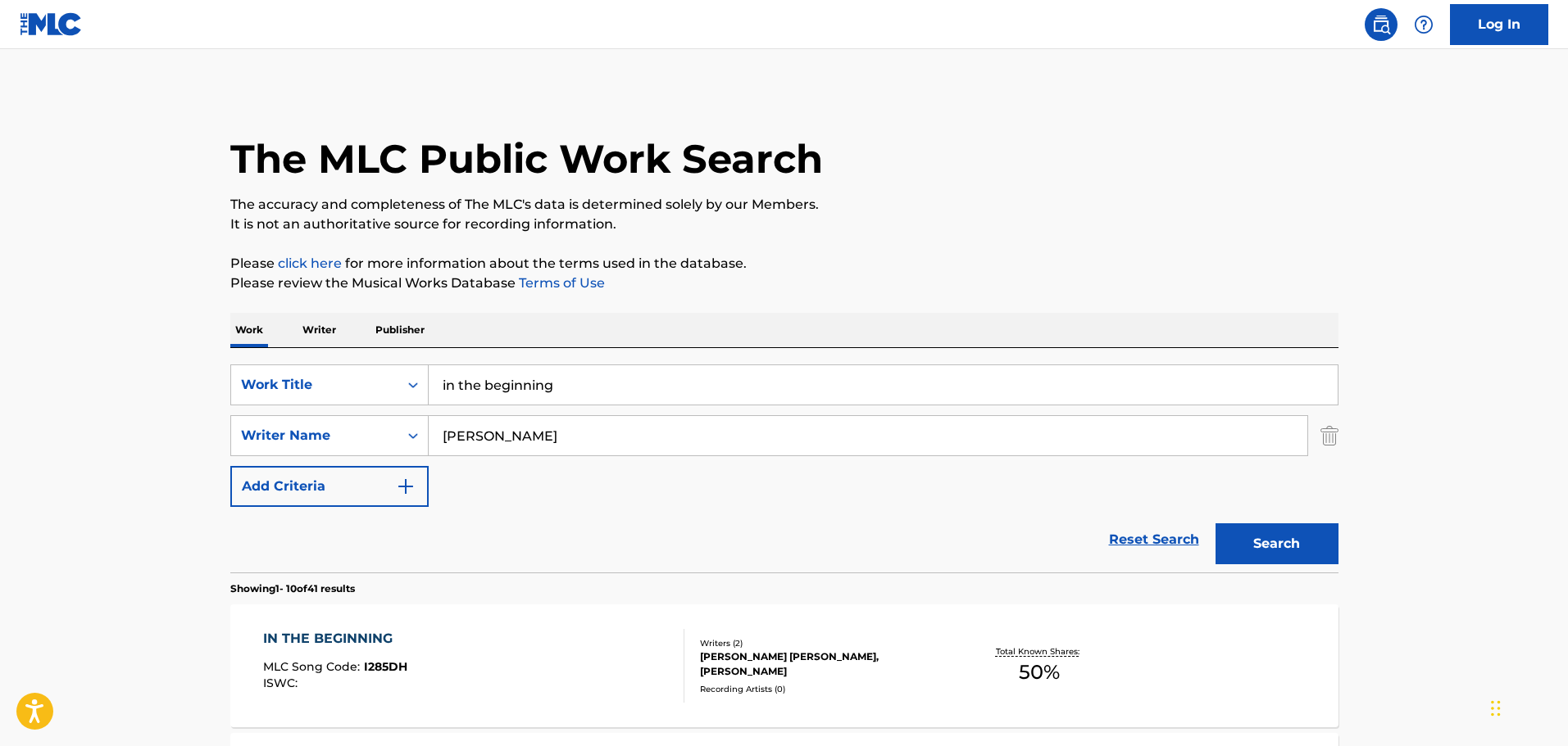
scroll to position [145, 0]
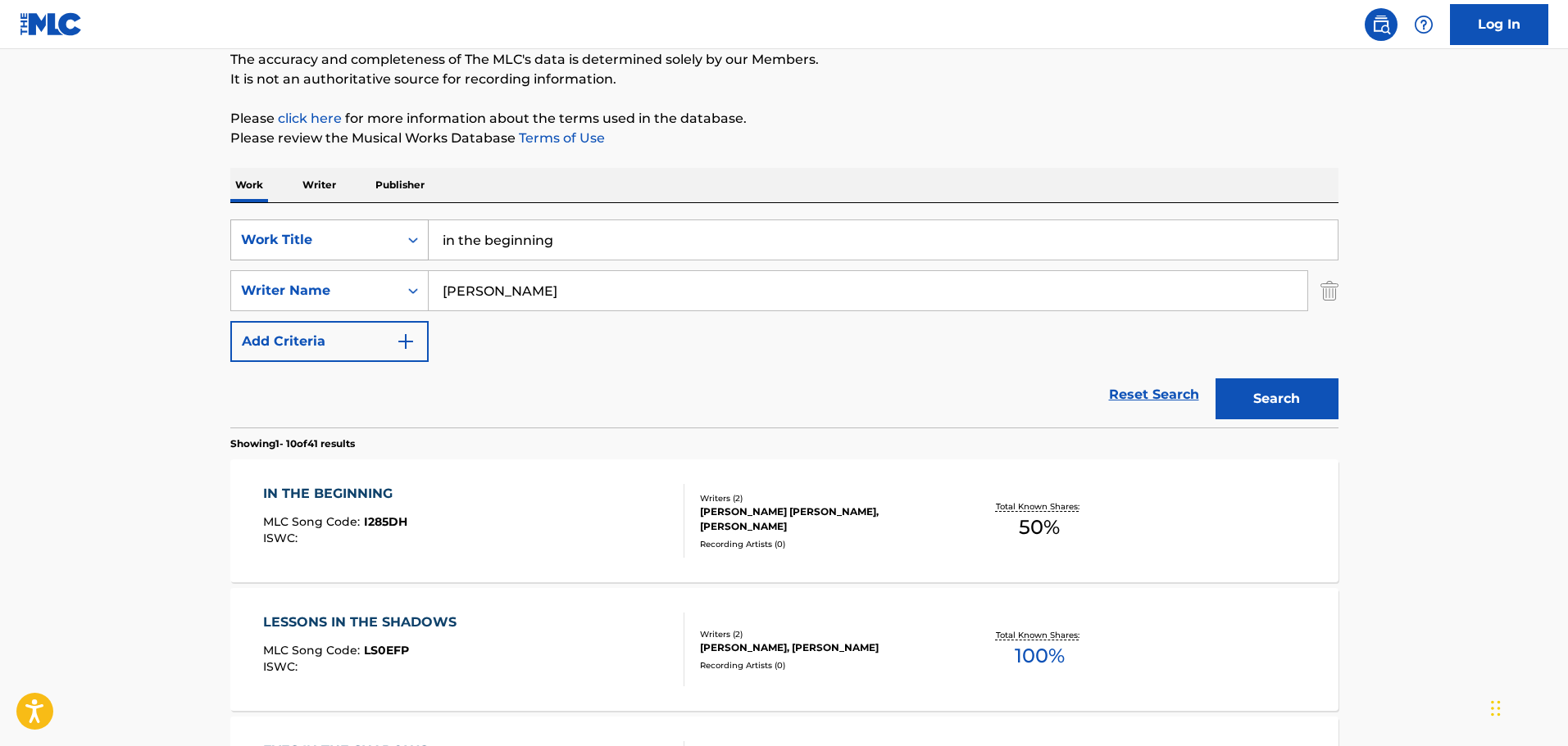
drag, startPoint x: 592, startPoint y: 232, endPoint x: 303, endPoint y: 228, distance: 289.0
click at [303, 228] on div "SearchWithCriteria65d0eb35-2191-4f26-ae97-6c5655e33e28 Work Title in the beginn…" at bounding box center [784, 239] width 1108 height 41
type input "E"
type input "EVEN IN [GEOGRAPHIC_DATA]"
click at [1216, 378] on button "Search" at bounding box center [1277, 398] width 123 height 41
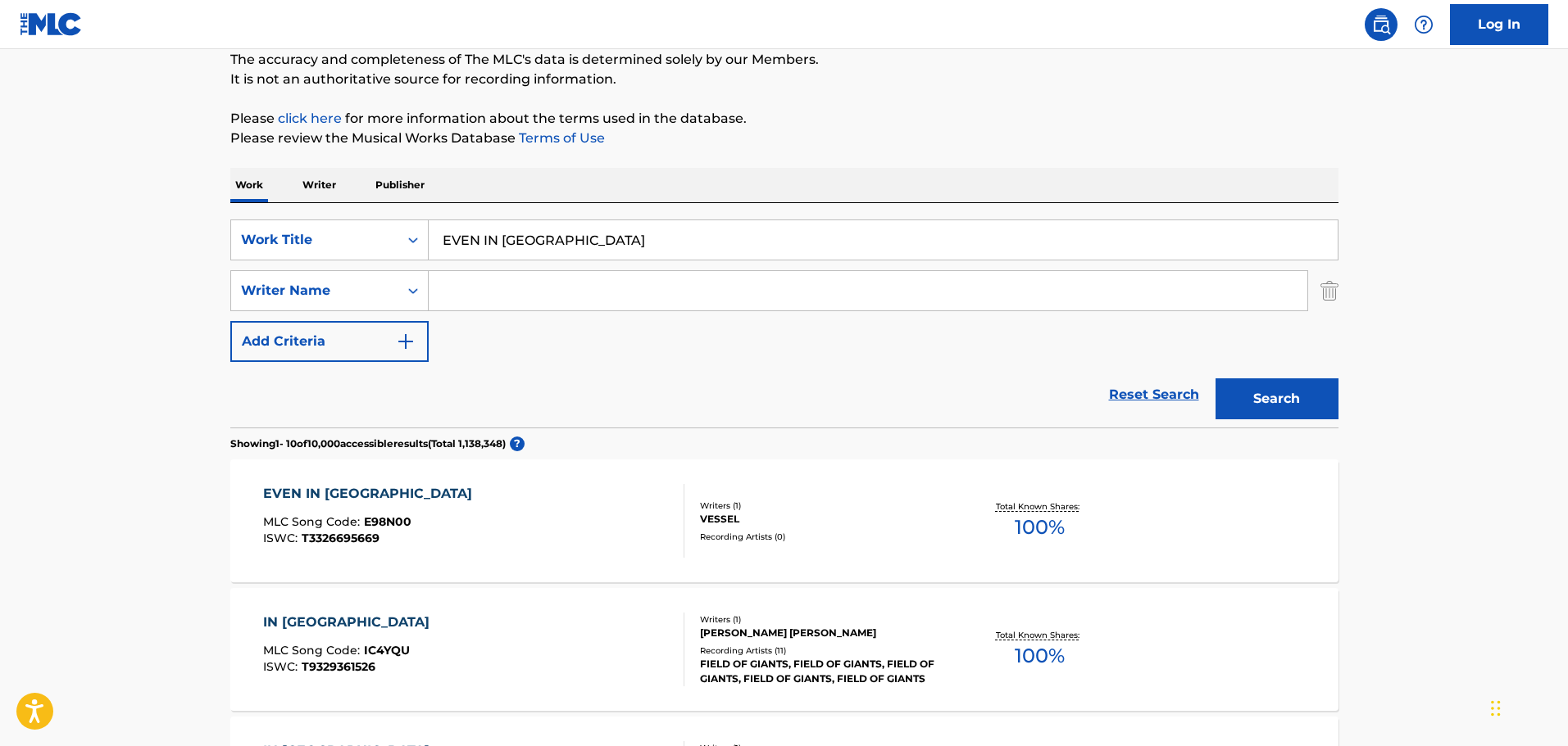
click at [480, 518] on div "EVEN IN ARCADIA MLC Song Code : E98N00 ISWC : T3326695669" at bounding box center [474, 521] width 421 height 74
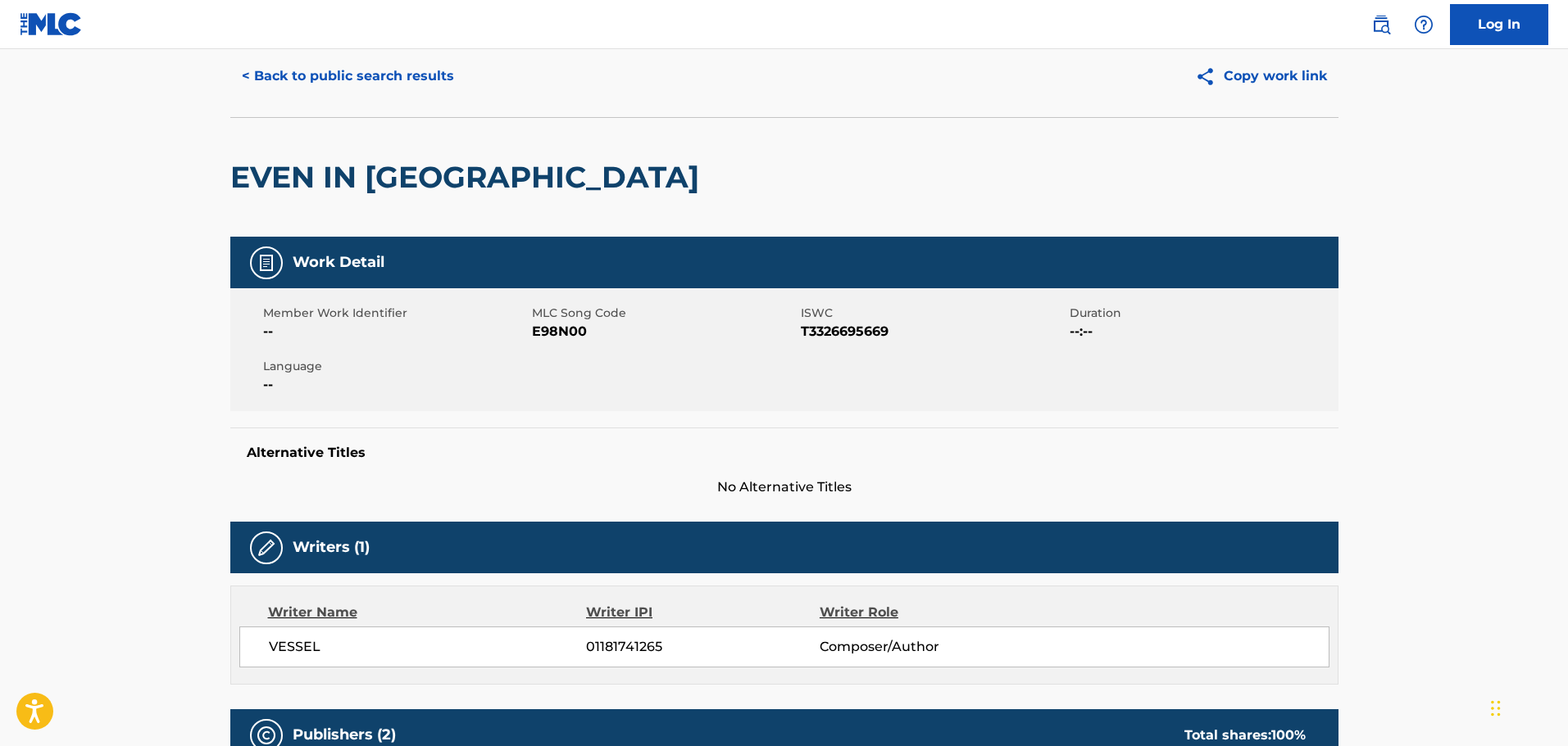
scroll to position [163, 0]
